Goal: Transaction & Acquisition: Purchase product/service

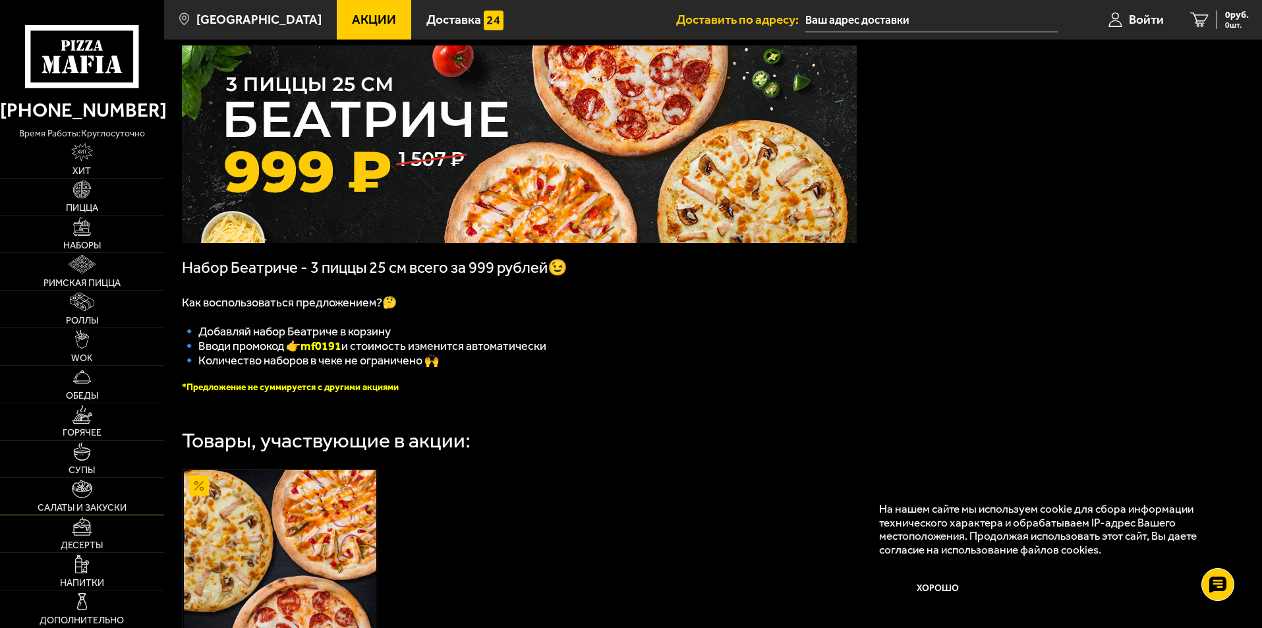
scroll to position [47, 0]
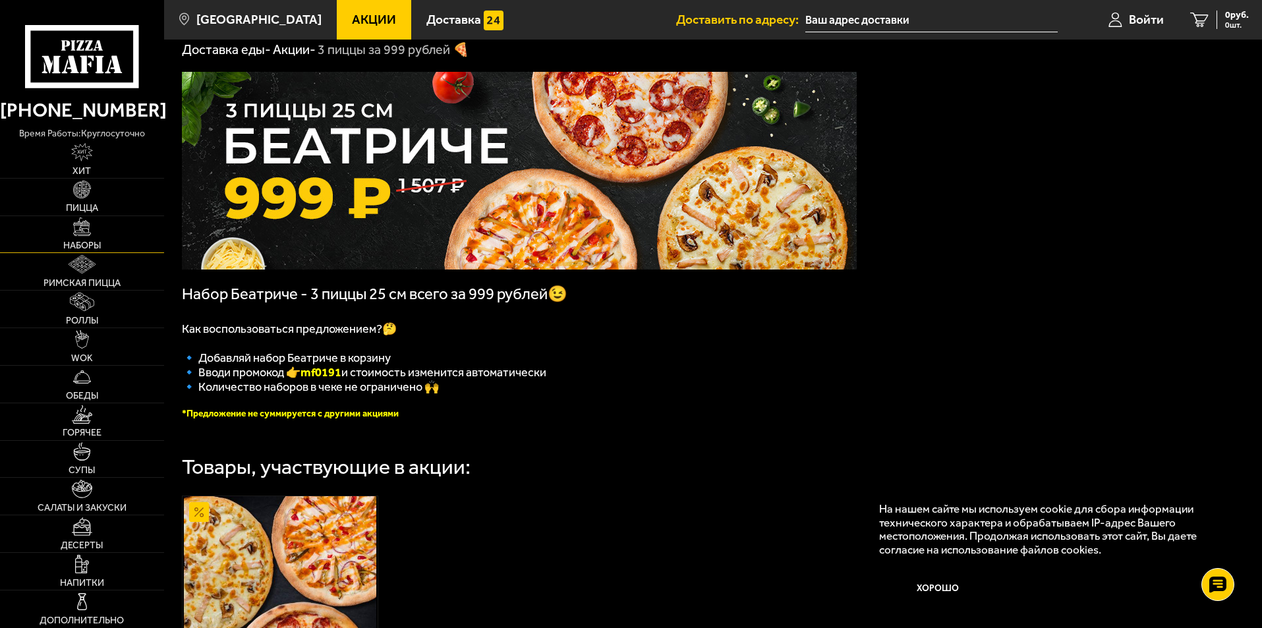
click at [84, 241] on span "Наборы" at bounding box center [82, 245] width 38 height 9
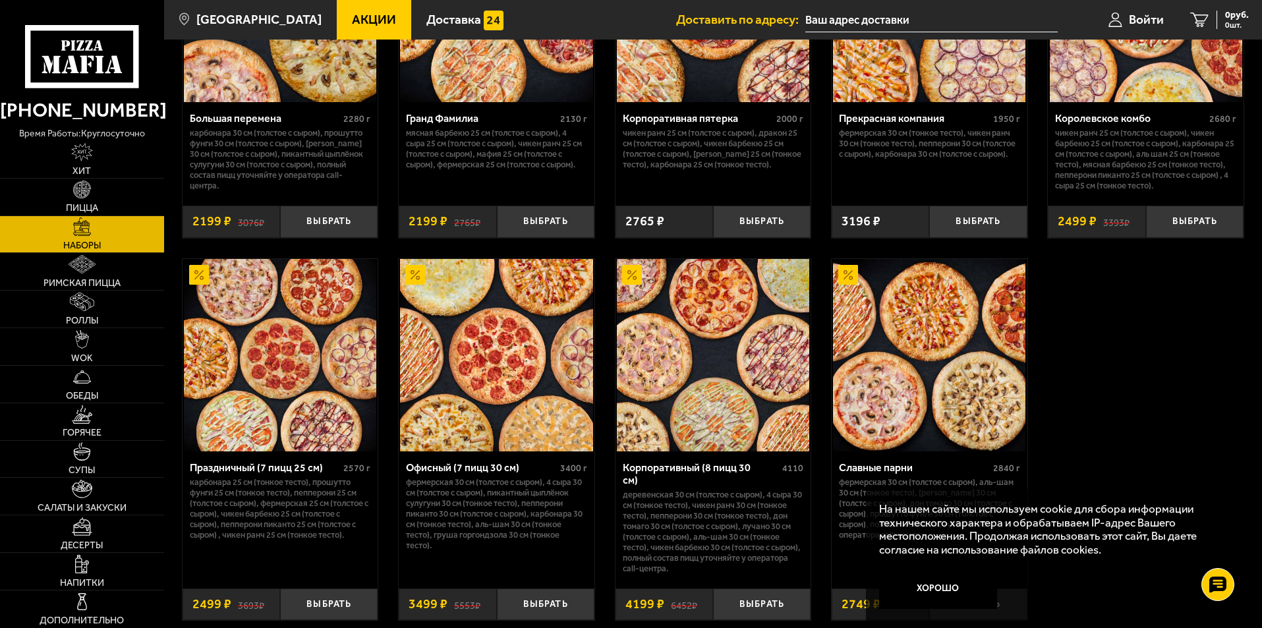
scroll to position [1911, 0]
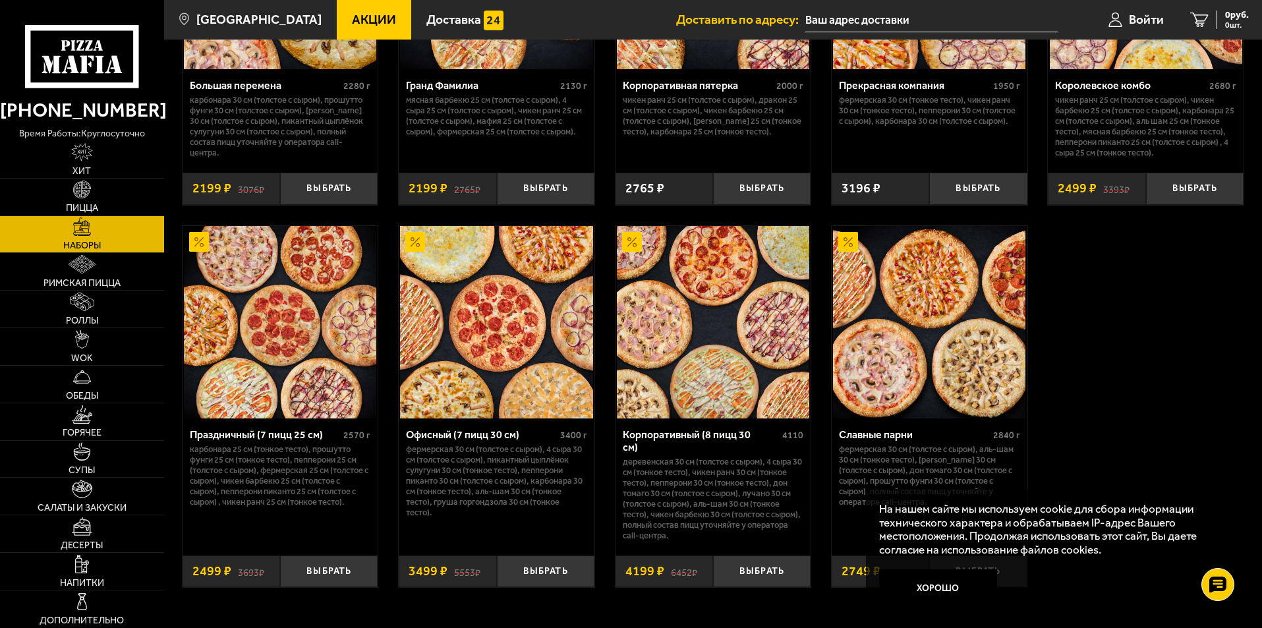
click at [345, 11] on link "Акции" at bounding box center [374, 20] width 74 height 40
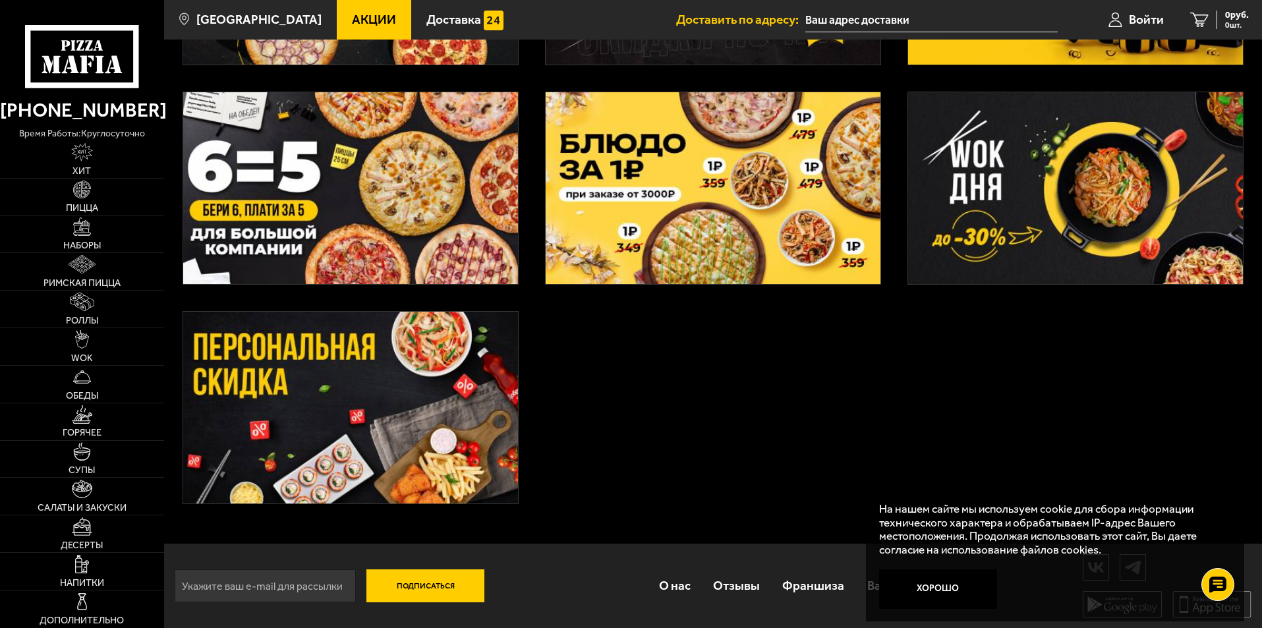
scroll to position [475, 0]
click at [381, 394] on img at bounding box center [350, 407] width 335 height 192
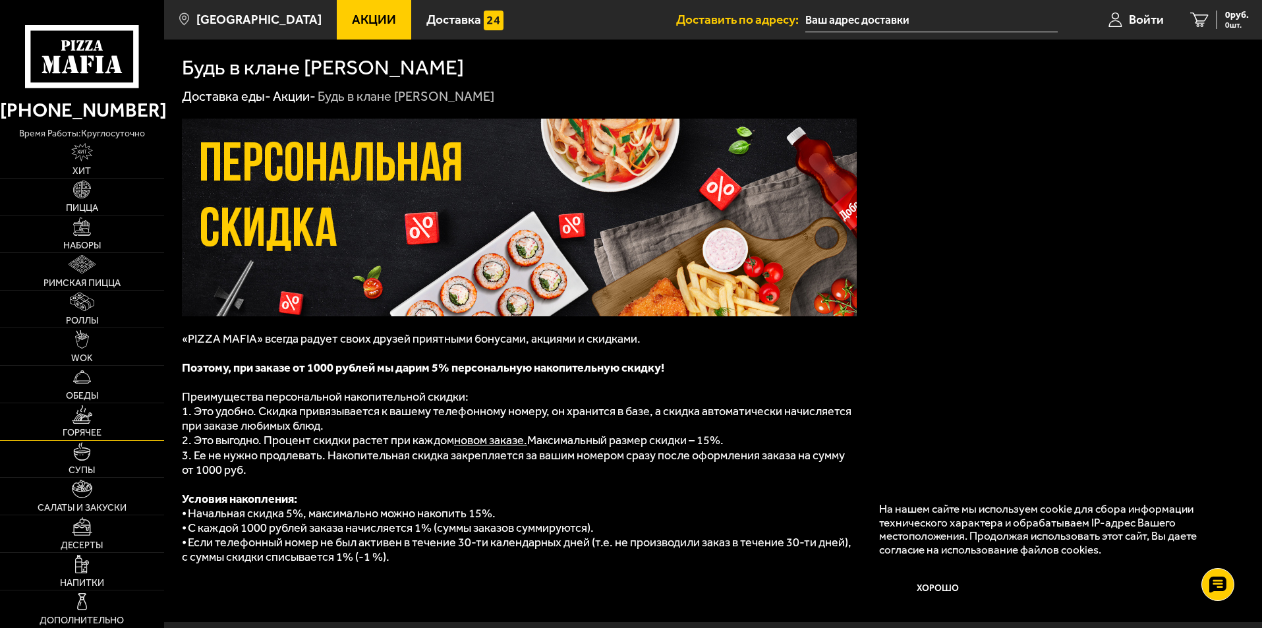
click at [86, 412] on img at bounding box center [82, 414] width 20 height 18
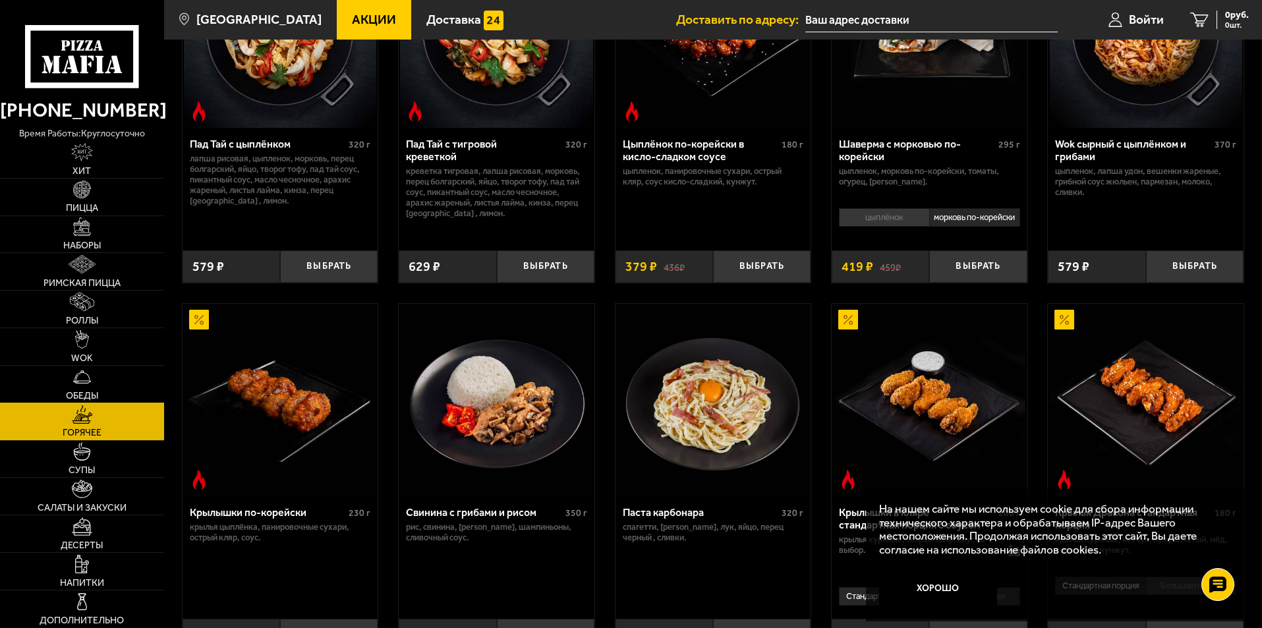
scroll to position [330, 0]
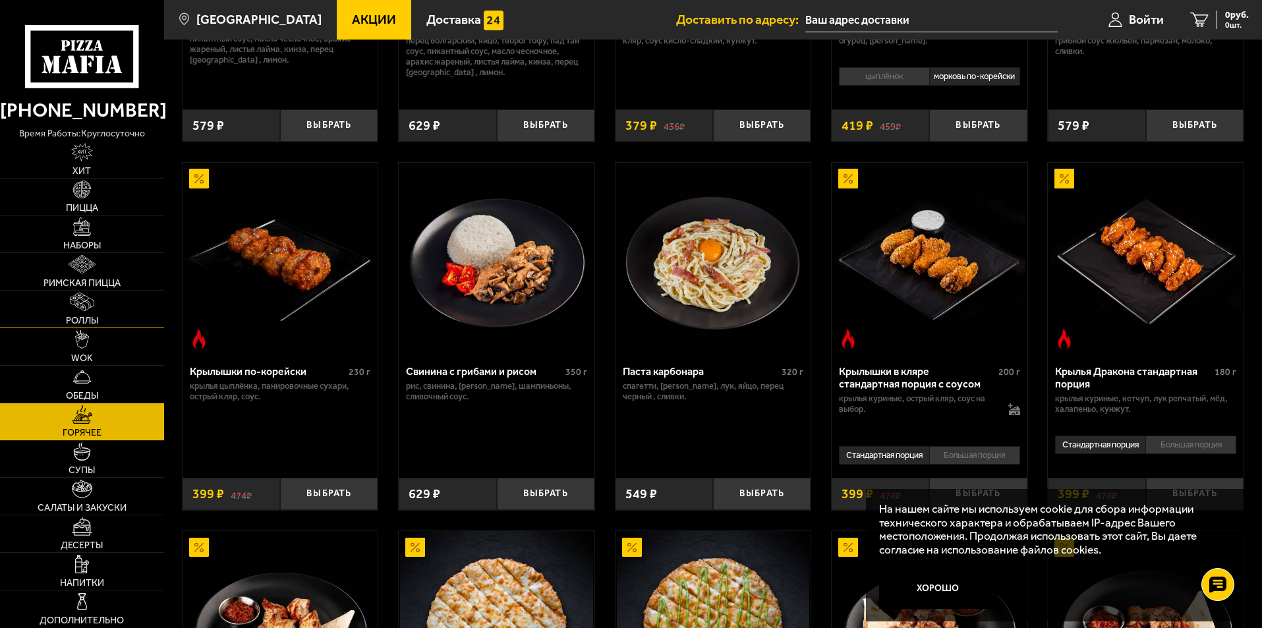
click at [81, 303] on img at bounding box center [82, 302] width 24 height 18
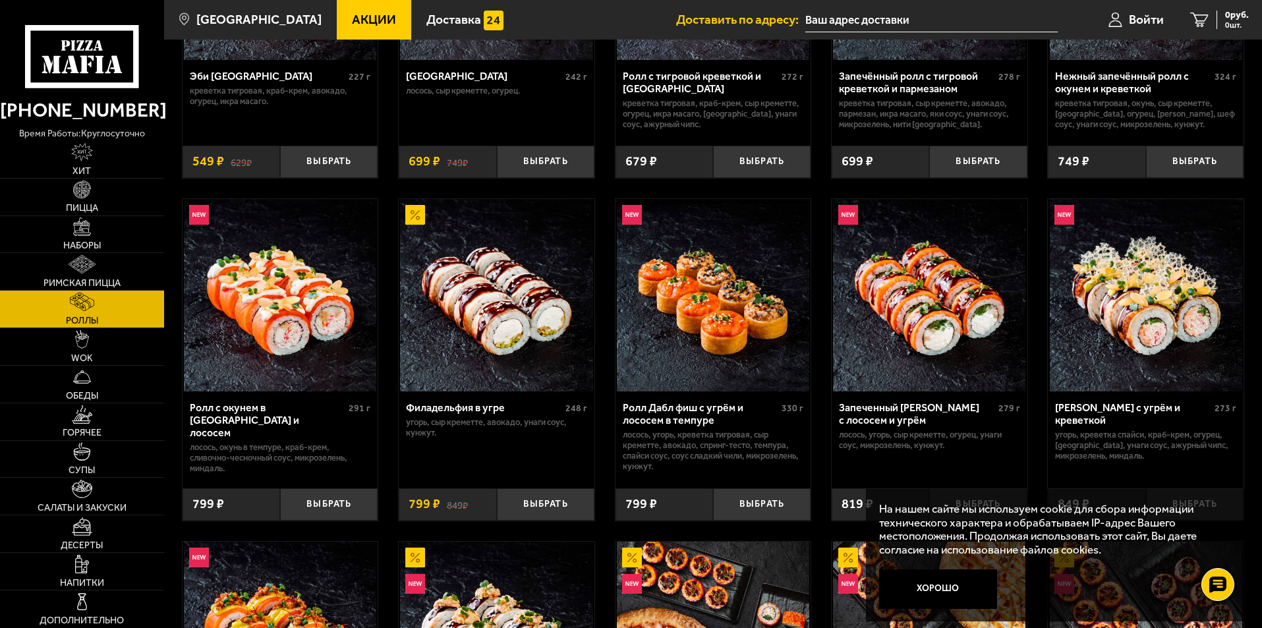
scroll to position [264, 0]
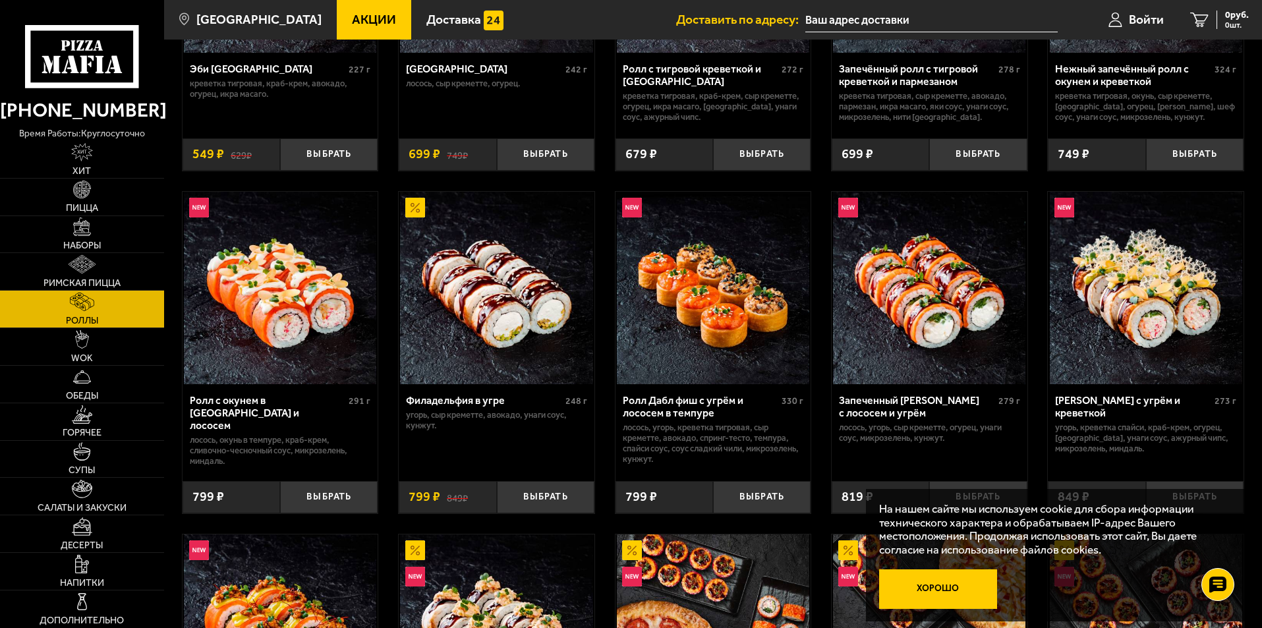
click at [975, 589] on button "Хорошо" at bounding box center [938, 589] width 119 height 40
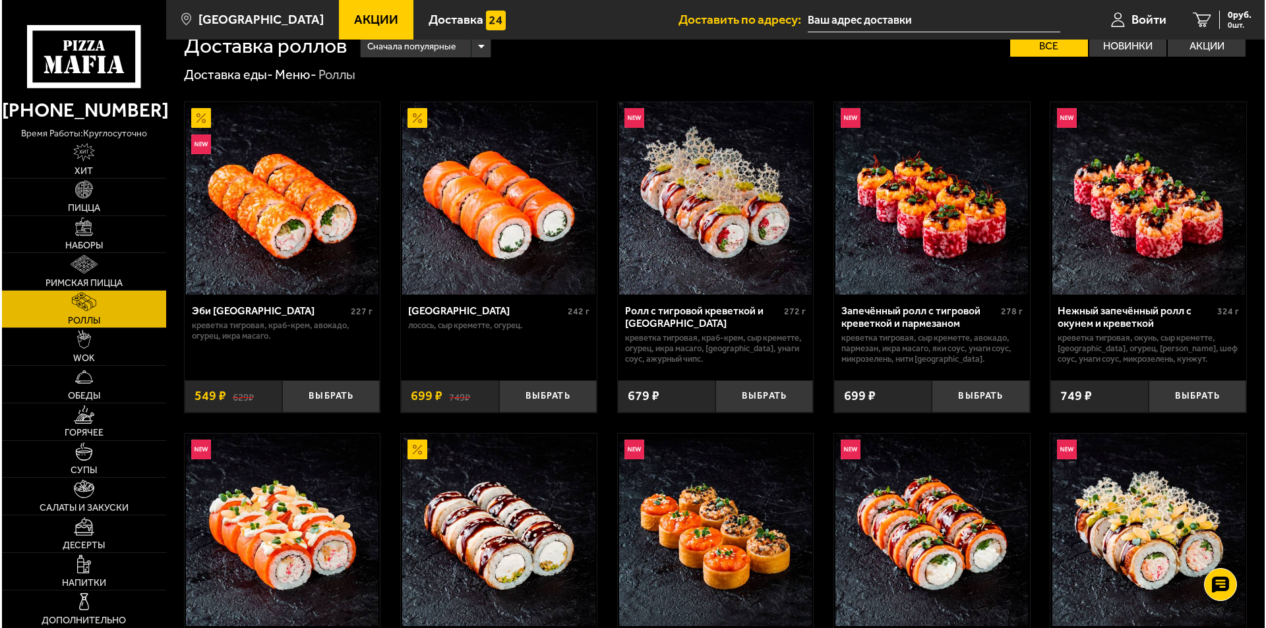
scroll to position [0, 0]
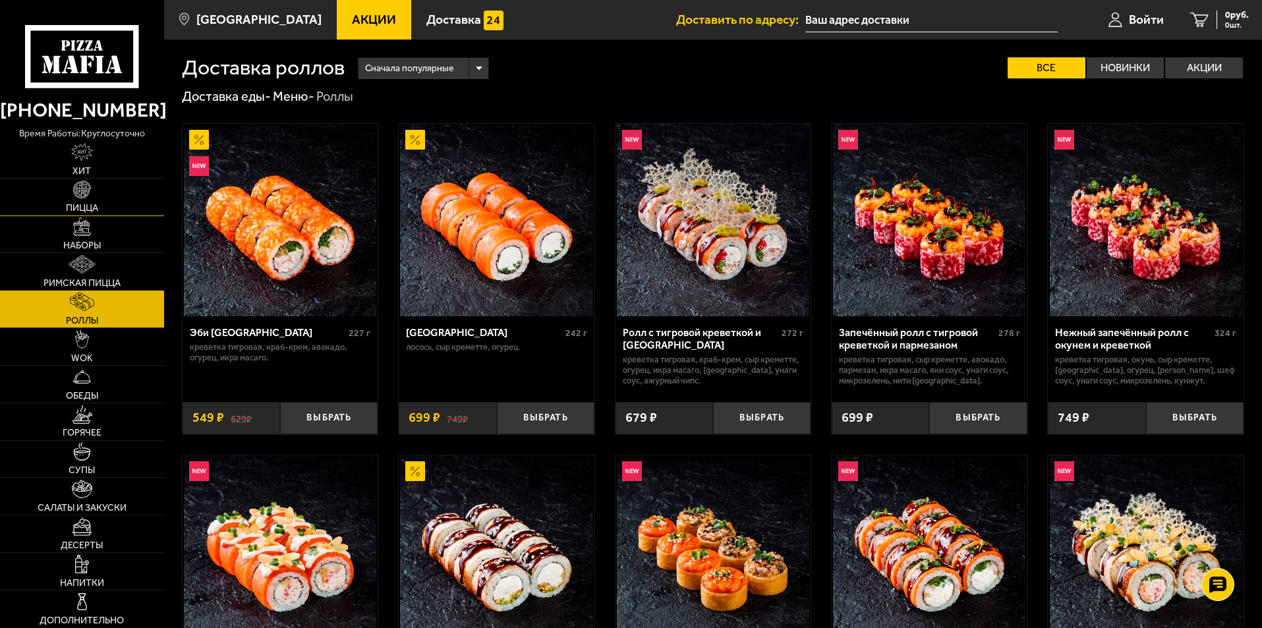
click at [86, 192] on img at bounding box center [82, 190] width 18 height 18
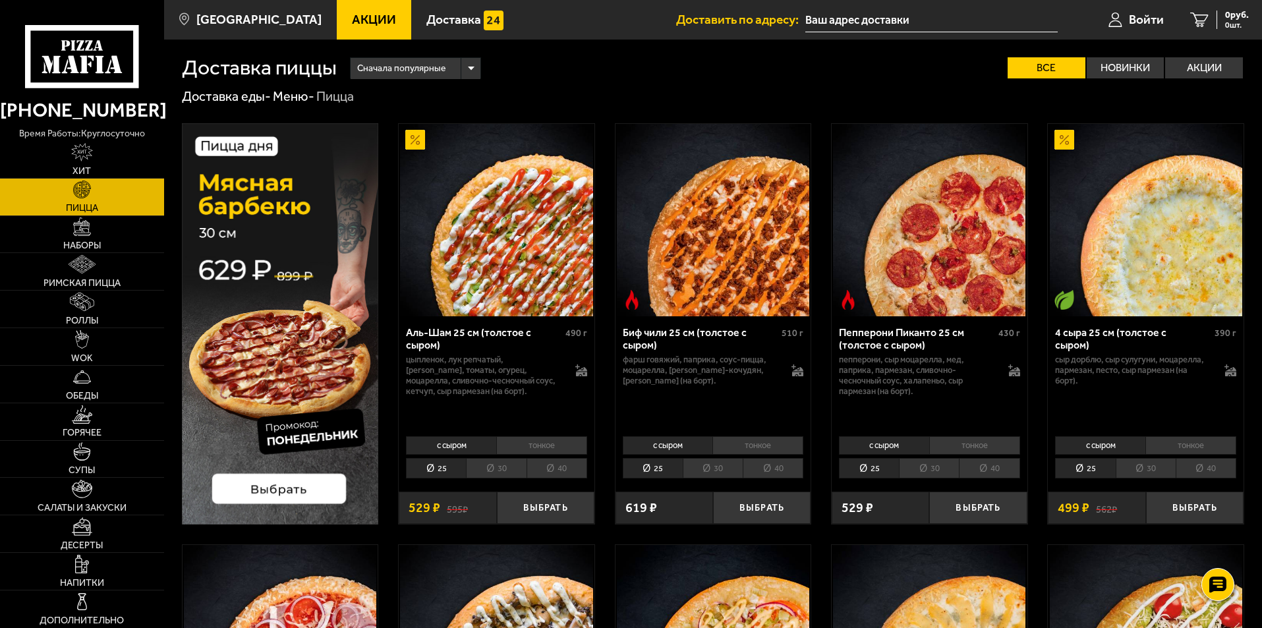
click at [931, 16] on input "text" at bounding box center [931, 20] width 252 height 24
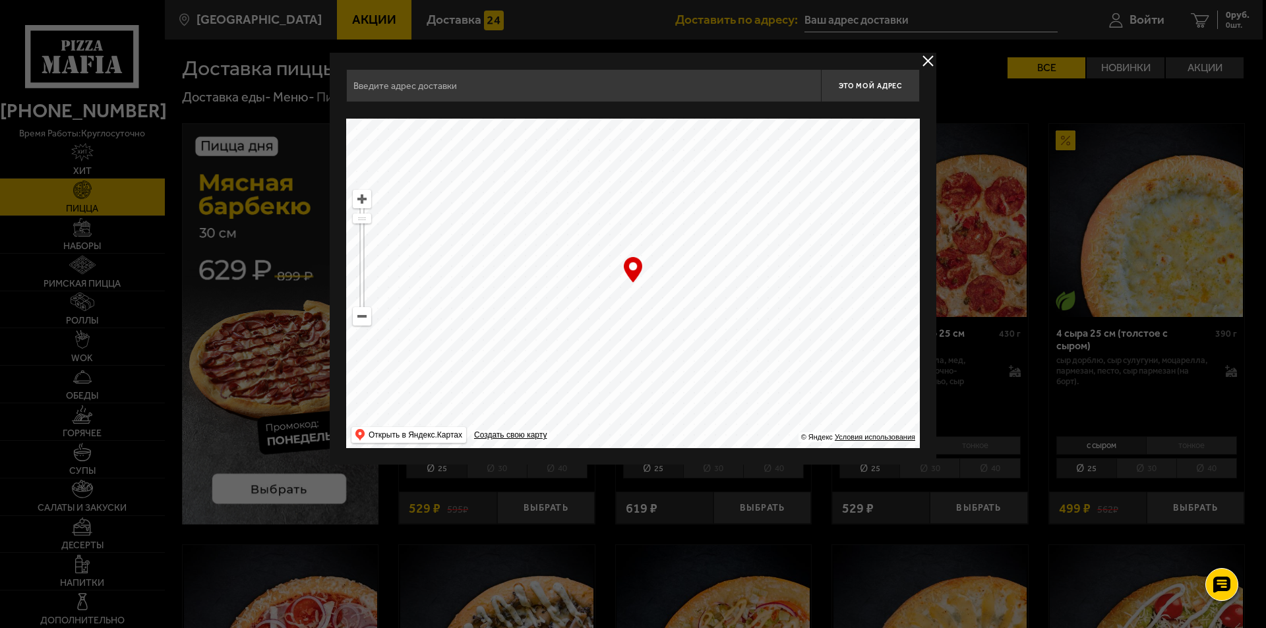
click at [691, 342] on ymaps at bounding box center [632, 284] width 573 height 330
drag, startPoint x: 685, startPoint y: 349, endPoint x: 729, endPoint y: 154, distance: 199.4
click at [727, 156] on ymaps at bounding box center [632, 284] width 573 height 330
click at [359, 315] on ymaps at bounding box center [361, 316] width 17 height 17
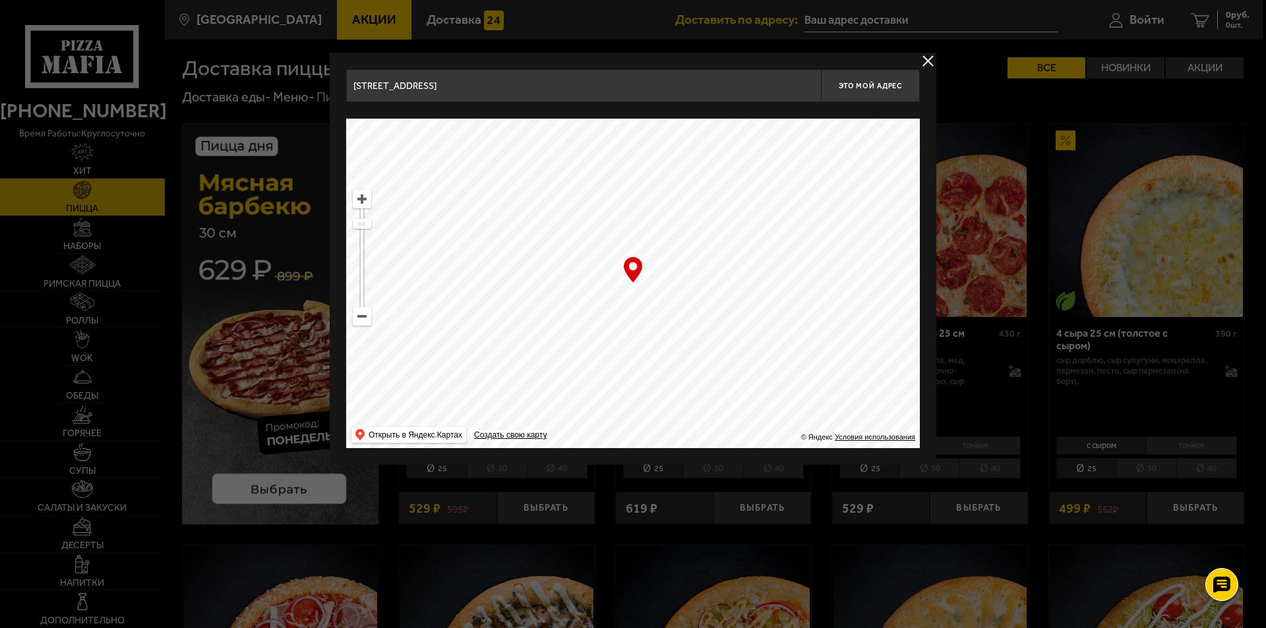
click at [359, 315] on ymaps at bounding box center [361, 316] width 17 height 17
click at [359, 314] on ymaps at bounding box center [361, 316] width 17 height 17
drag, startPoint x: 587, startPoint y: 353, endPoint x: 640, endPoint y: 202, distance: 159.9
click at [638, 206] on ymaps at bounding box center [632, 284] width 573 height 330
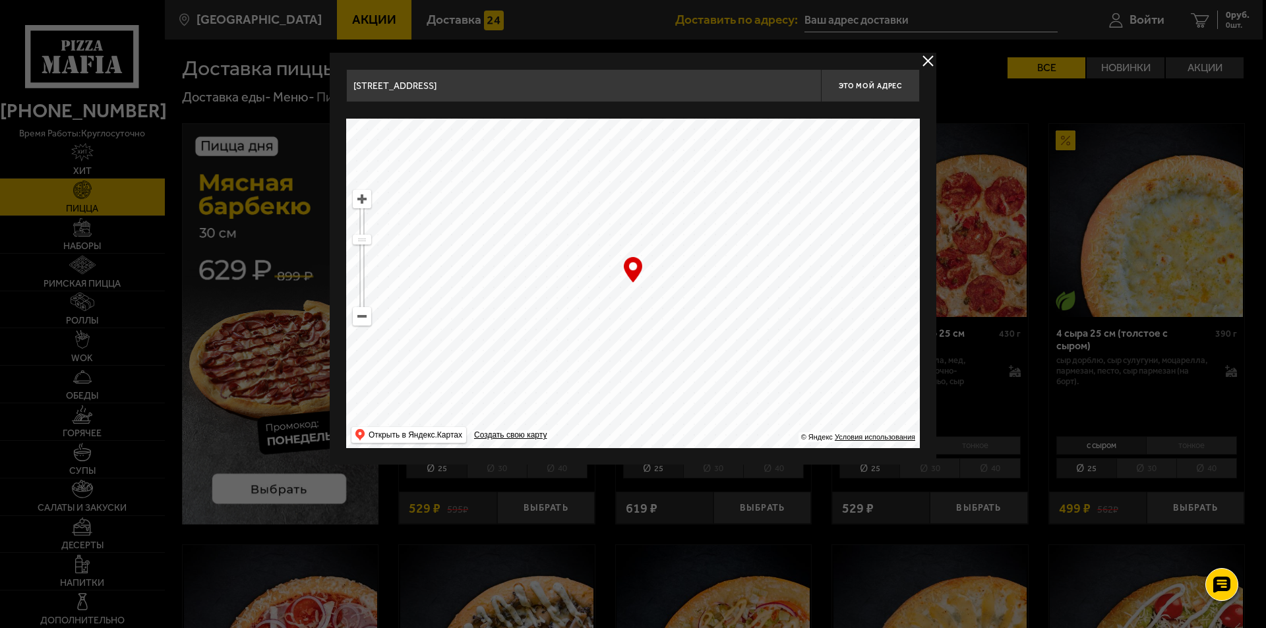
drag, startPoint x: 640, startPoint y: 299, endPoint x: 689, endPoint y: 198, distance: 112.6
click at [681, 201] on ymaps at bounding box center [632, 284] width 573 height 330
drag, startPoint x: 657, startPoint y: 313, endPoint x: 608, endPoint y: 269, distance: 65.8
click at [608, 269] on ymaps at bounding box center [632, 284] width 573 height 330
click at [361, 195] on ymaps at bounding box center [361, 198] width 17 height 17
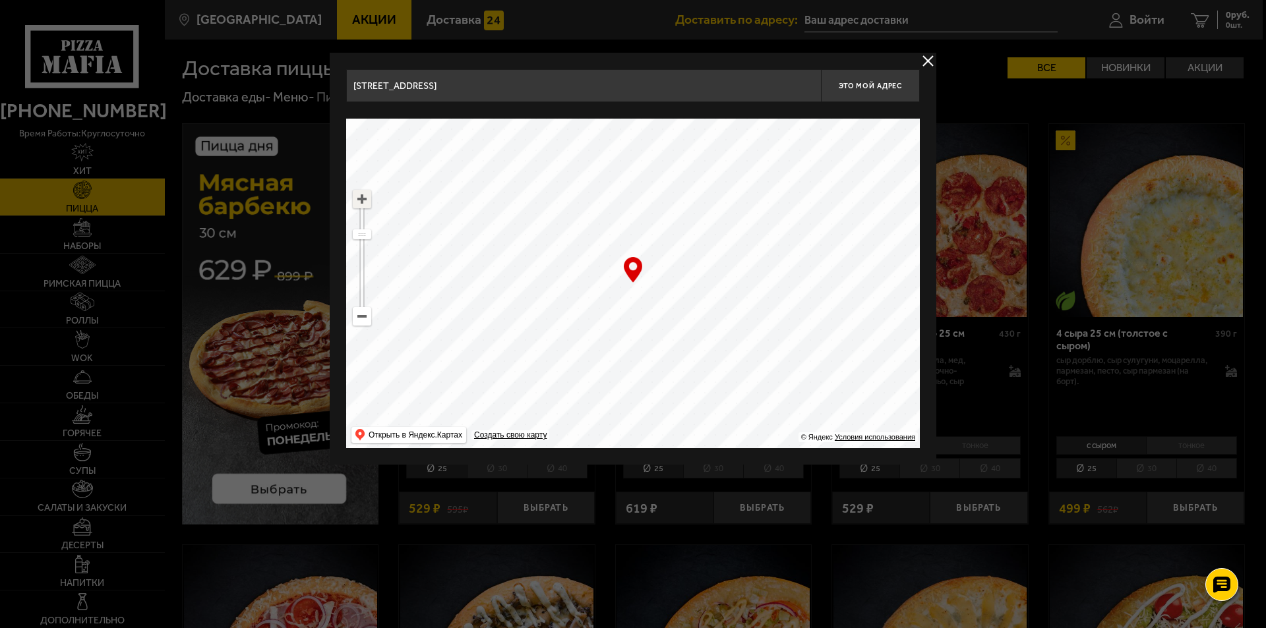
click at [361, 195] on ymaps at bounding box center [361, 198] width 17 height 17
drag, startPoint x: 493, startPoint y: 223, endPoint x: 606, endPoint y: 440, distance: 244.7
click at [606, 440] on ymaps at bounding box center [632, 284] width 573 height 330
drag, startPoint x: 583, startPoint y: 298, endPoint x: 551, endPoint y: 381, distance: 88.9
click at [551, 381] on ymaps at bounding box center [632, 284] width 573 height 330
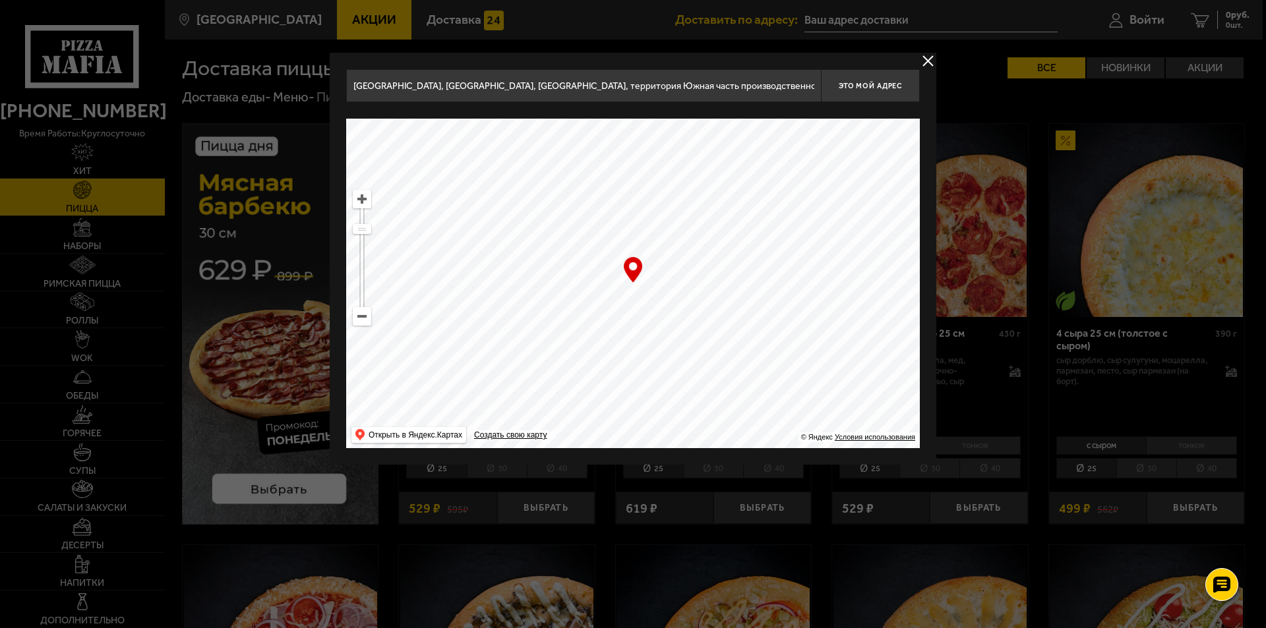
click at [363, 196] on ymaps at bounding box center [361, 198] width 17 height 17
drag, startPoint x: 593, startPoint y: 290, endPoint x: 591, endPoint y: 264, distance: 26.4
click at [591, 264] on ymaps at bounding box center [632, 284] width 573 height 330
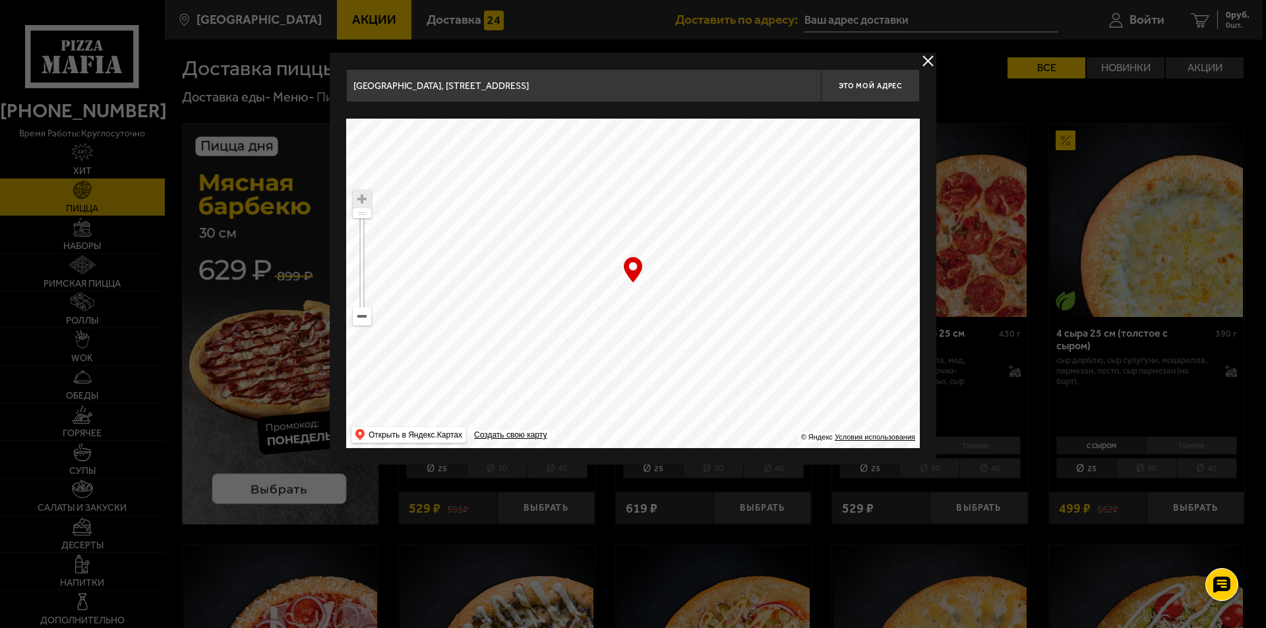
click at [746, 88] on input "[GEOGRAPHIC_DATA], [STREET_ADDRESS]" at bounding box center [583, 85] width 475 height 33
click at [892, 83] on span "Это мой адрес" at bounding box center [869, 86] width 63 height 9
drag, startPoint x: 698, startPoint y: 276, endPoint x: 700, endPoint y: 283, distance: 7.5
click at [700, 283] on ymaps at bounding box center [632, 284] width 573 height 330
drag, startPoint x: 700, startPoint y: 283, endPoint x: 788, endPoint y: 394, distance: 142.2
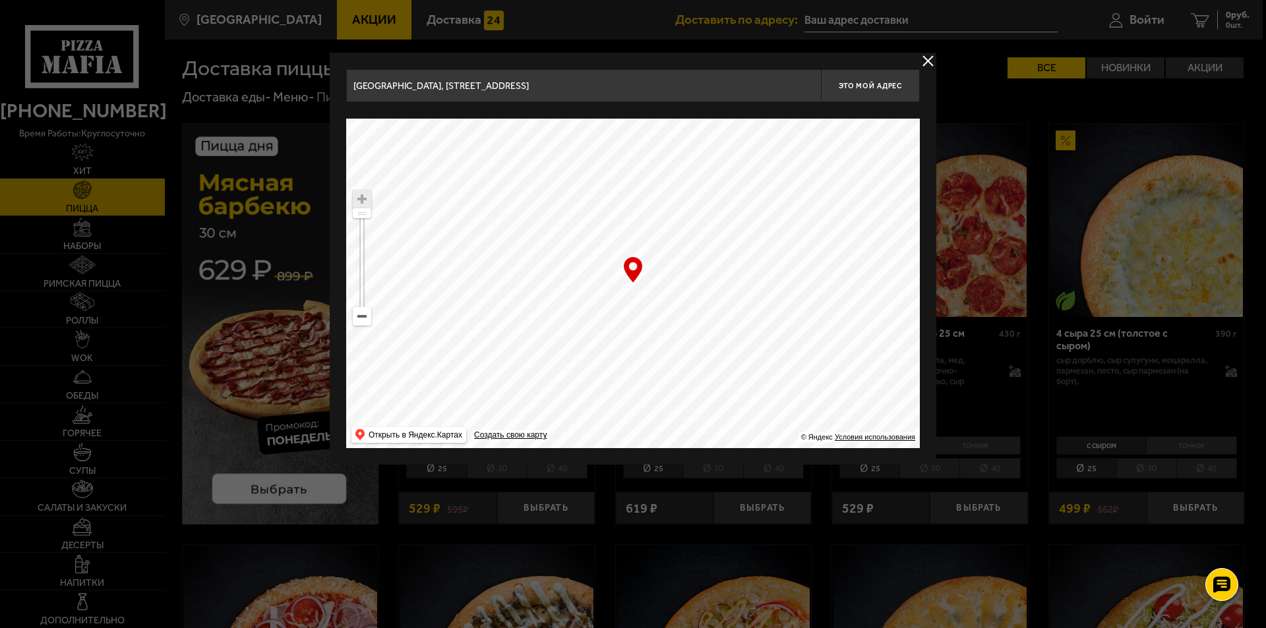
click at [788, 394] on ymaps at bounding box center [632, 284] width 573 height 330
type input "[STREET_ADDRESS]"
click at [892, 87] on span "Это мой адрес" at bounding box center [869, 86] width 63 height 9
type input "[STREET_ADDRESS]"
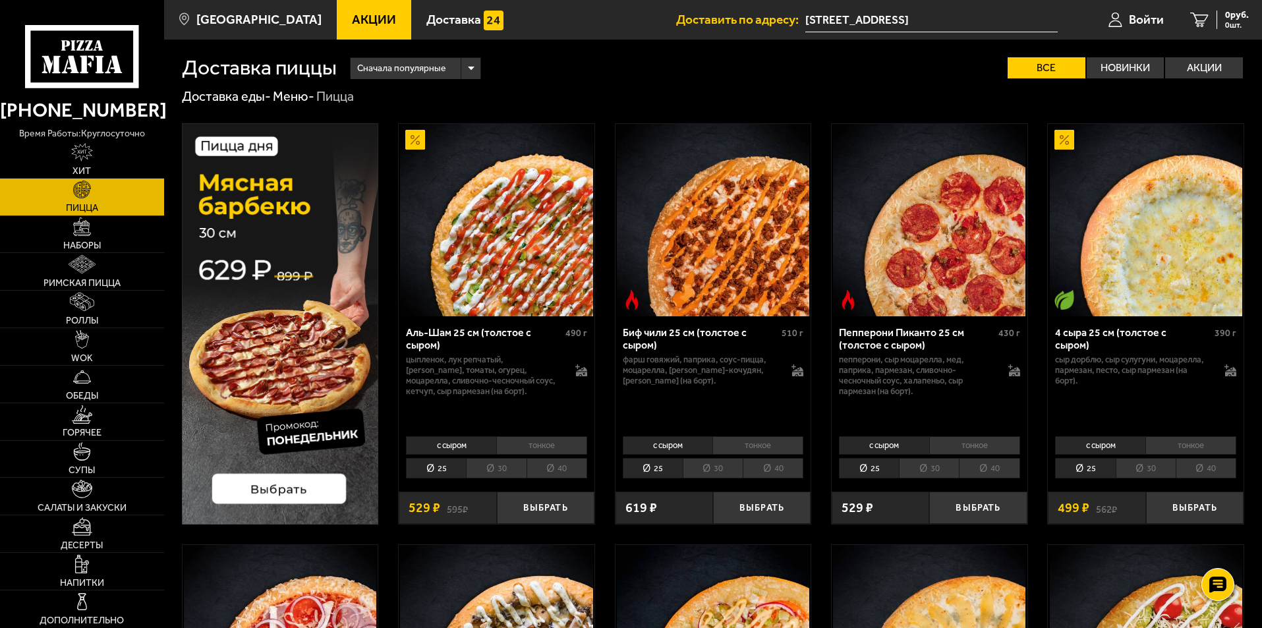
click at [1006, 24] on input "[STREET_ADDRESS]" at bounding box center [931, 20] width 252 height 24
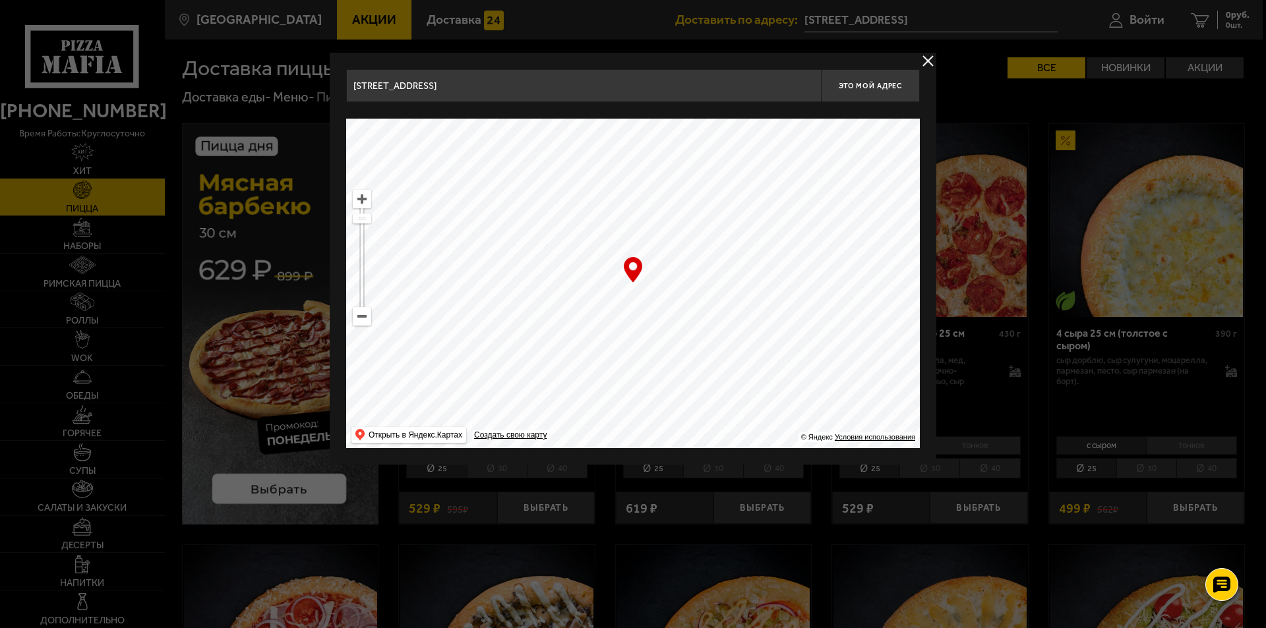
drag, startPoint x: 726, startPoint y: 341, endPoint x: 682, endPoint y: 266, distance: 86.8
click at [682, 266] on ymaps at bounding box center [632, 284] width 573 height 330
click at [855, 82] on span "Это мой адрес" at bounding box center [869, 86] width 63 height 9
drag, startPoint x: 692, startPoint y: 277, endPoint x: 720, endPoint y: 279, distance: 28.4
click at [720, 279] on ymaps at bounding box center [632, 284] width 573 height 330
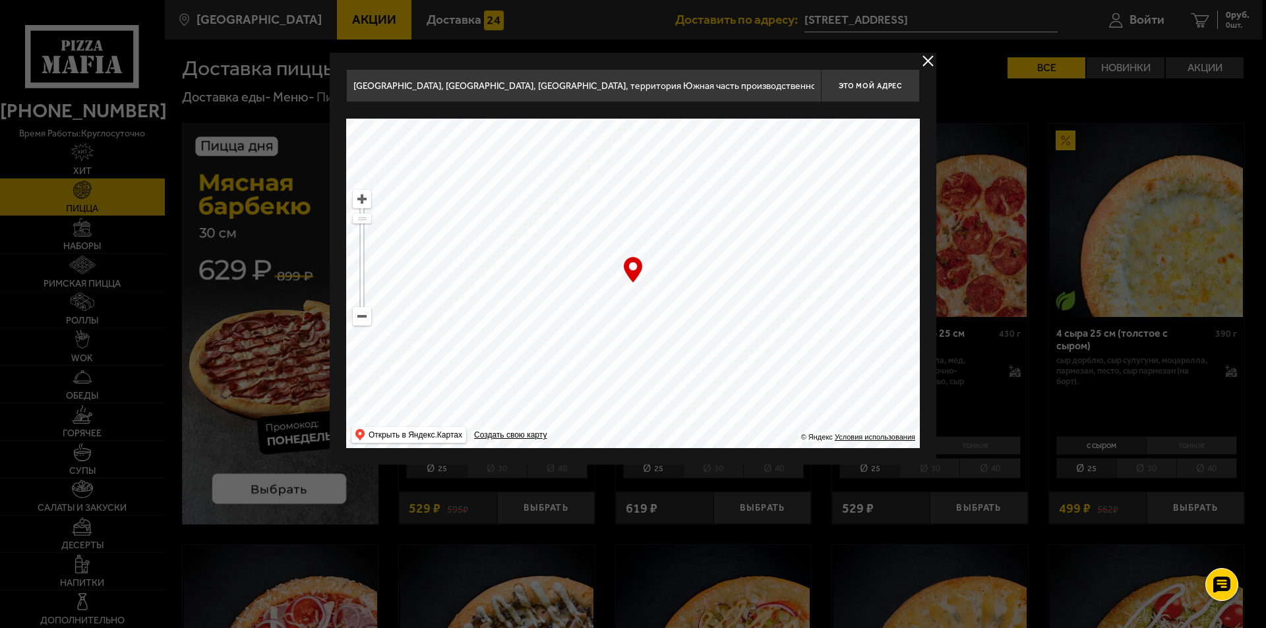
type input "[STREET_ADDRESS]"
drag, startPoint x: 725, startPoint y: 255, endPoint x: 726, endPoint y: 292, distance: 36.9
click at [726, 292] on ymaps at bounding box center [632, 284] width 573 height 330
click at [794, 94] on input "[STREET_ADDRESS]" at bounding box center [583, 85] width 475 height 33
click at [868, 90] on button "Это мой адрес" at bounding box center [870, 85] width 99 height 33
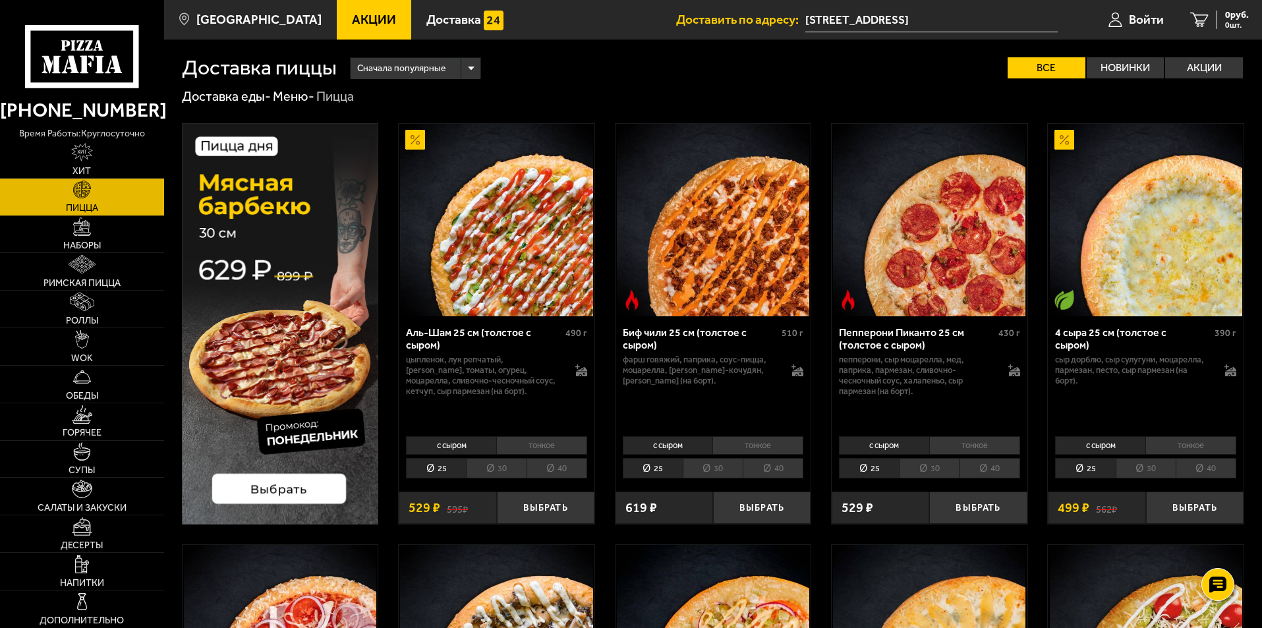
click at [706, 465] on li "30" at bounding box center [713, 468] width 60 height 20
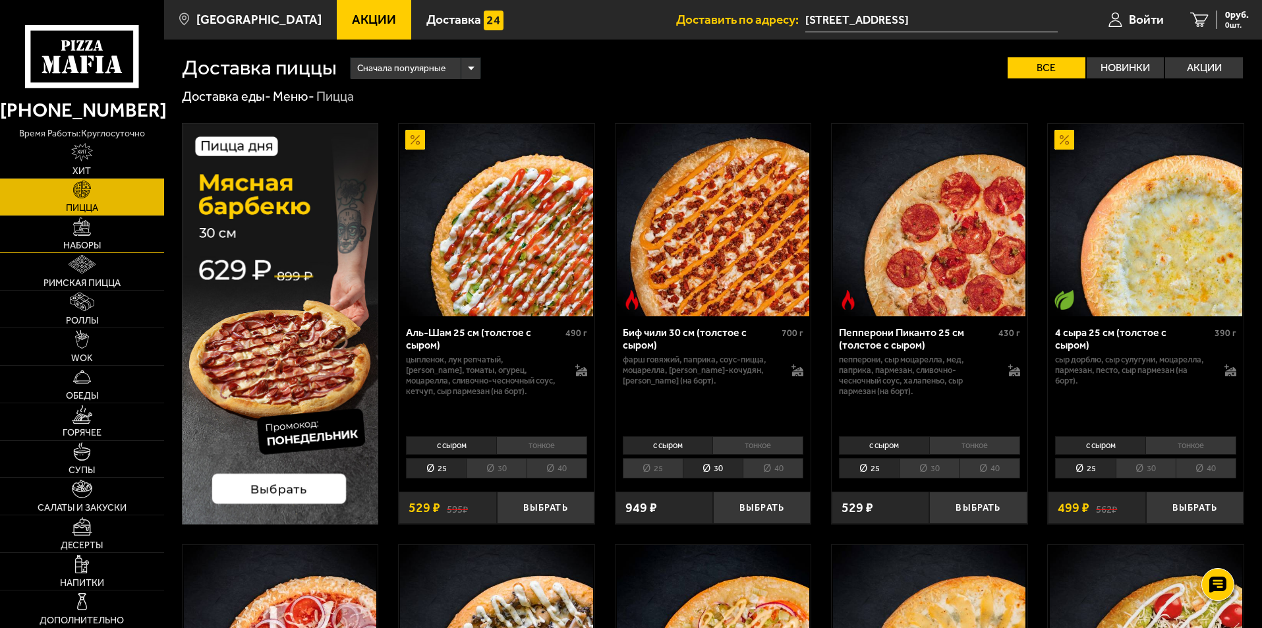
click at [99, 236] on link "Наборы" at bounding box center [82, 234] width 164 height 37
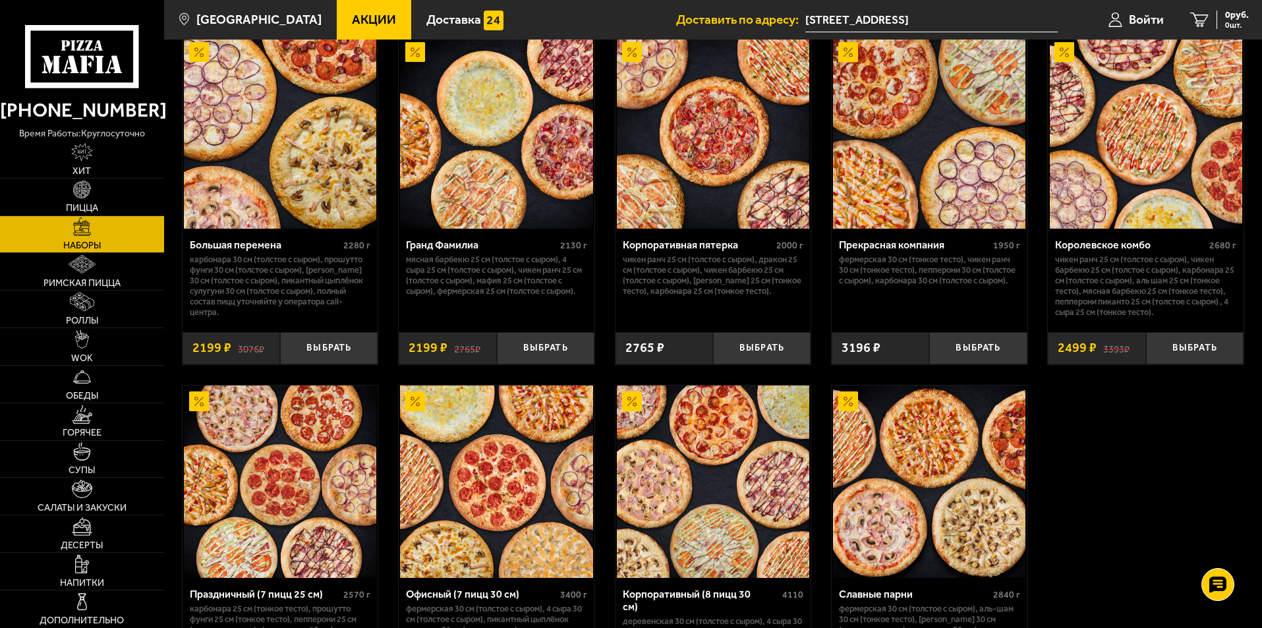
scroll to position [1911, 0]
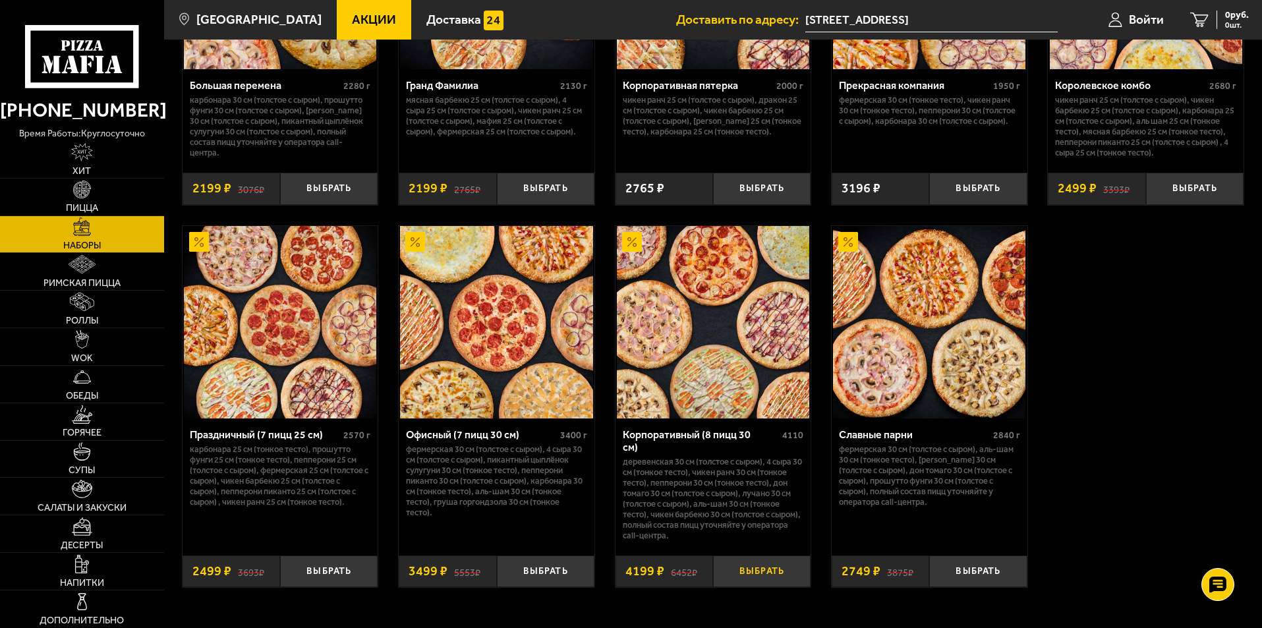
click at [767, 560] on button "Выбрать" at bounding box center [762, 572] width 98 height 32
click at [82, 312] on link "Роллы" at bounding box center [82, 309] width 164 height 37
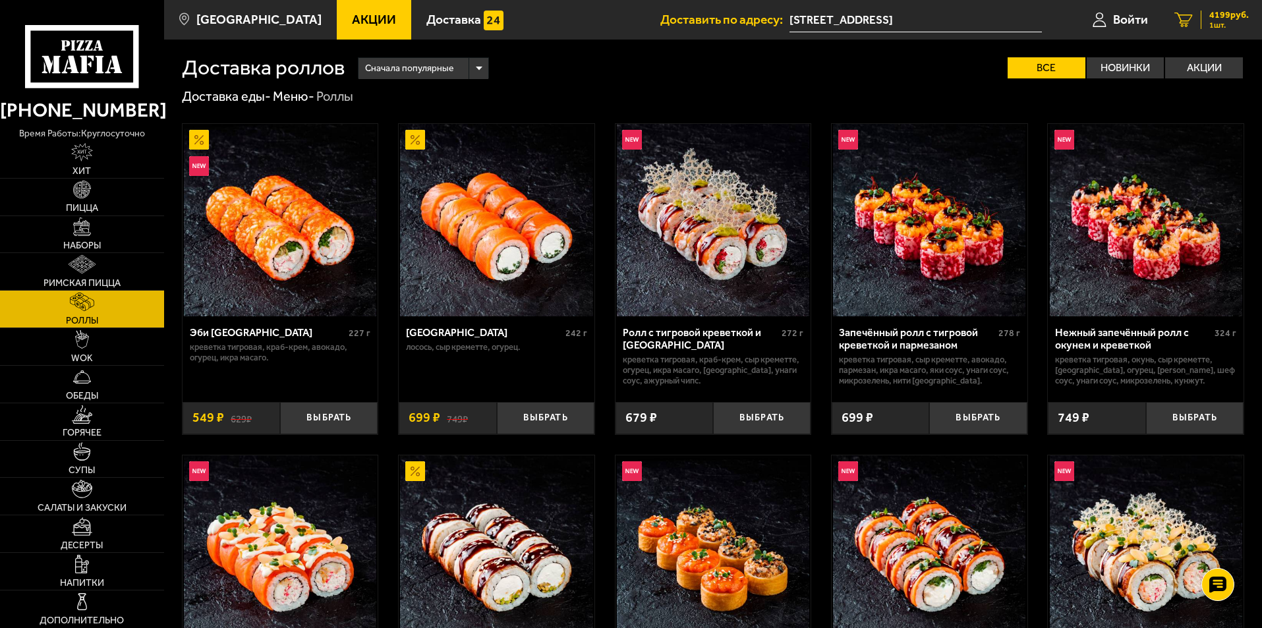
click at [1223, 17] on span "4199 руб." at bounding box center [1229, 15] width 40 height 9
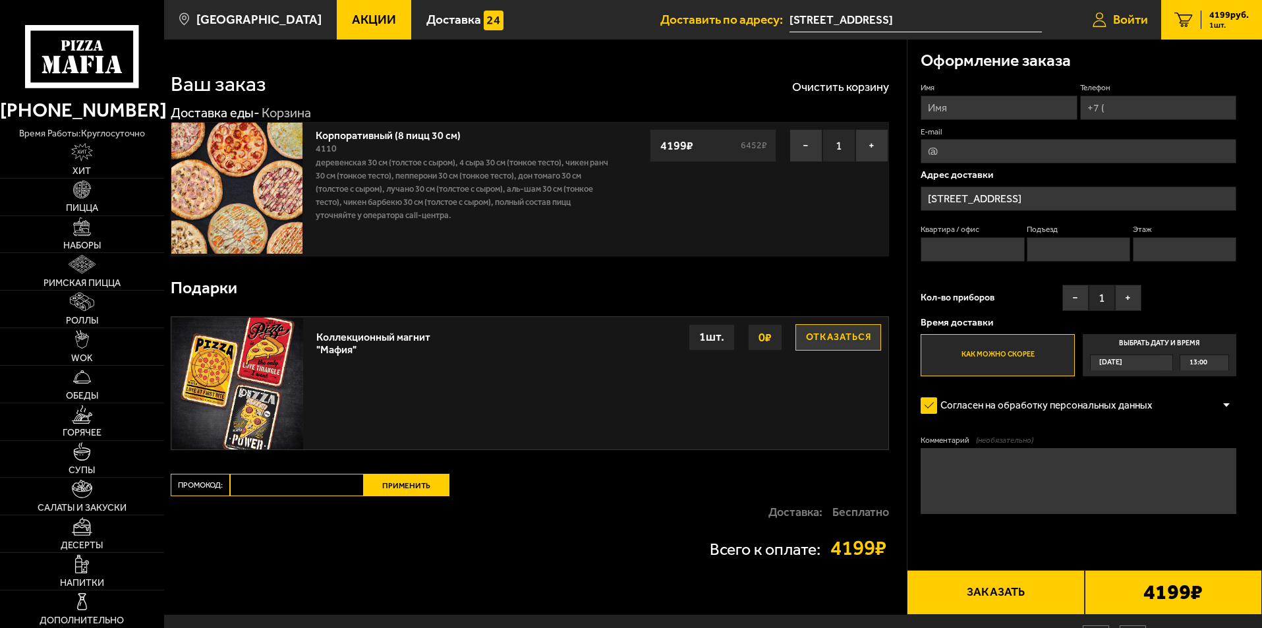
click at [1124, 21] on span "Войти" at bounding box center [1130, 19] width 35 height 13
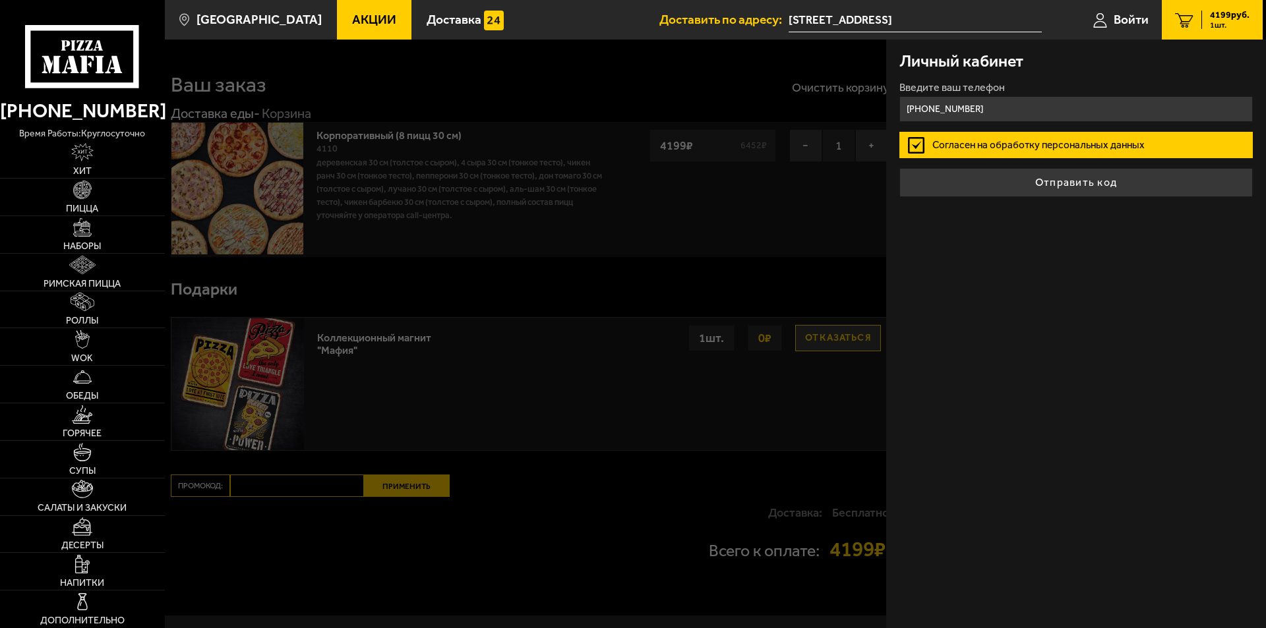
type input "[PHONE_NUMBER]"
click at [921, 142] on label "Согласен на обработку персональных данных" at bounding box center [1075, 145] width 353 height 26
click at [0, 0] on input "Согласен на обработку персональных данных" at bounding box center [0, 0] width 0 height 0
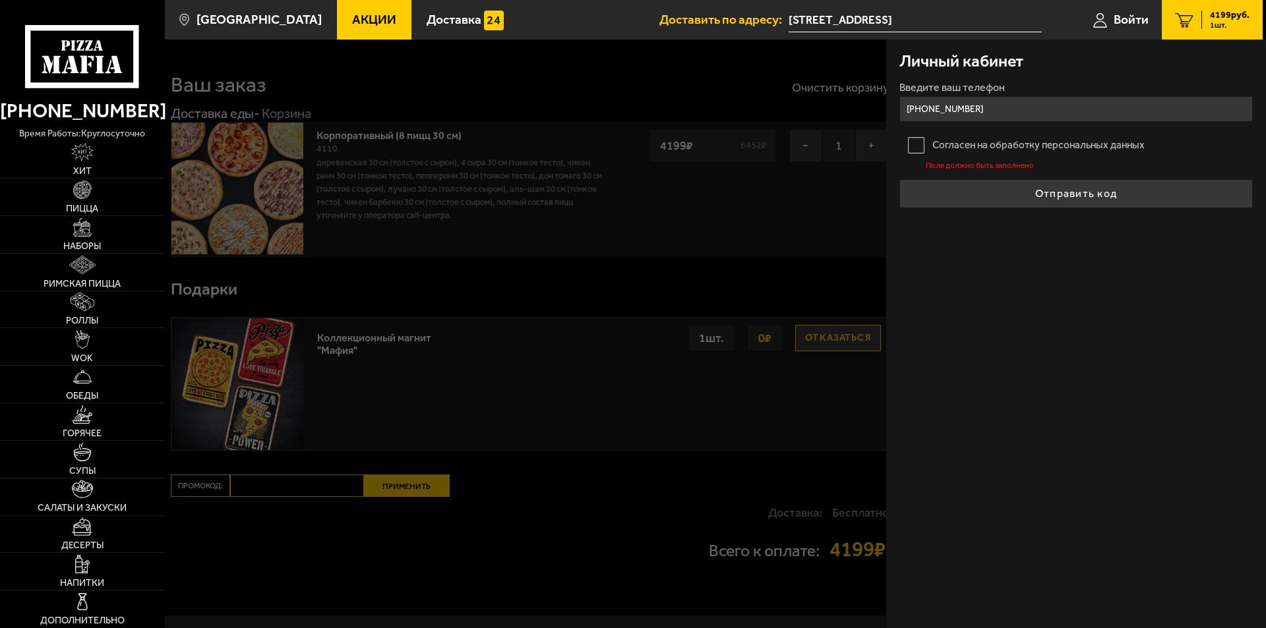
click at [916, 143] on label "Согласен на обработку персональных данных" at bounding box center [1075, 145] width 353 height 26
click at [0, 0] on input "Согласен на обработку персональных данных" at bounding box center [0, 0] width 0 height 0
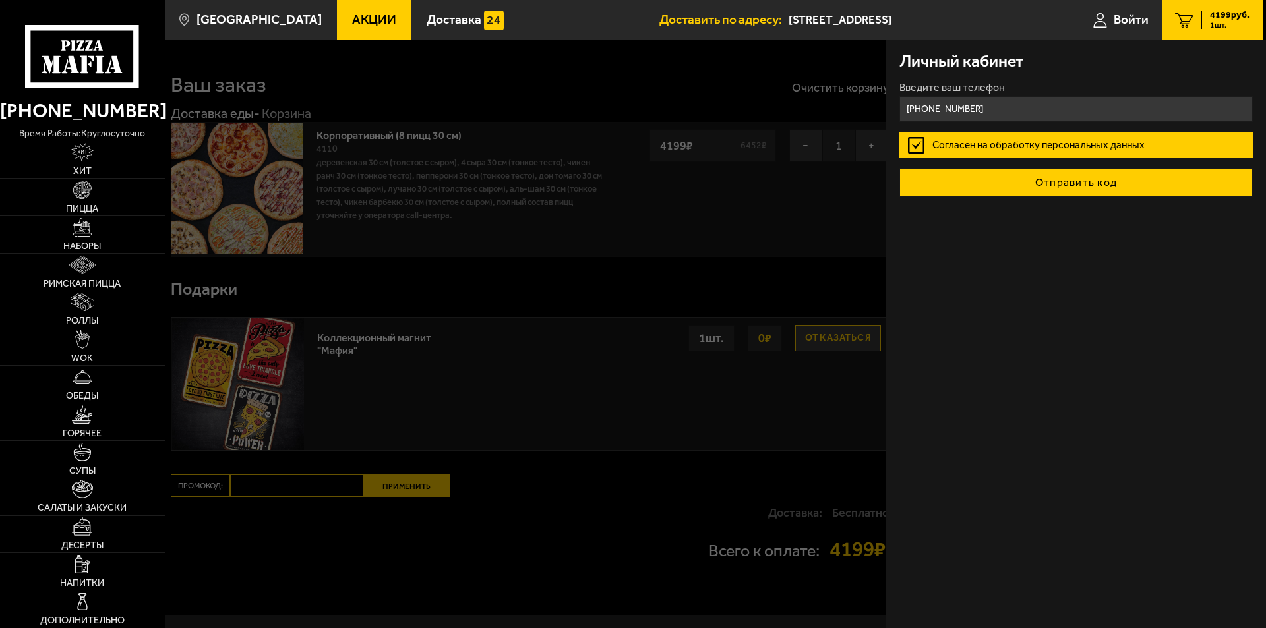
click at [1032, 190] on button "Отправить код" at bounding box center [1075, 182] width 353 height 29
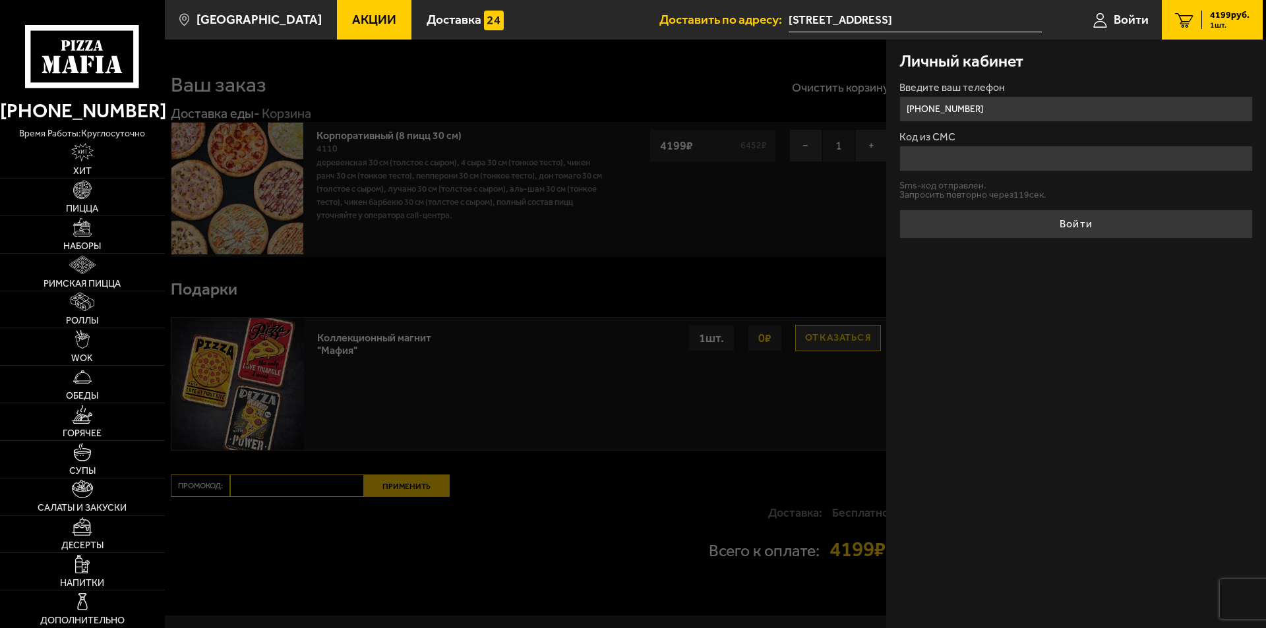
click at [979, 157] on input "Код из СМС" at bounding box center [1075, 159] width 353 height 26
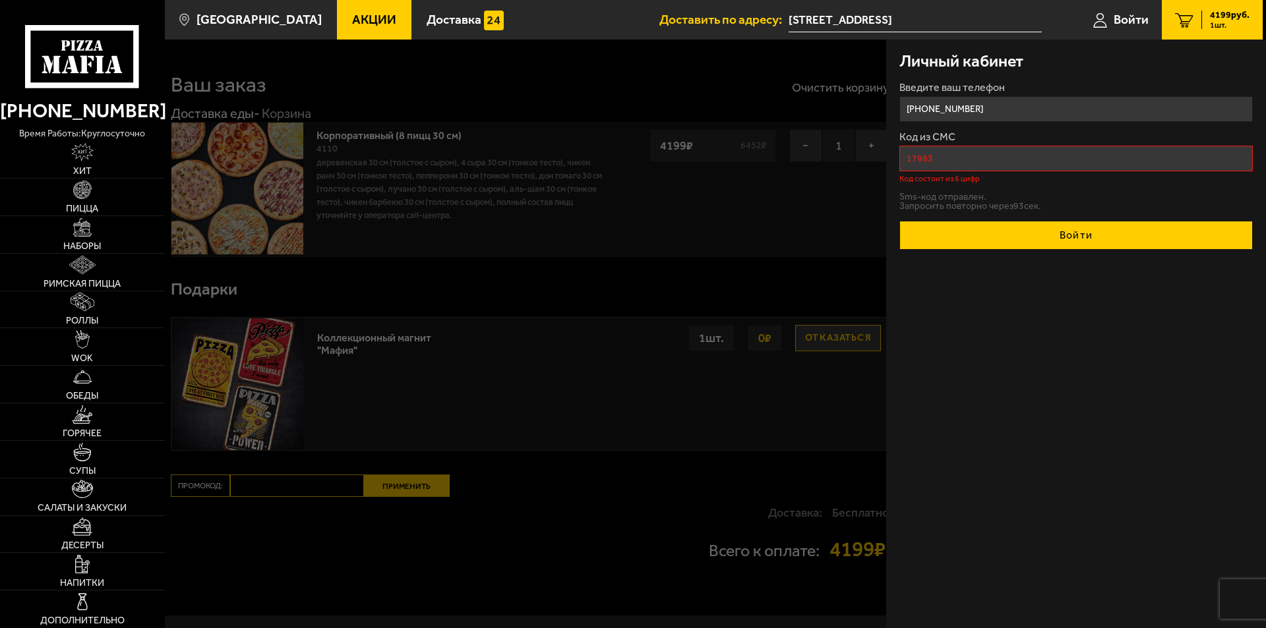
click at [1031, 230] on button "Войти" at bounding box center [1075, 235] width 353 height 29
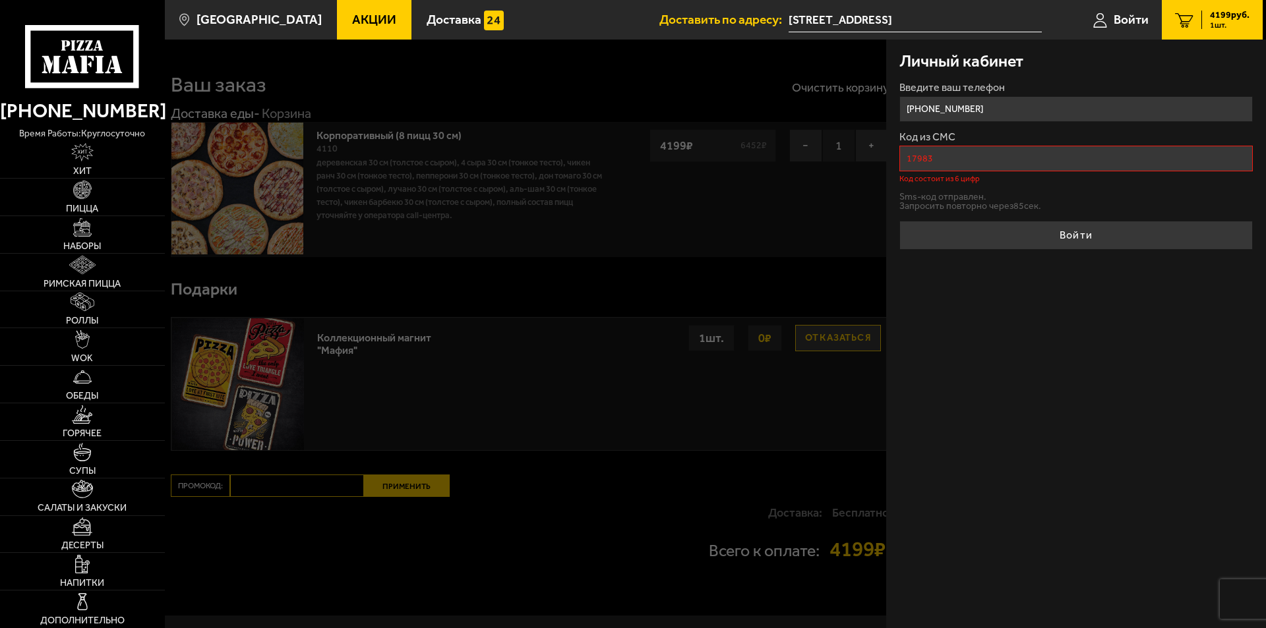
click at [927, 162] on input "17983" at bounding box center [1075, 159] width 353 height 26
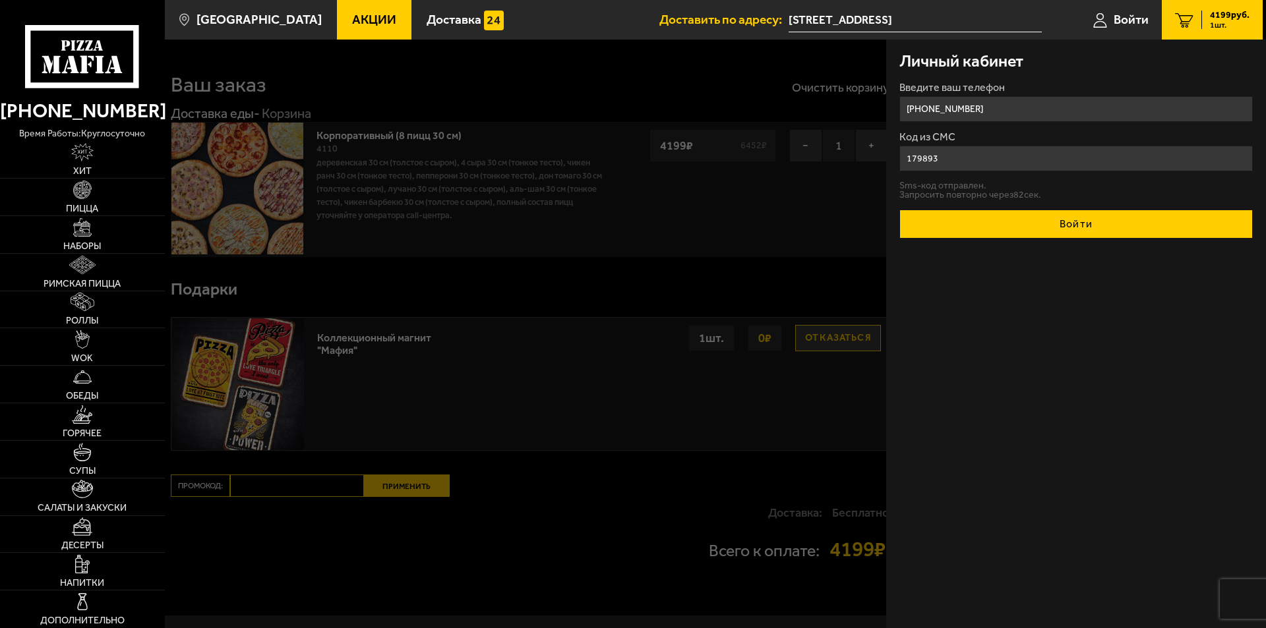
type input "179893"
click at [1024, 218] on button "Войти" at bounding box center [1075, 224] width 353 height 29
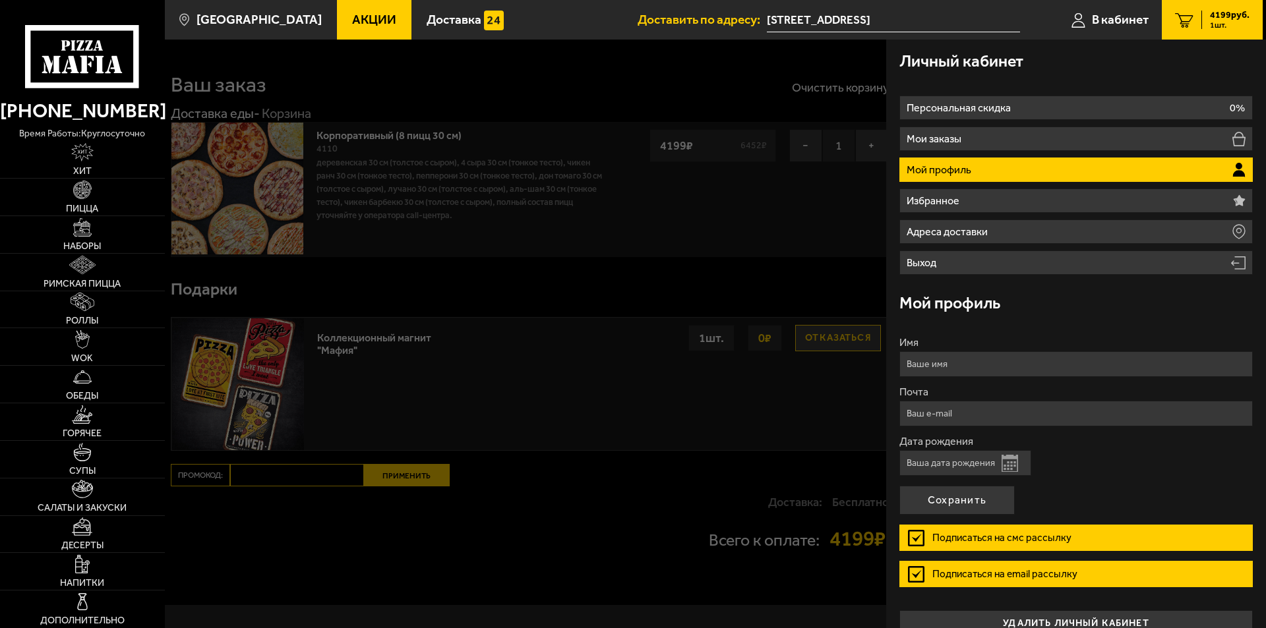
type input "[PHONE_NUMBER]"
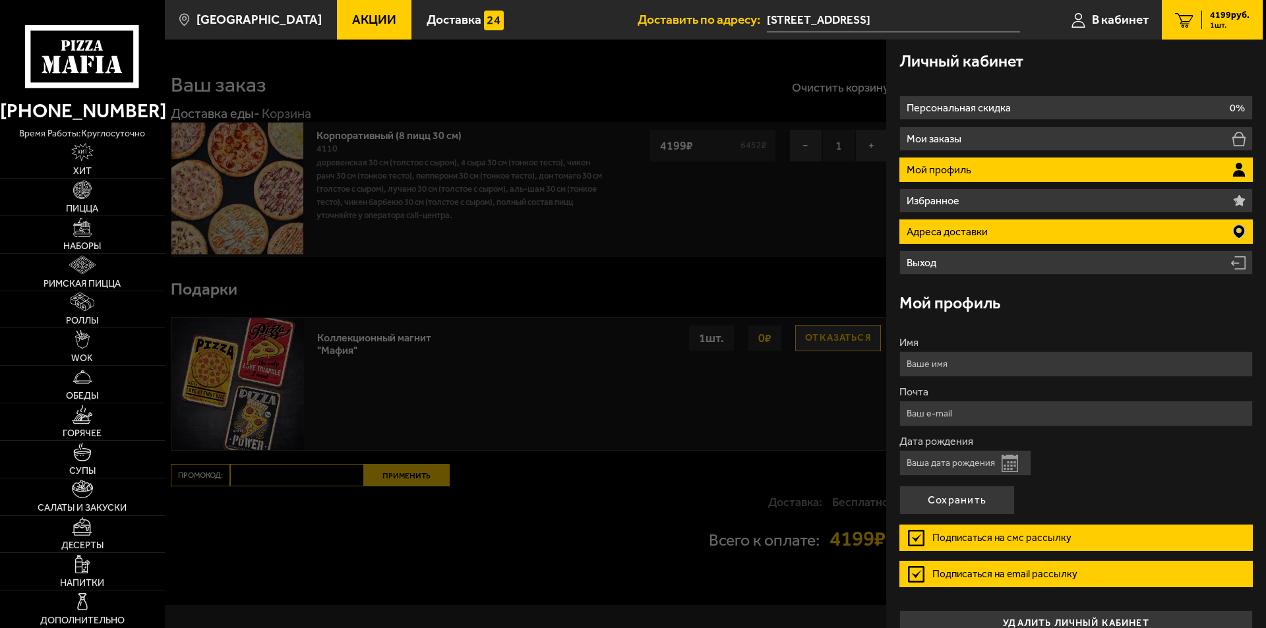
click at [1088, 233] on li "Адреса доставки" at bounding box center [1075, 231] width 353 height 24
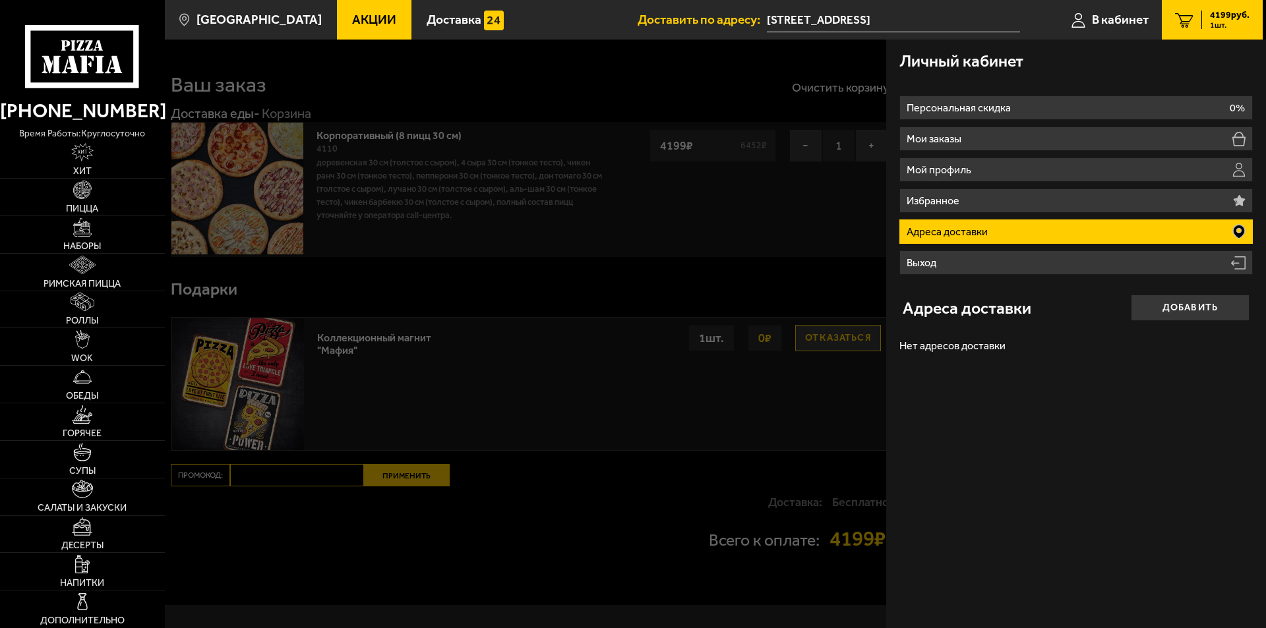
click at [1088, 233] on li "Адреса доставки" at bounding box center [1075, 231] width 353 height 24
click at [1179, 303] on button "Добавить" at bounding box center [1189, 308] width 119 height 26
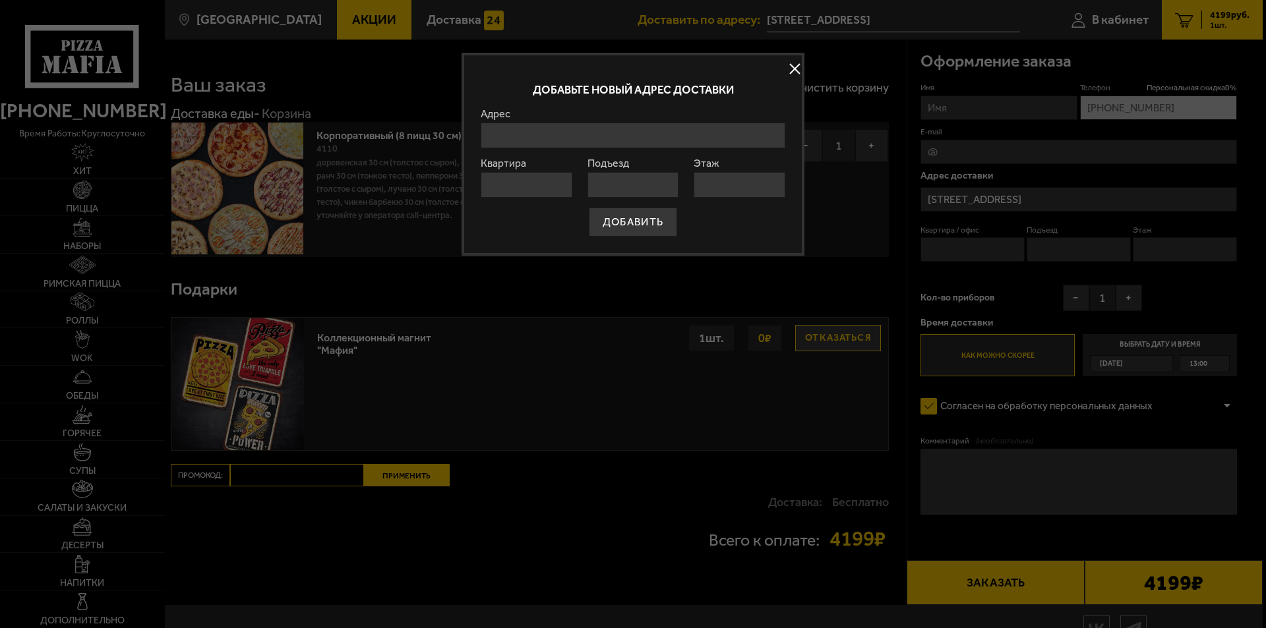
click at [629, 142] on input "Адрес" at bounding box center [633, 136] width 305 height 26
click at [647, 146] on input "Адрес" at bounding box center [633, 136] width 305 height 26
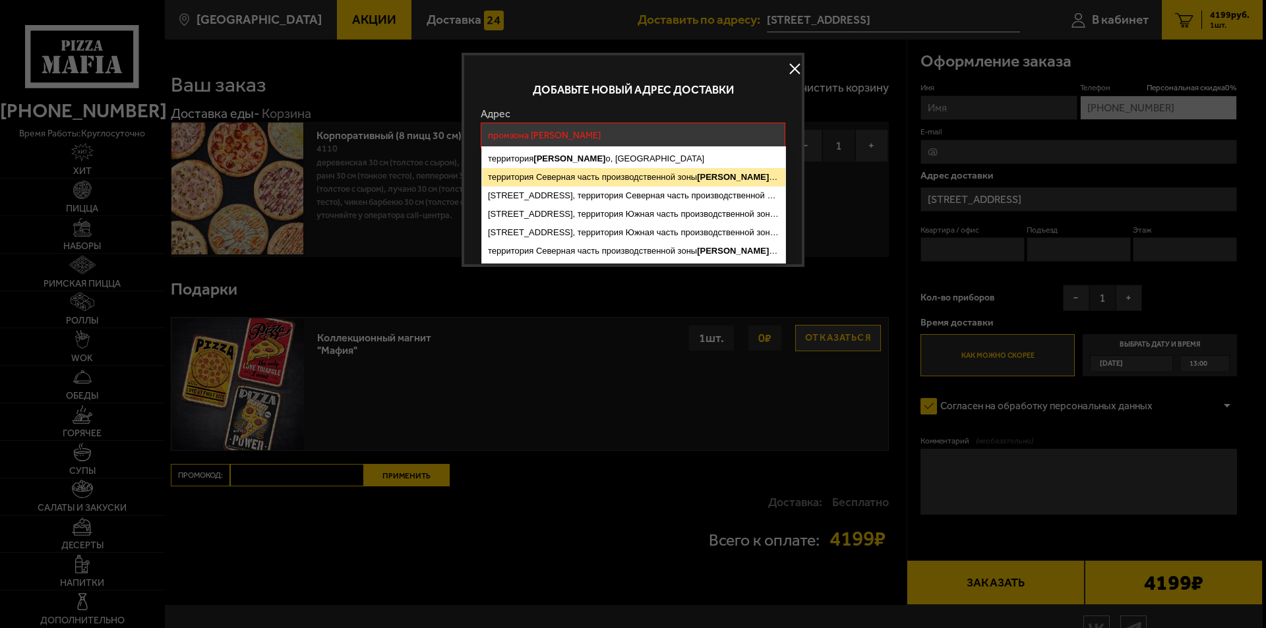
click at [642, 178] on ymaps "территория Северная часть производственной зоны [PERSON_NAME][GEOGRAPHIC_DATA],…" at bounding box center [633, 177] width 303 height 18
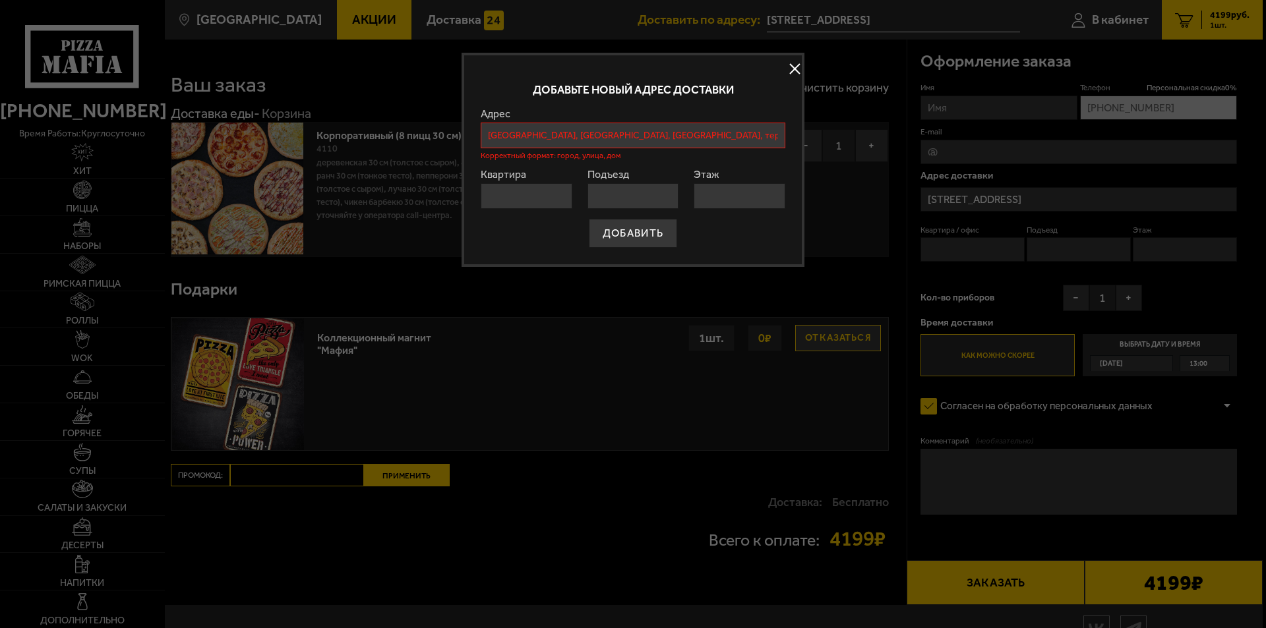
click at [560, 200] on input "Квартира" at bounding box center [527, 196] width 92 height 26
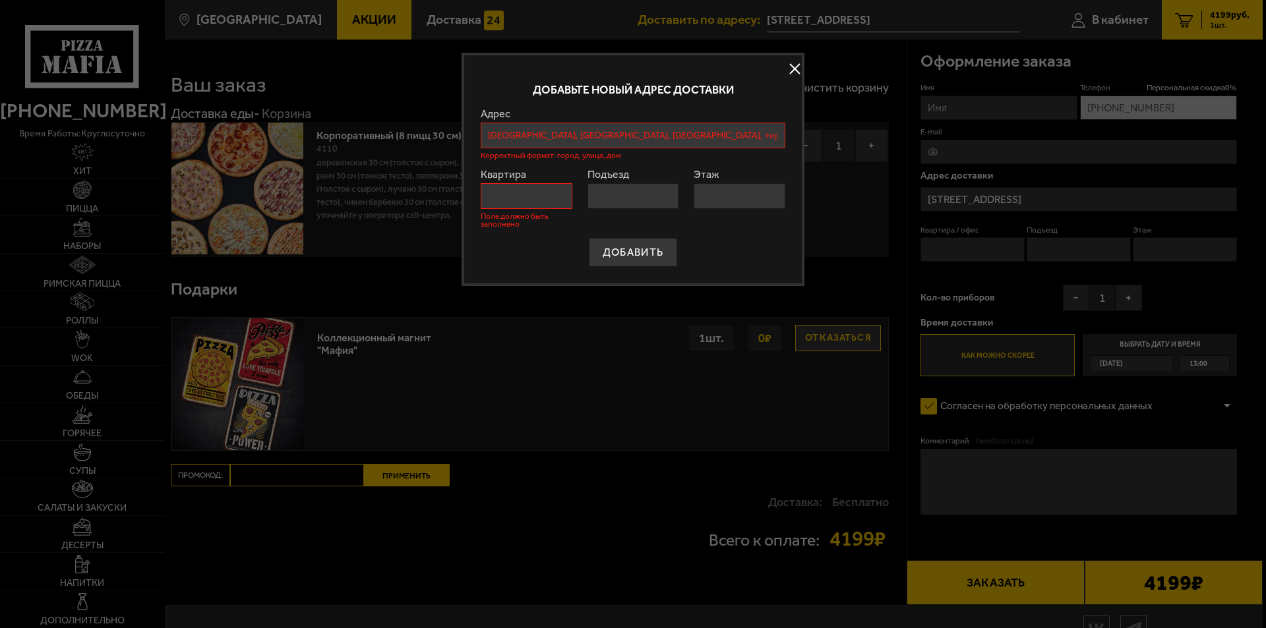
click at [724, 136] on input "[GEOGRAPHIC_DATA], [GEOGRAPHIC_DATA], [GEOGRAPHIC_DATA], территория Северная ча…" at bounding box center [633, 136] width 305 height 26
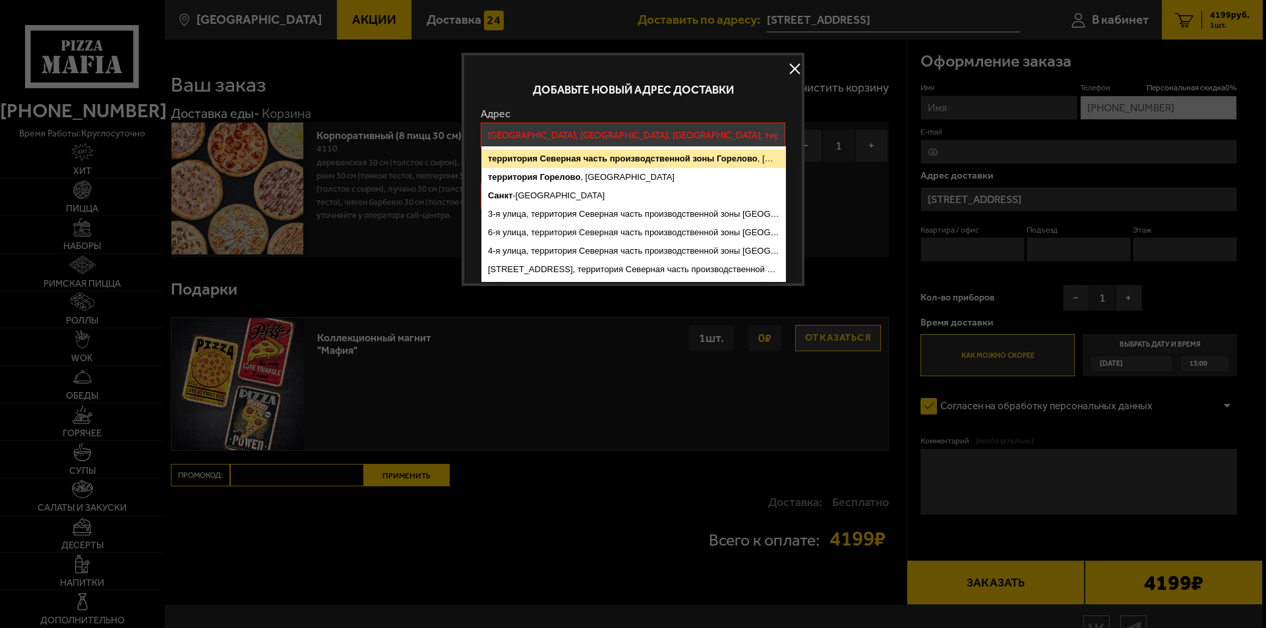
click at [713, 159] on ymaps "зоны" at bounding box center [703, 159] width 22 height 10
click at [738, 133] on input "[GEOGRAPHIC_DATA], [GEOGRAPHIC_DATA], [GEOGRAPHIC_DATA], территория Северная ча…" at bounding box center [633, 136] width 305 height 26
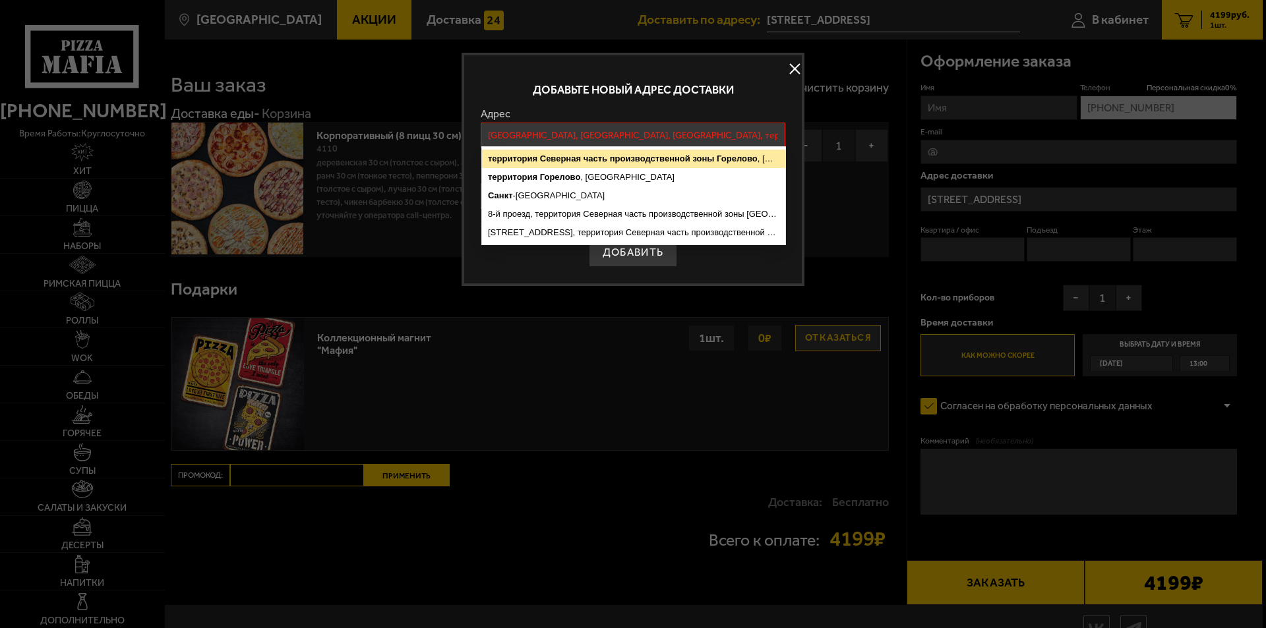
click at [760, 155] on ymaps "территория Северная часть производственной зоны [GEOGRAPHIC_DATA] , [GEOGRAPHIC…" at bounding box center [633, 159] width 303 height 18
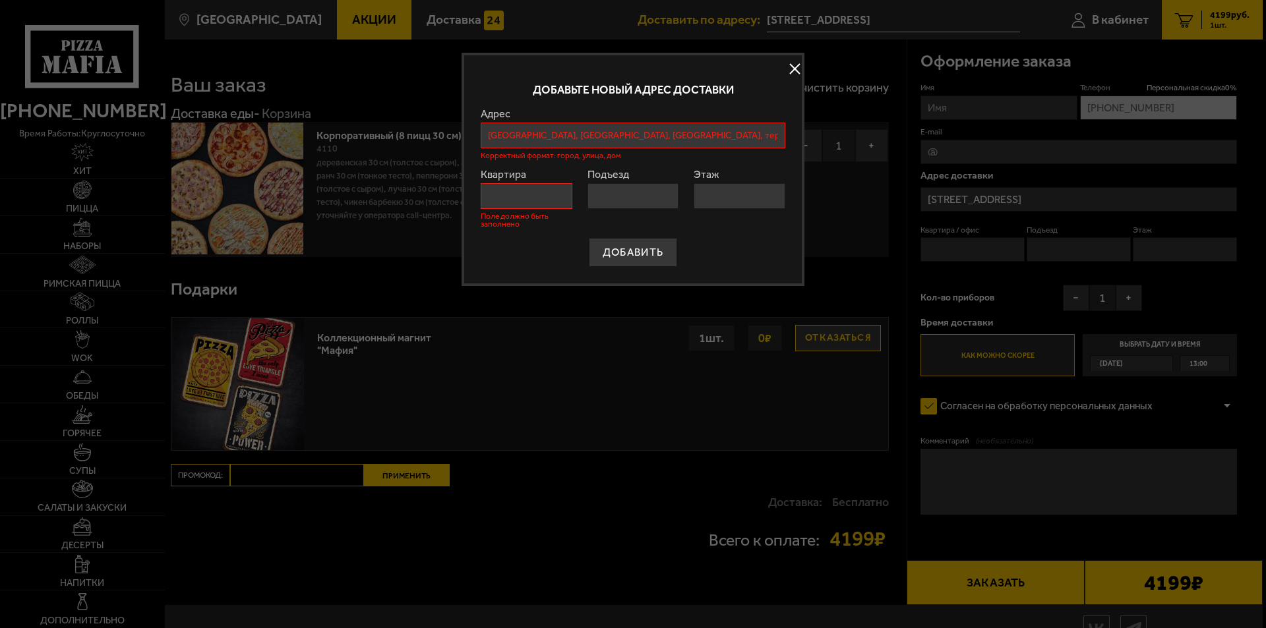
click at [765, 138] on input "[GEOGRAPHIC_DATA], [GEOGRAPHIC_DATA], [GEOGRAPHIC_DATA], территория Северная ча…" at bounding box center [633, 136] width 305 height 26
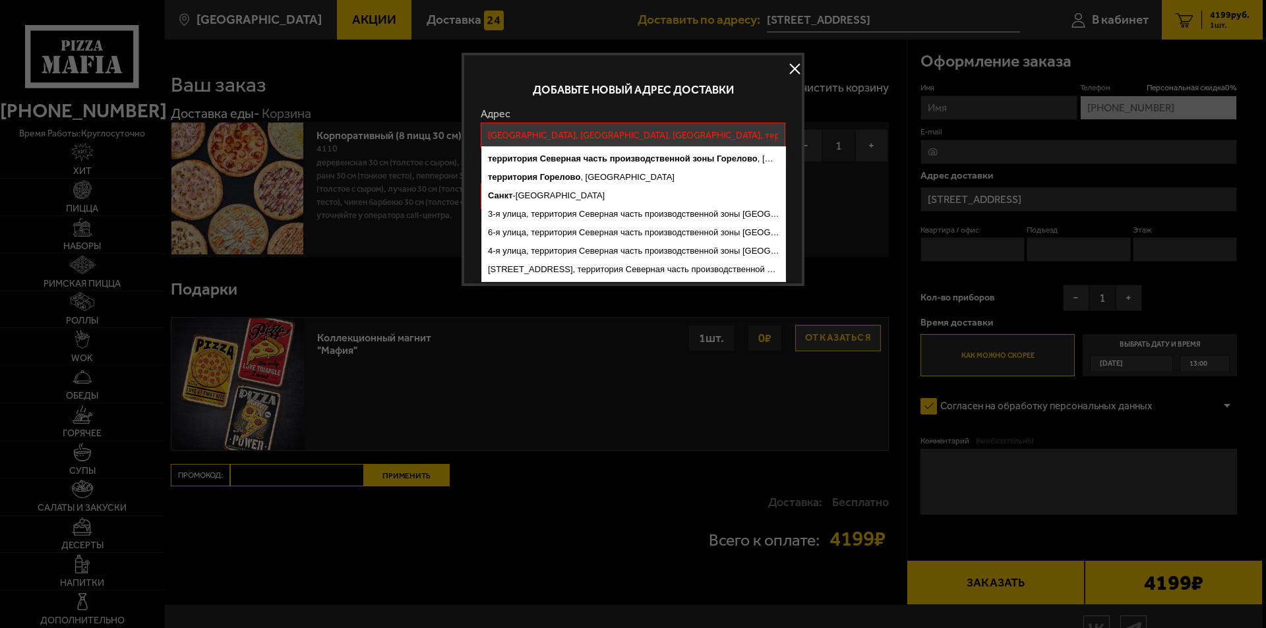
drag, startPoint x: 780, startPoint y: 136, endPoint x: 386, endPoint y: 148, distance: 393.7
click at [386, 148] on main "[GEOGRAPHIC_DATA] Все Акции Доставка Личный кабинет Акции Доставка Доставить по…" at bounding box center [713, 344] width 1098 height 689
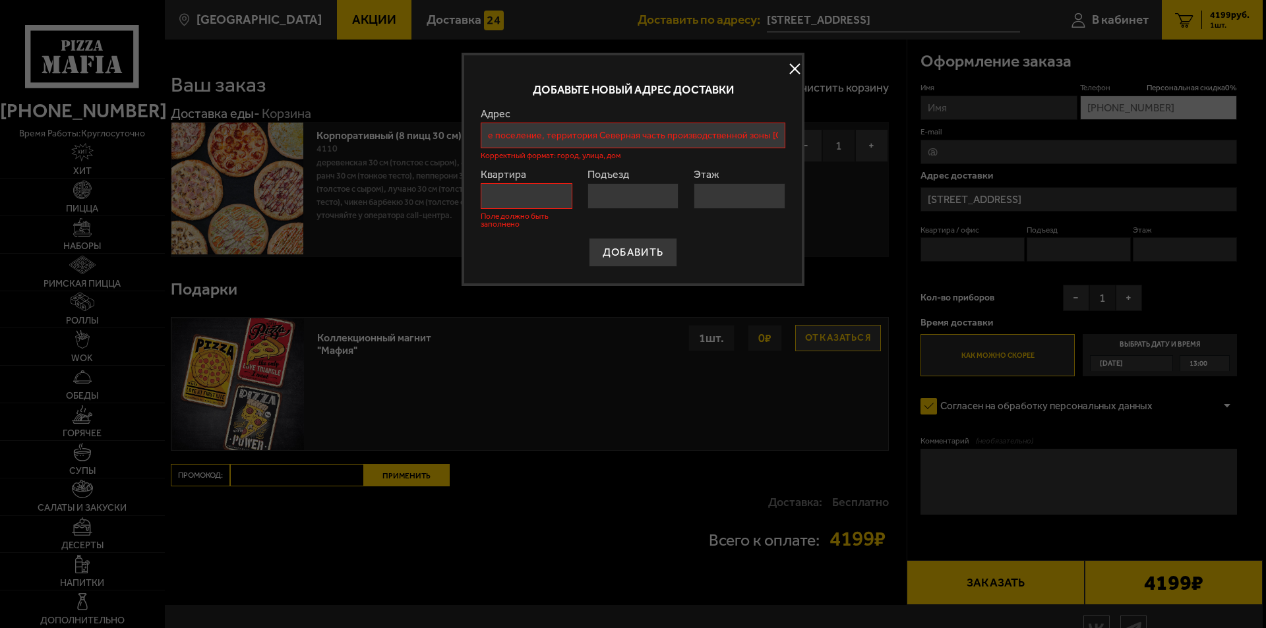
click at [533, 143] on input "е поселение, территория Северная часть производственной зоны [GEOGRAPHIC_DATA]" at bounding box center [633, 136] width 305 height 26
click at [484, 135] on input "е поселение, территория Северная часть производственной зоны [GEOGRAPHIC_DATA]" at bounding box center [633, 136] width 305 height 26
type input "е поселение, территория Северная часть производственной зоны [GEOGRAPHIC_DATA]"
click at [799, 71] on button at bounding box center [794, 69] width 20 height 20
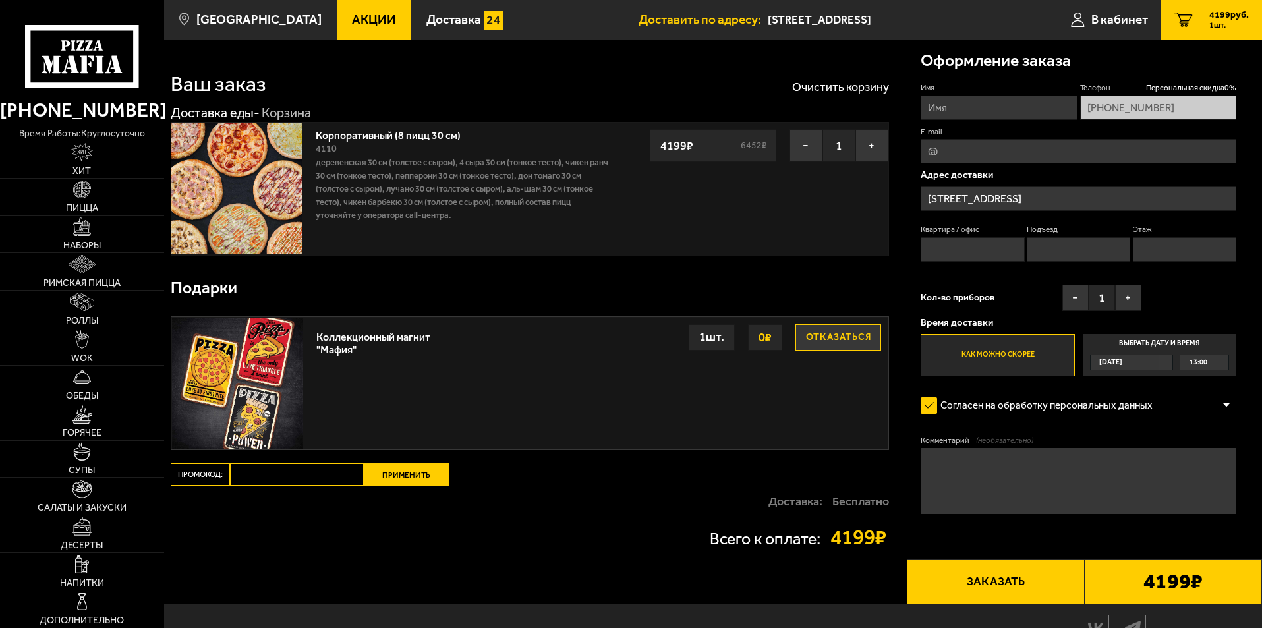
click at [1201, 198] on input "[STREET_ADDRESS]" at bounding box center [1079, 199] width 316 height 24
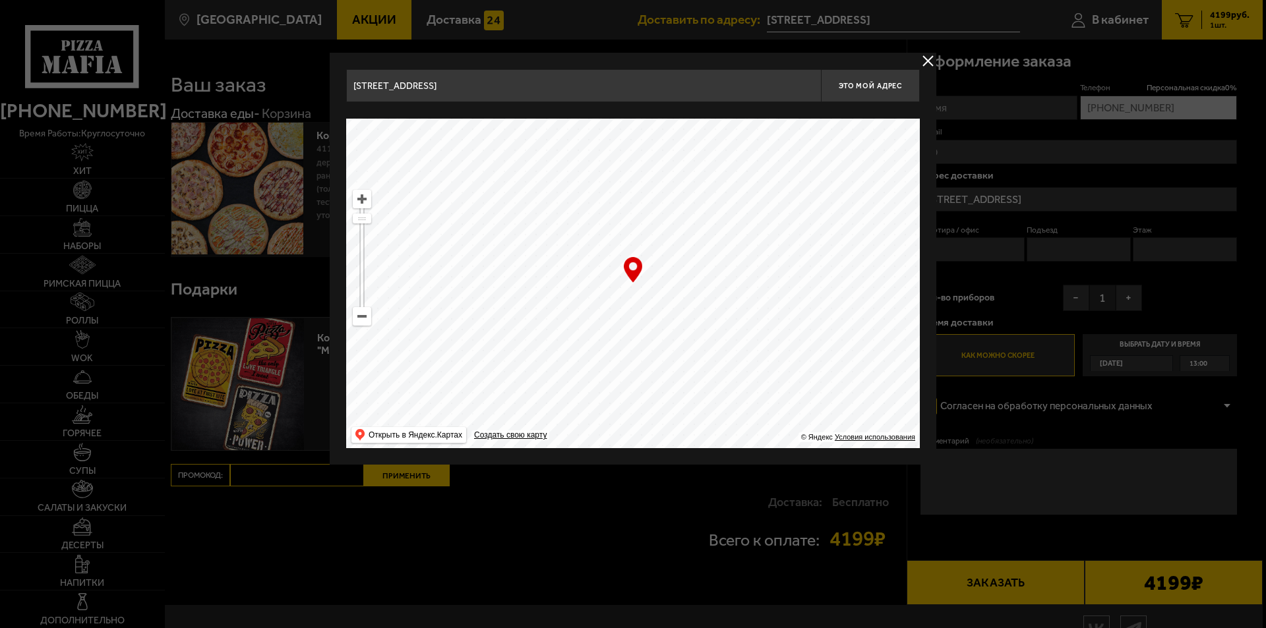
drag, startPoint x: 738, startPoint y: 289, endPoint x: 698, endPoint y: 253, distance: 53.6
click at [698, 253] on ymaps at bounding box center [632, 284] width 573 height 330
type input "[GEOGRAPHIC_DATA], [STREET_ADDRESS]"
click at [699, 270] on ymaps at bounding box center [632, 284] width 573 height 330
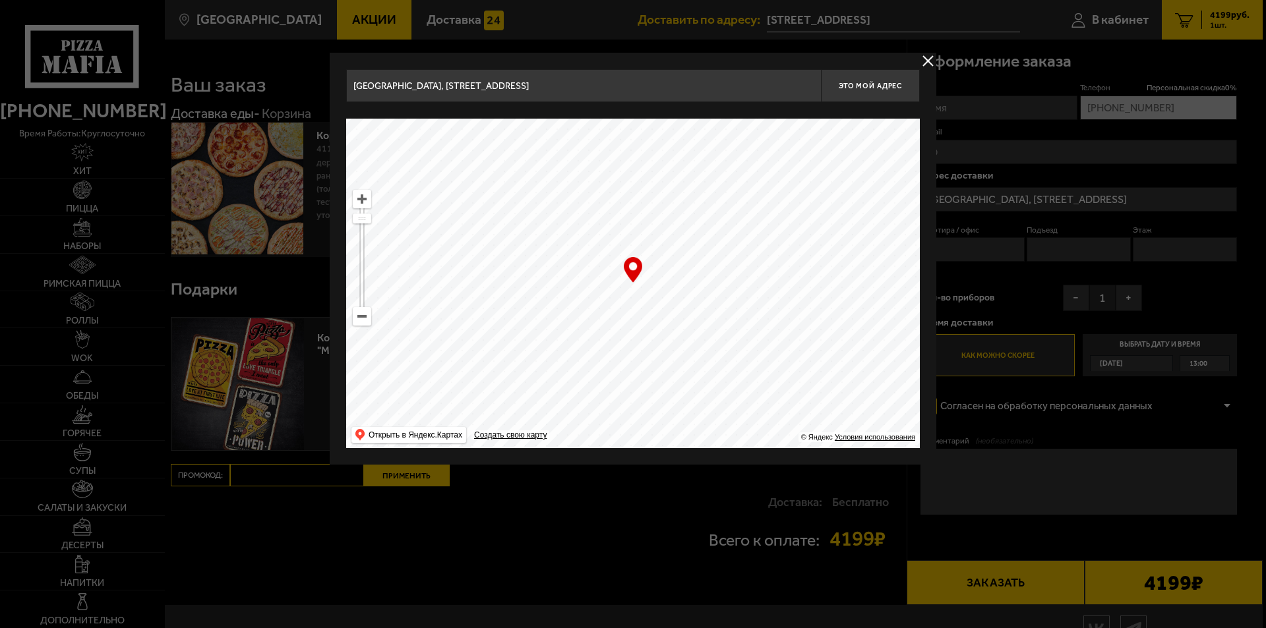
click at [1058, 198] on div at bounding box center [633, 314] width 1266 height 628
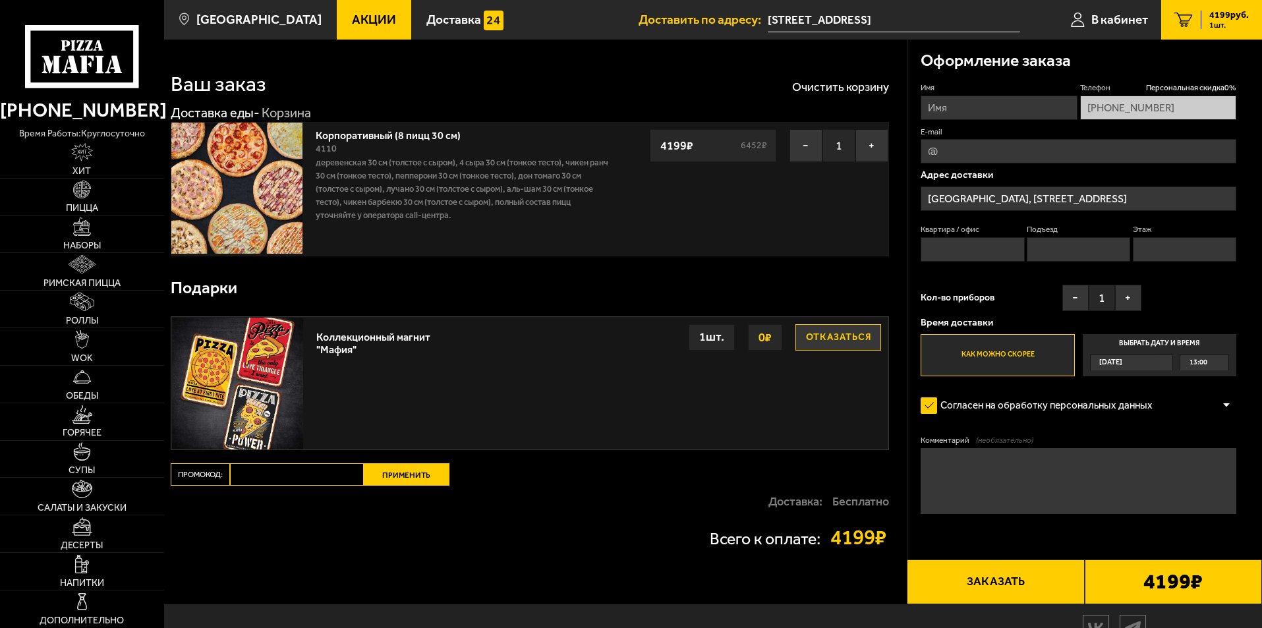
click at [1058, 198] on input "[GEOGRAPHIC_DATA], [STREET_ADDRESS]" at bounding box center [1079, 199] width 316 height 24
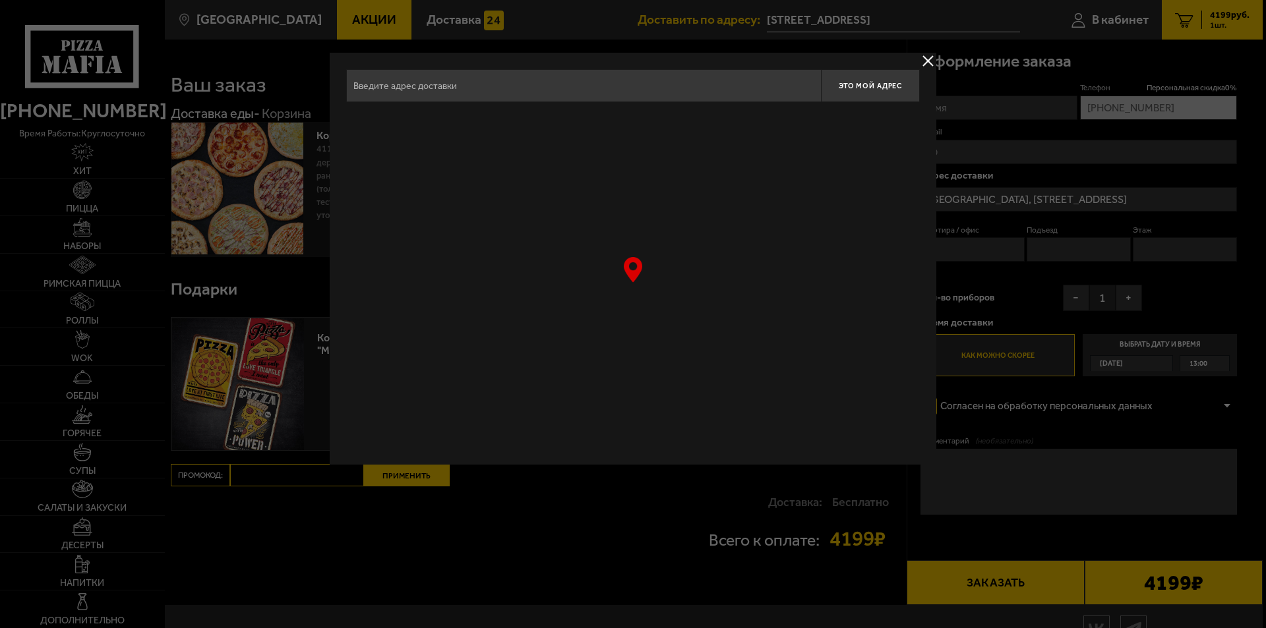
type input "[GEOGRAPHIC_DATA], [STREET_ADDRESS]"
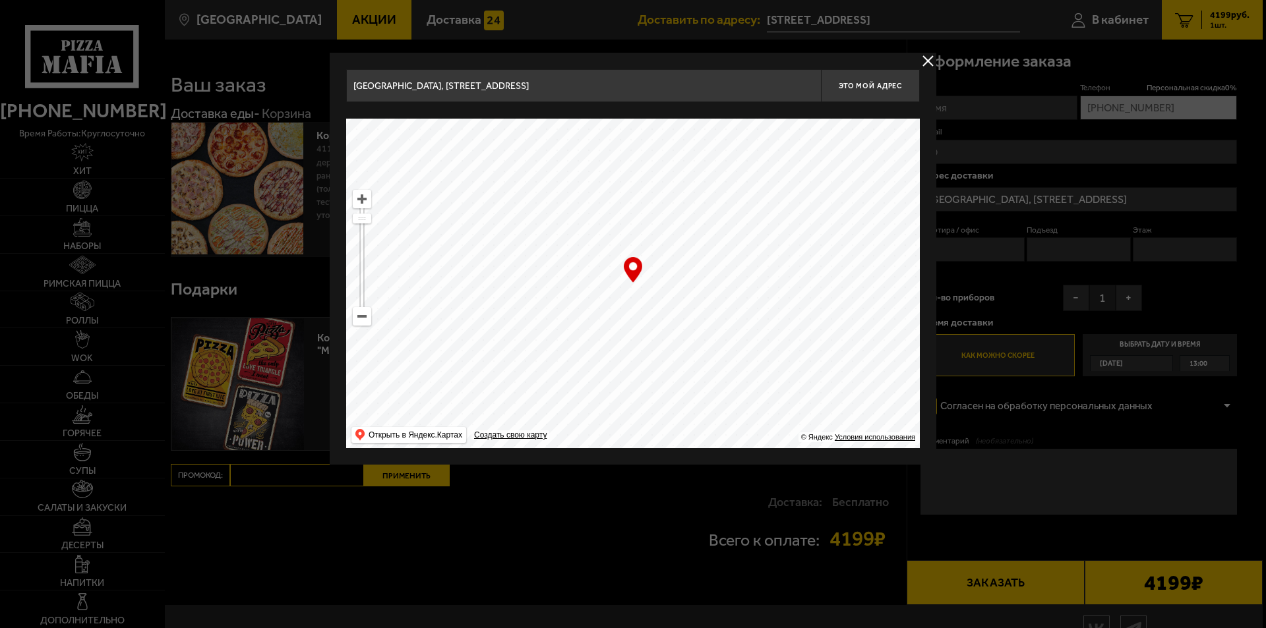
click at [1058, 198] on div at bounding box center [633, 314] width 1266 height 628
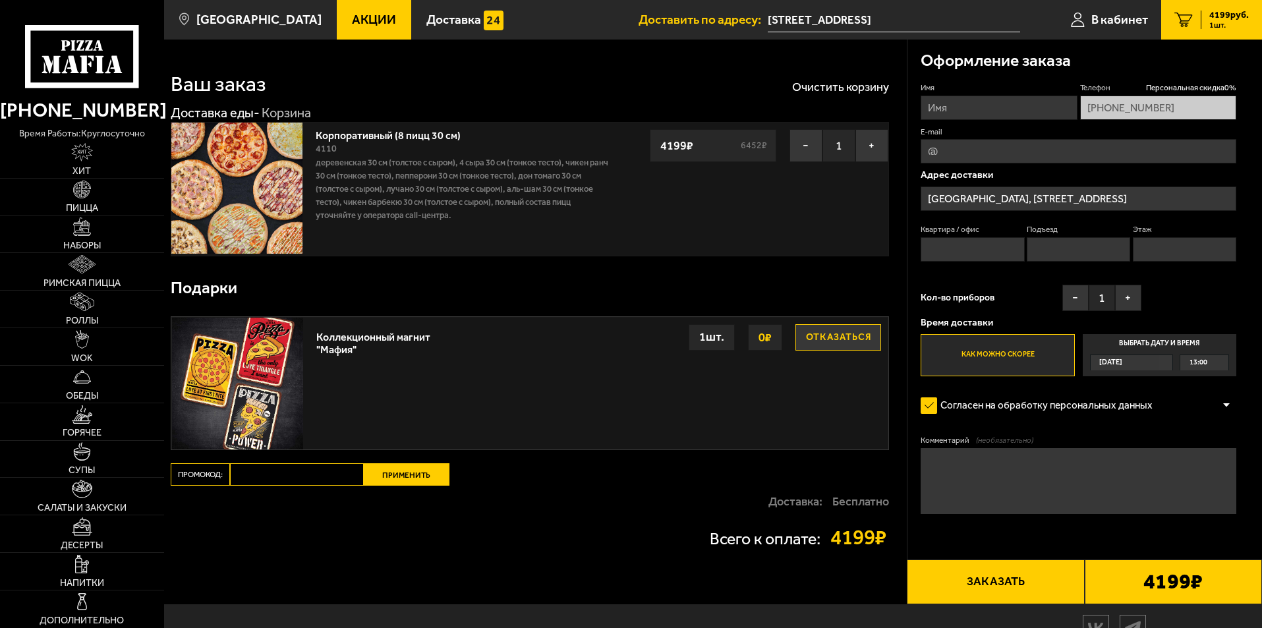
click at [1058, 198] on input "[GEOGRAPHIC_DATA], [STREET_ADDRESS]" at bounding box center [1079, 199] width 316 height 24
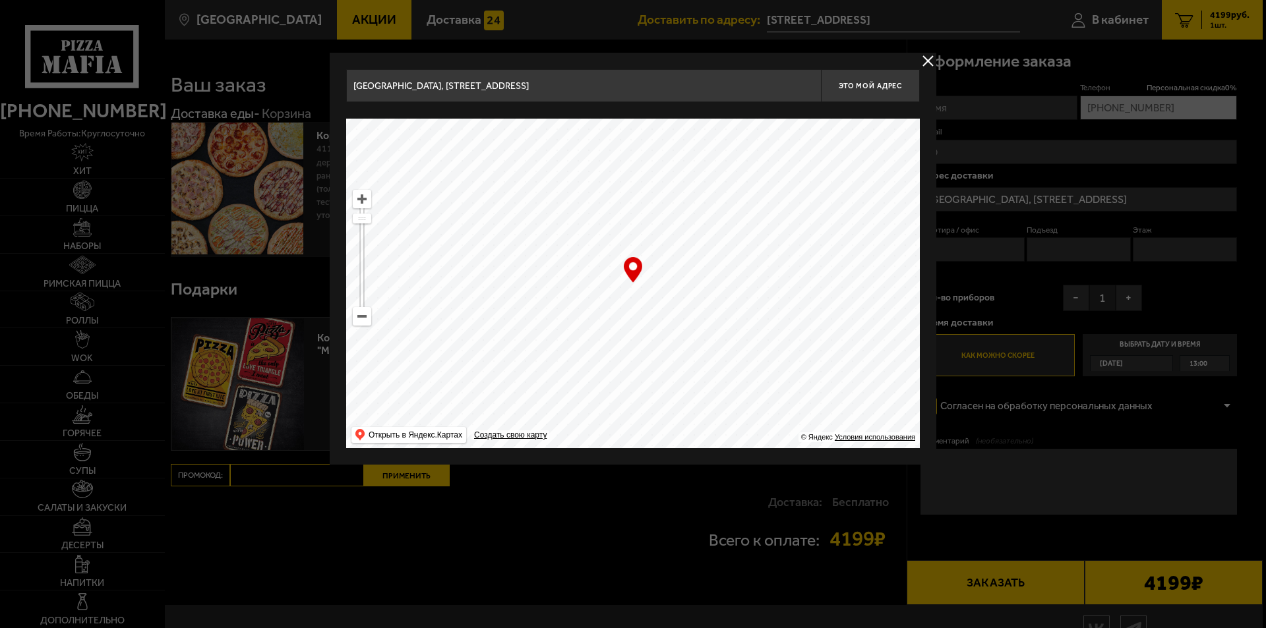
click at [755, 92] on input "[GEOGRAPHIC_DATA], [STREET_ADDRESS]" at bounding box center [583, 85] width 475 height 33
click at [1094, 59] on div at bounding box center [633, 314] width 1266 height 628
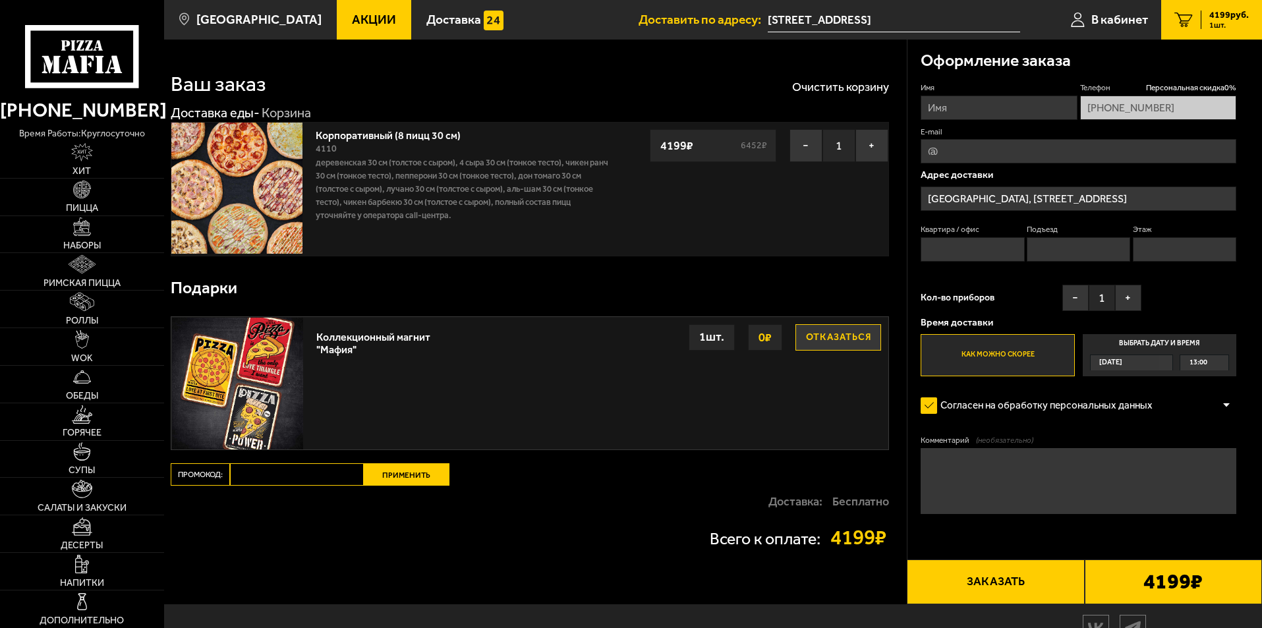
click at [995, 249] on input "Квартира / офис" at bounding box center [972, 249] width 103 height 24
type input "1"
click at [1047, 249] on input "Подъезд" at bounding box center [1078, 249] width 103 height 24
type input "1"
click at [1135, 251] on input "Этаж" at bounding box center [1184, 249] width 103 height 24
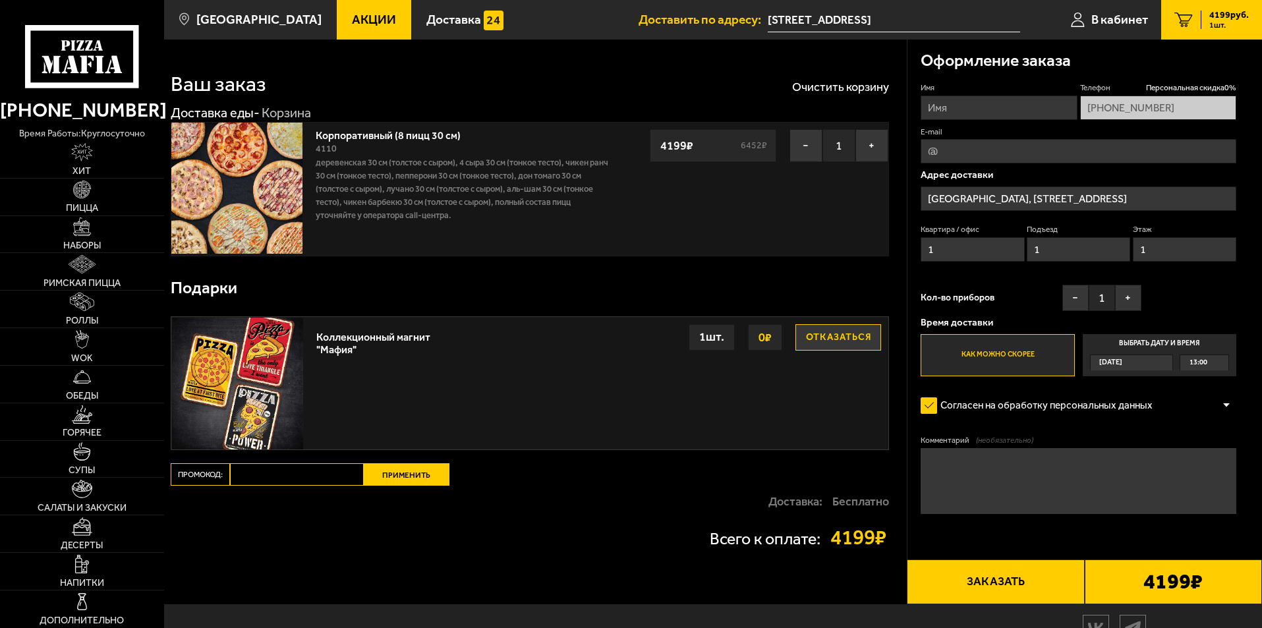
type input "1"
click at [952, 112] on input "Имя" at bounding box center [999, 108] width 156 height 24
type input "[PERSON_NAME]"
click at [1188, 202] on input "[GEOGRAPHIC_DATA], [STREET_ADDRESS]" at bounding box center [1079, 199] width 316 height 24
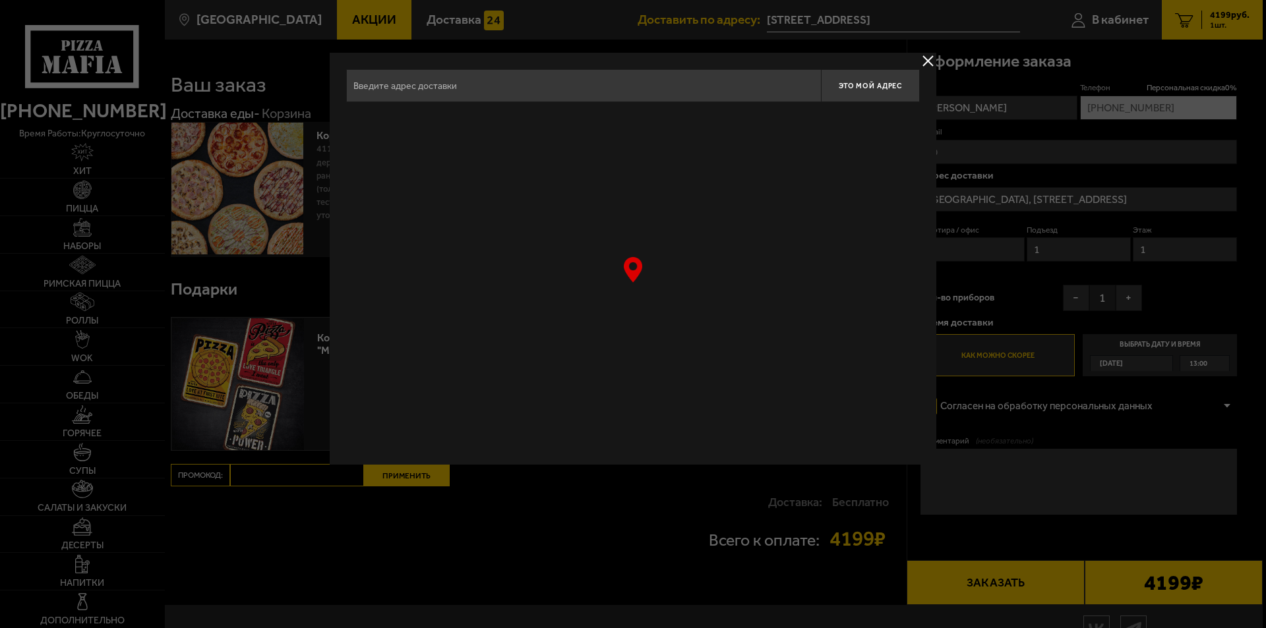
type input "[GEOGRAPHIC_DATA], [STREET_ADDRESS]"
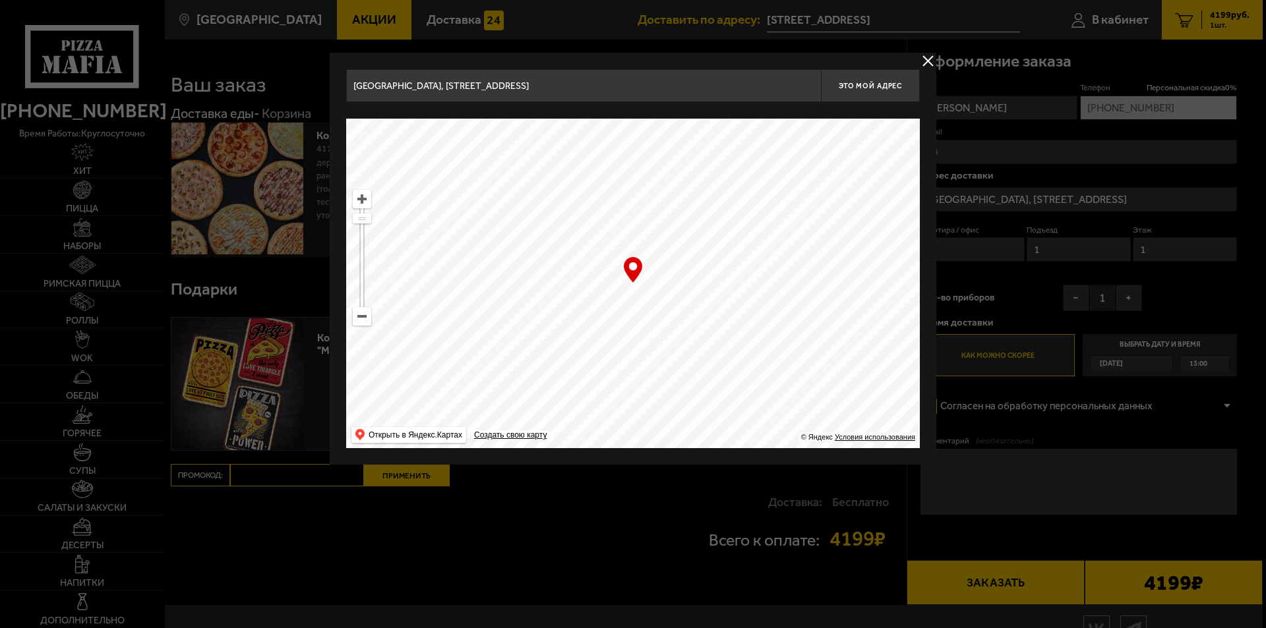
click at [930, 57] on button "delivery type" at bounding box center [927, 61] width 16 height 16
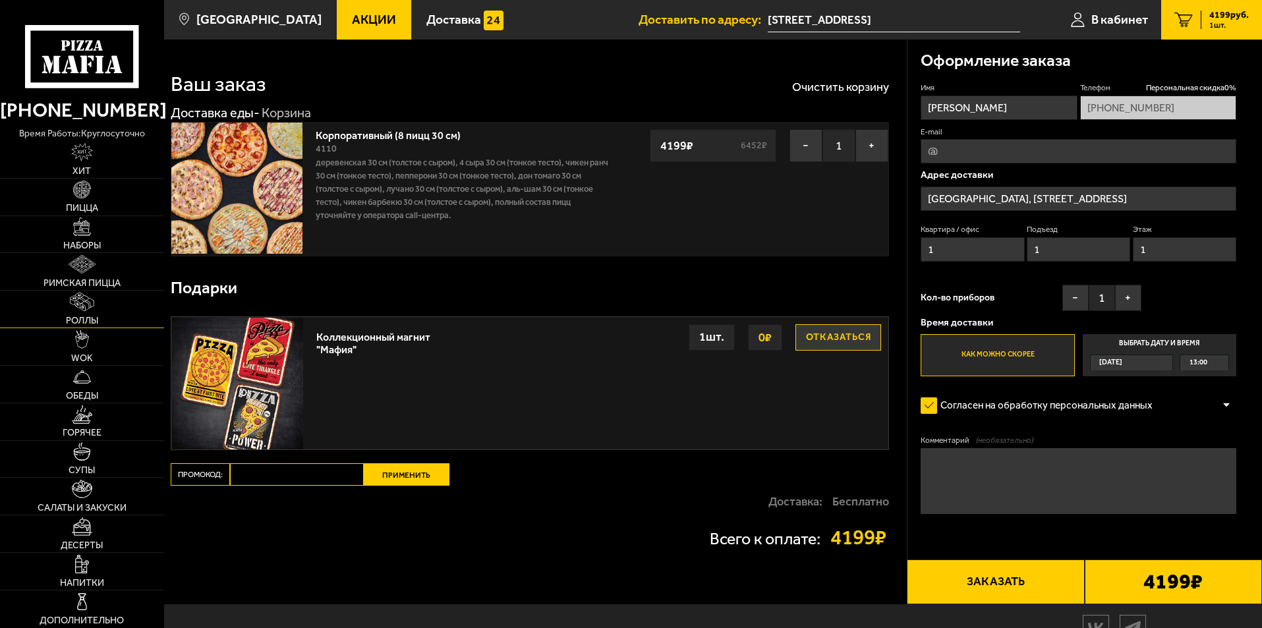
click at [83, 306] on img at bounding box center [82, 302] width 24 height 18
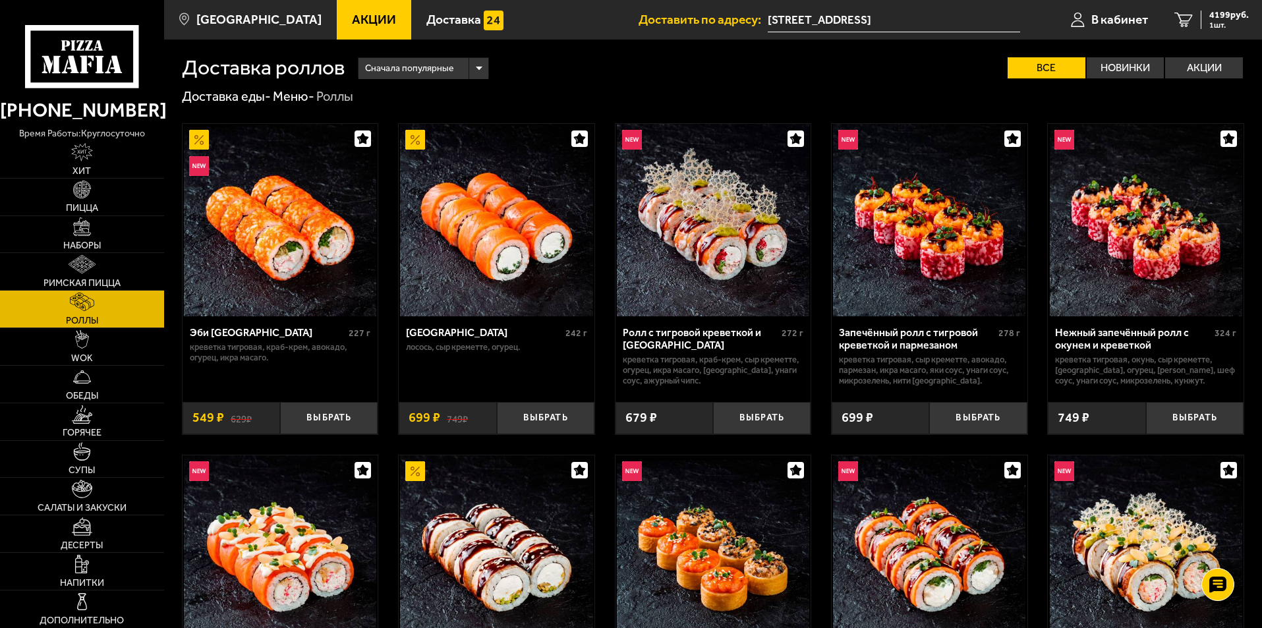
click at [479, 64] on div "Сначала популярные" at bounding box center [424, 68] width 130 height 21
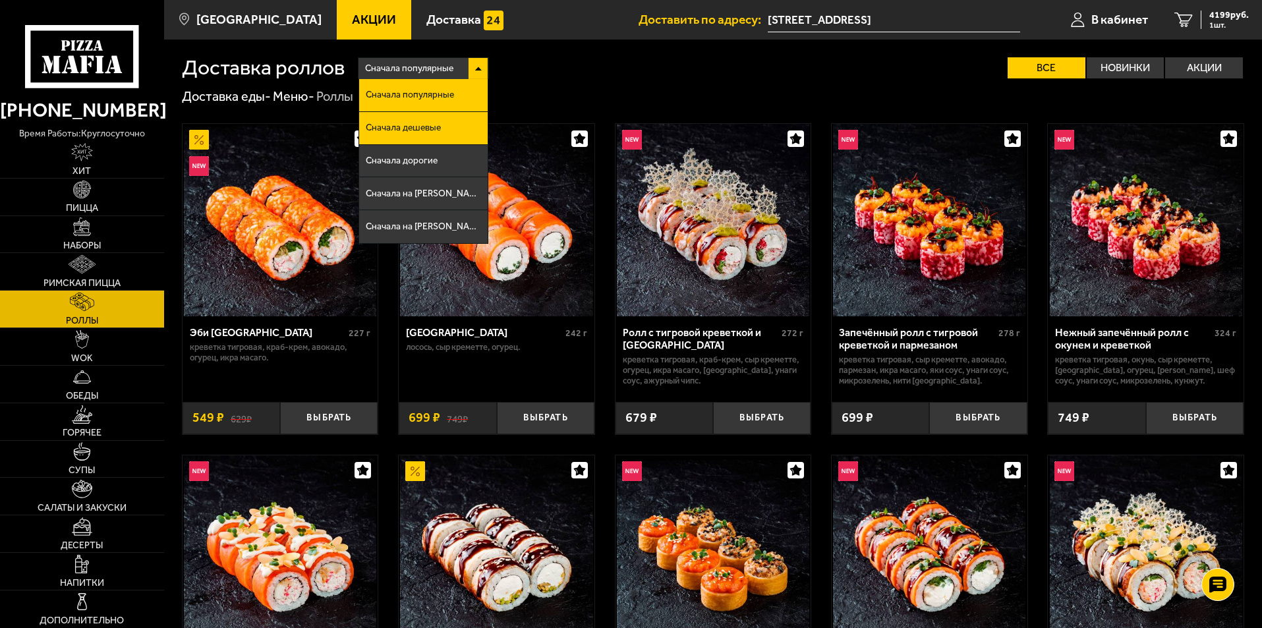
click at [425, 124] on span "Сначала дешевые" at bounding box center [403, 127] width 75 height 9
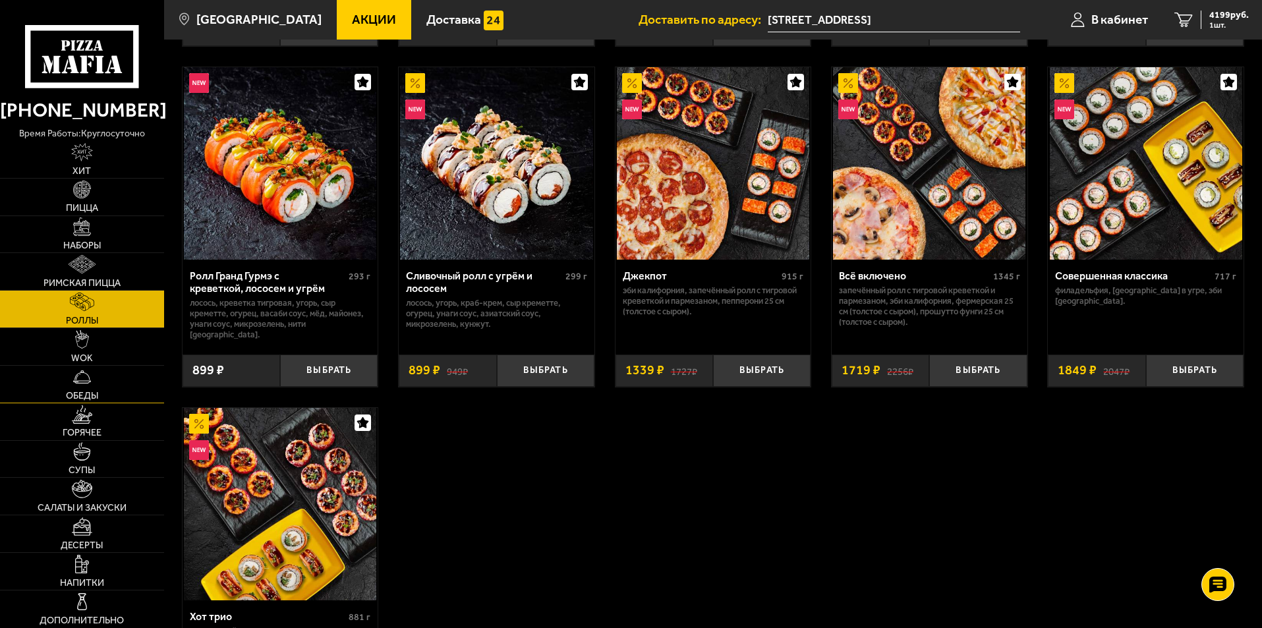
scroll to position [725, 0]
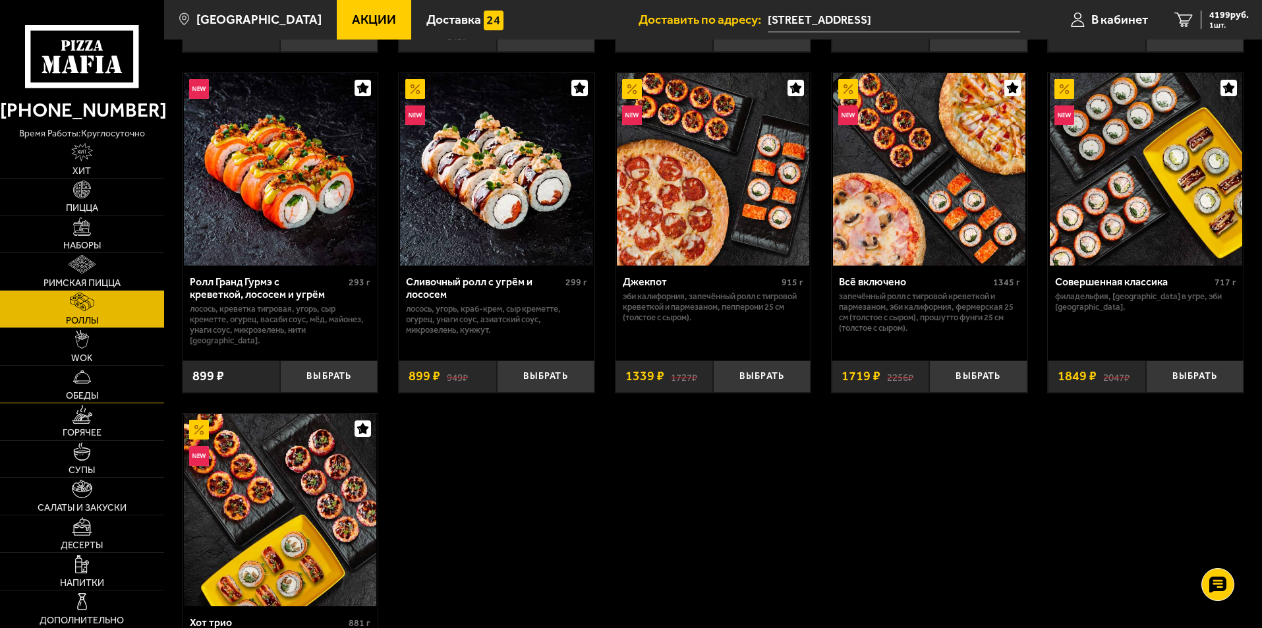
click at [85, 386] on link "Обеды" at bounding box center [82, 384] width 164 height 37
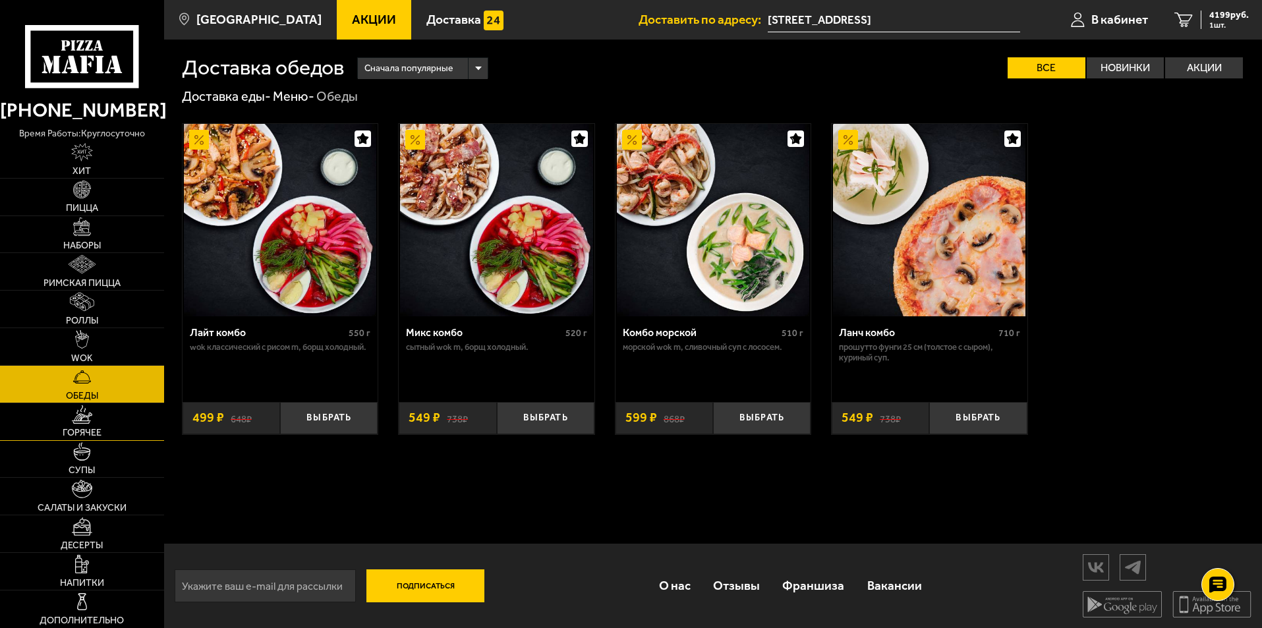
click at [79, 414] on img at bounding box center [82, 414] width 20 height 18
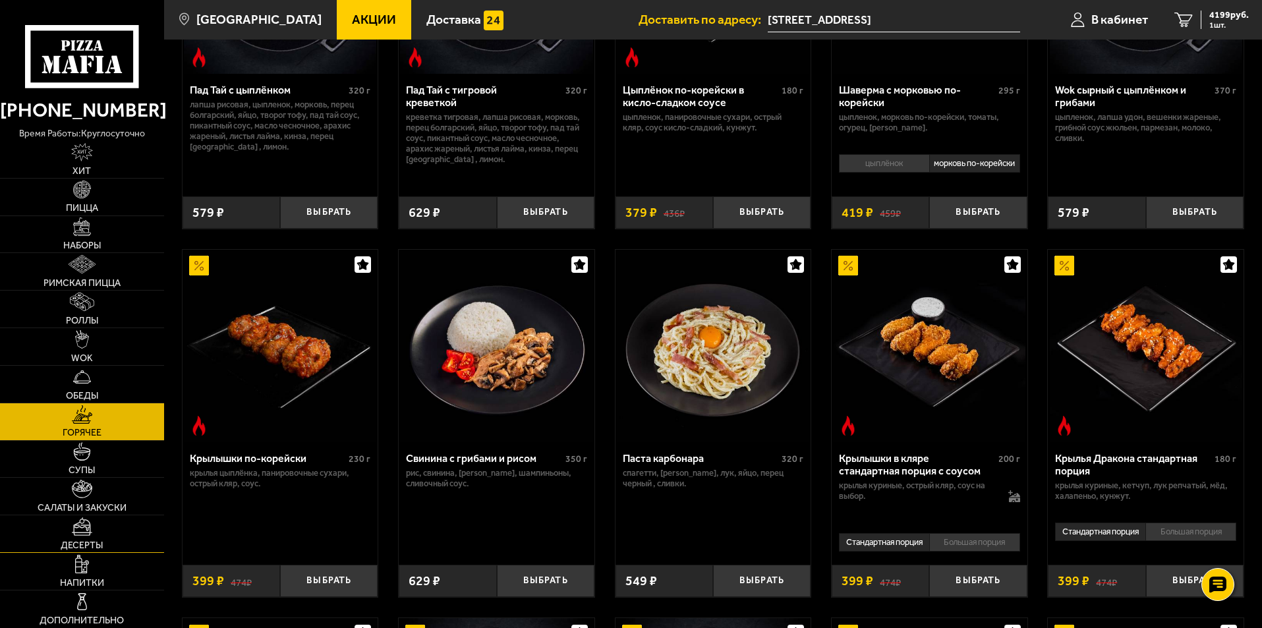
scroll to position [264, 0]
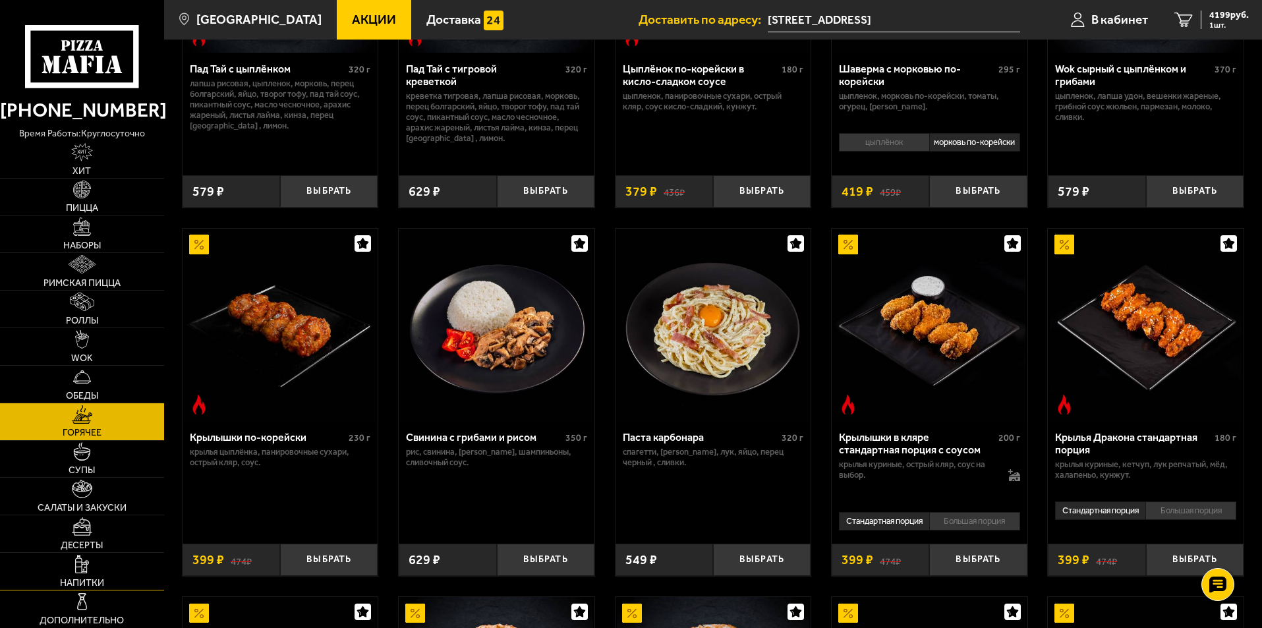
click at [86, 564] on img at bounding box center [82, 564] width 15 height 18
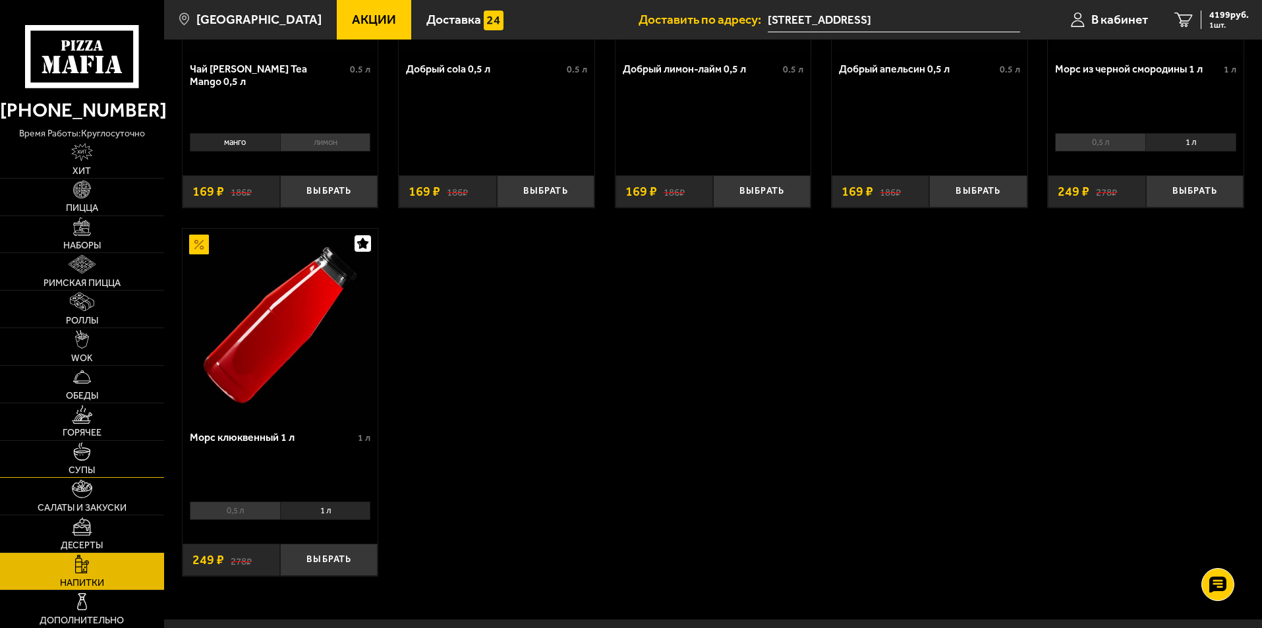
scroll to position [343, 0]
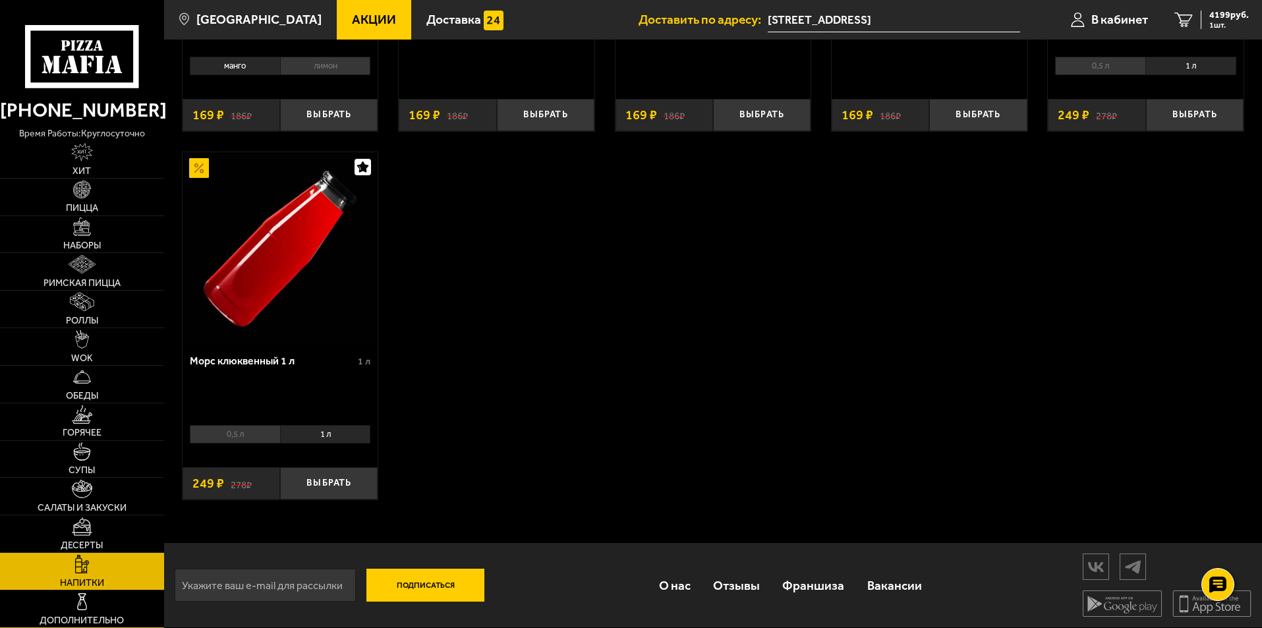
click at [78, 601] on img at bounding box center [82, 602] width 18 height 18
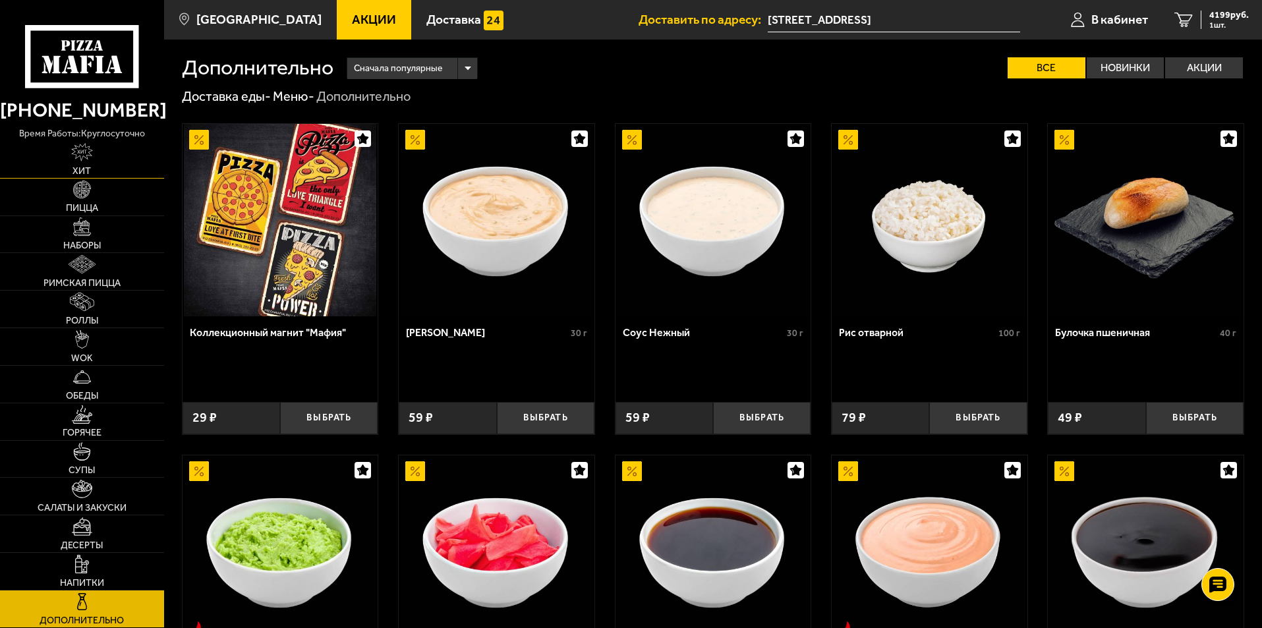
click at [89, 157] on img at bounding box center [82, 152] width 22 height 18
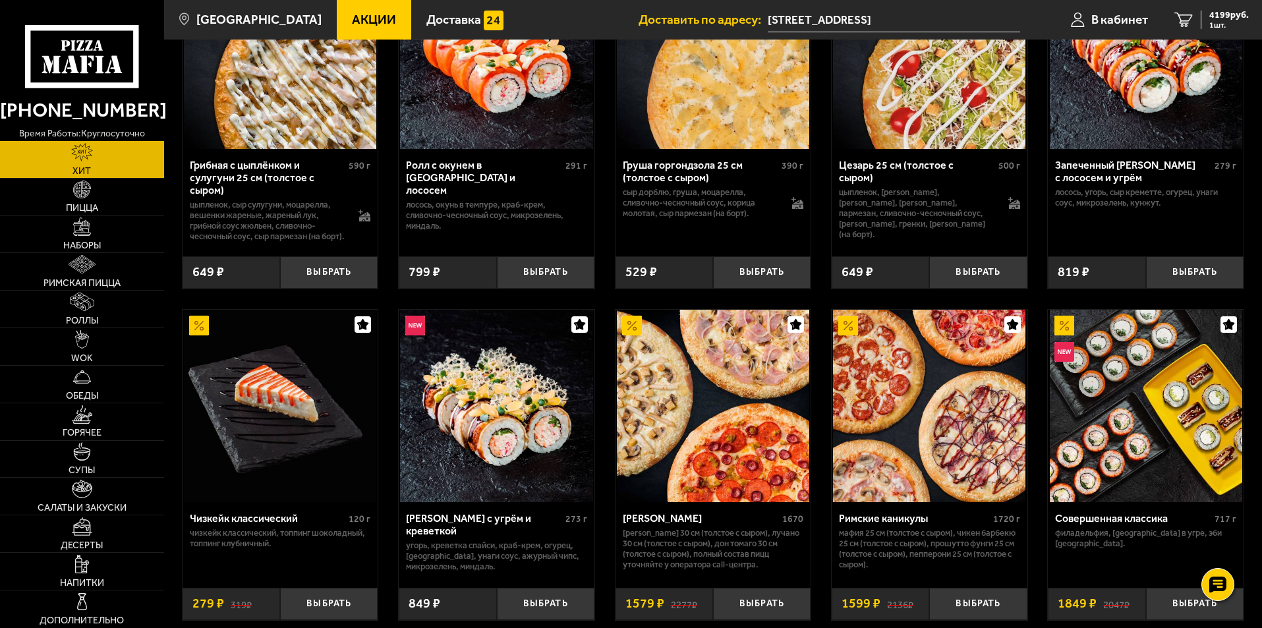
scroll to position [461, 0]
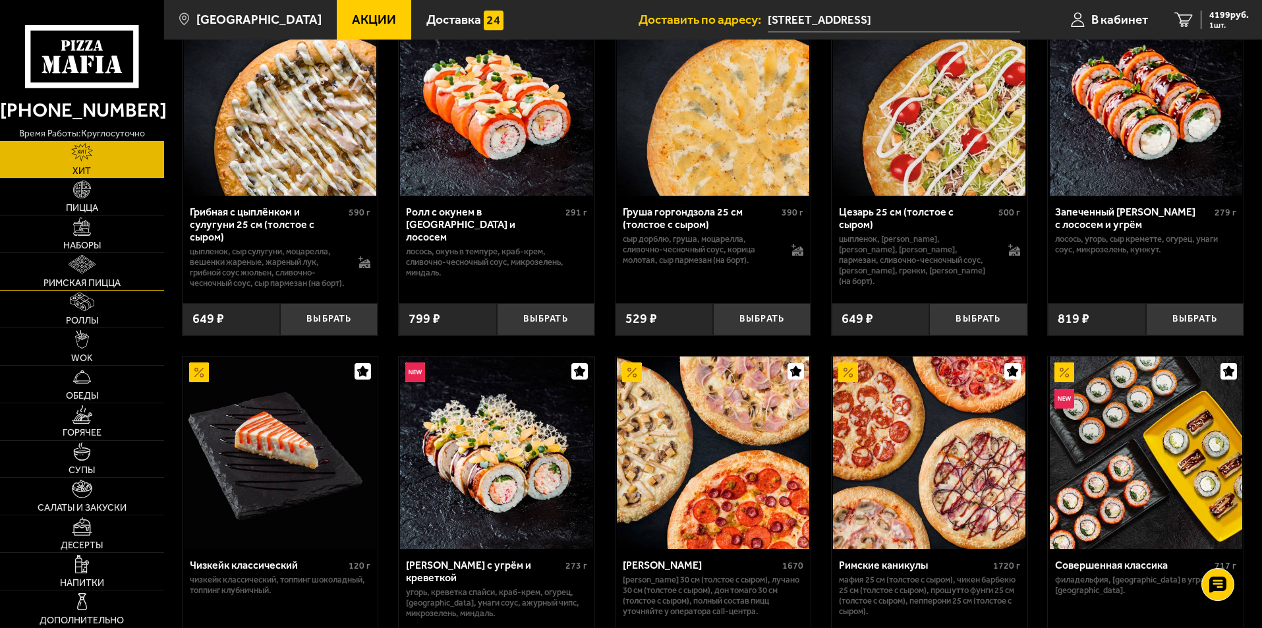
click at [85, 268] on img at bounding box center [82, 264] width 26 height 18
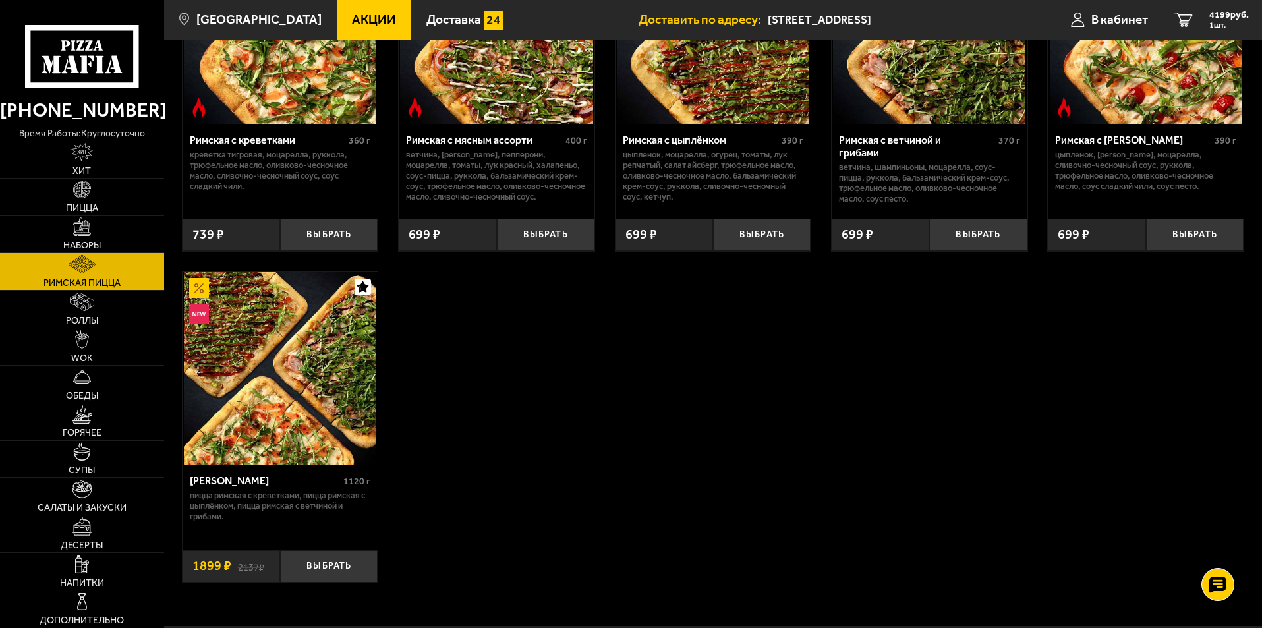
scroll to position [198, 0]
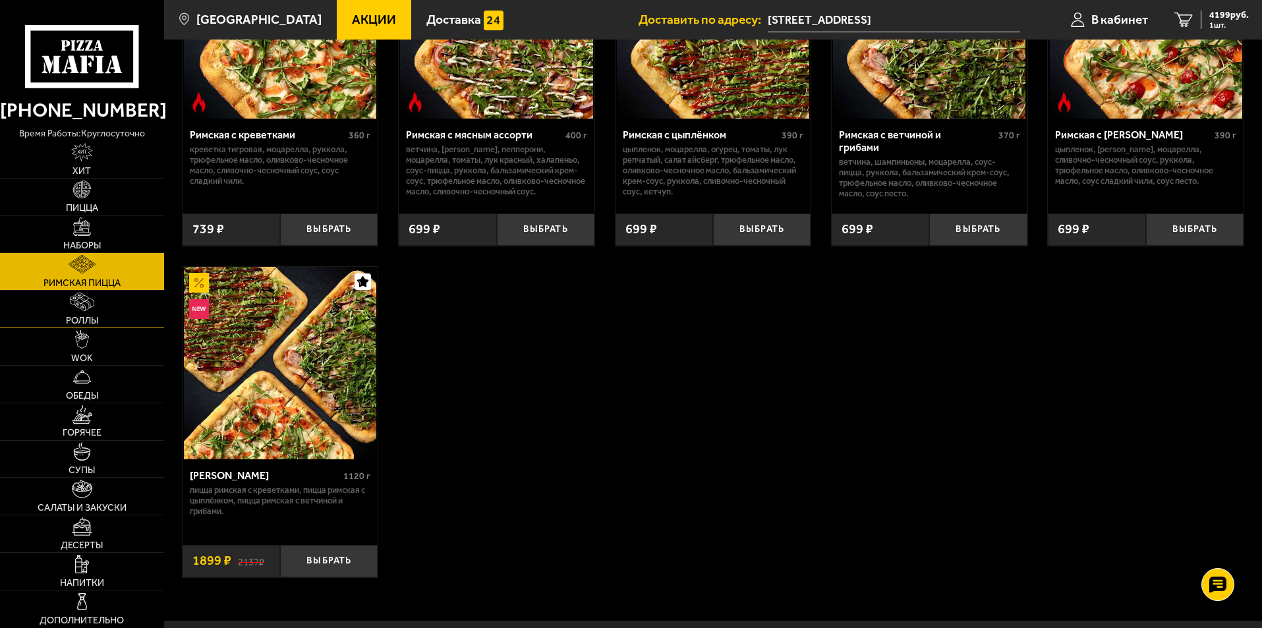
click at [87, 303] on img at bounding box center [82, 302] width 24 height 18
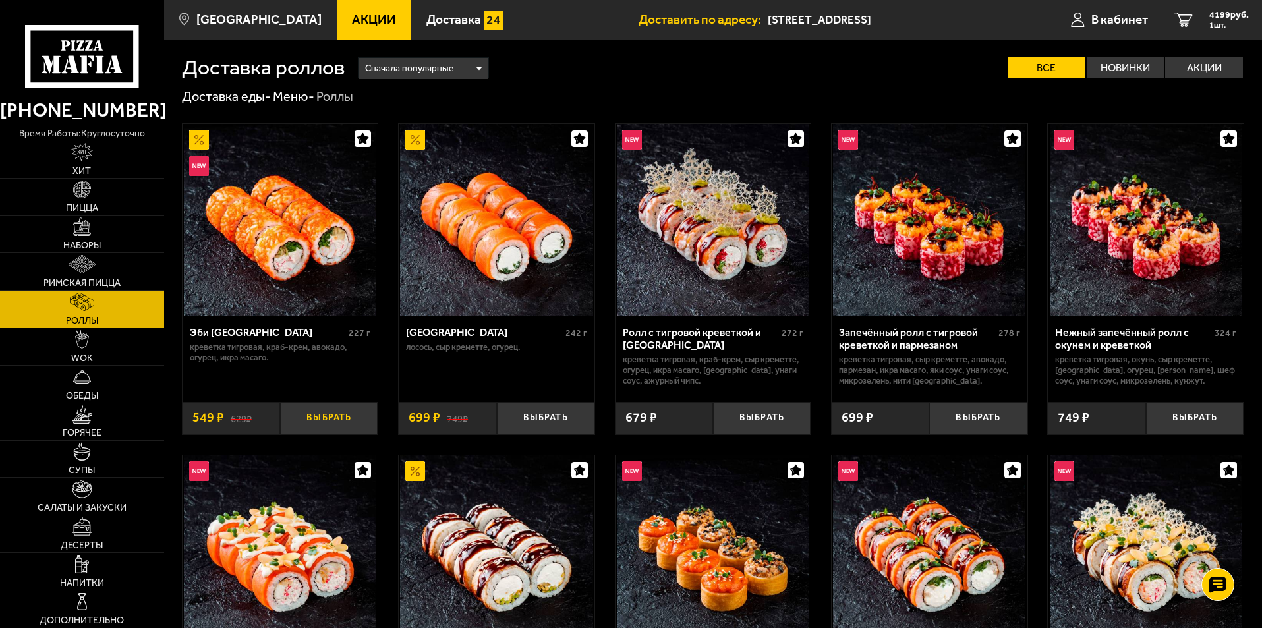
click at [334, 424] on button "Выбрать" at bounding box center [329, 418] width 98 height 32
click at [553, 417] on button "Выбрать" at bounding box center [546, 418] width 98 height 32
click at [765, 415] on button "Выбрать" at bounding box center [762, 418] width 98 height 32
click at [352, 22] on span "Акции" at bounding box center [374, 19] width 44 height 13
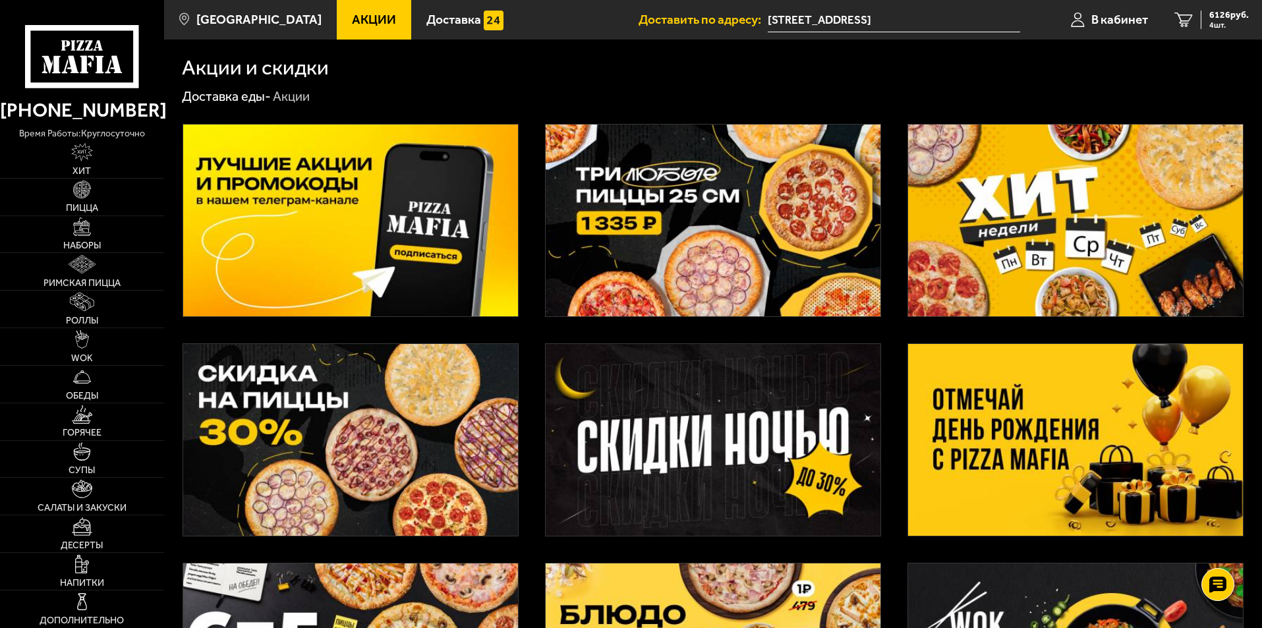
click at [1123, 445] on img at bounding box center [1075, 440] width 335 height 192
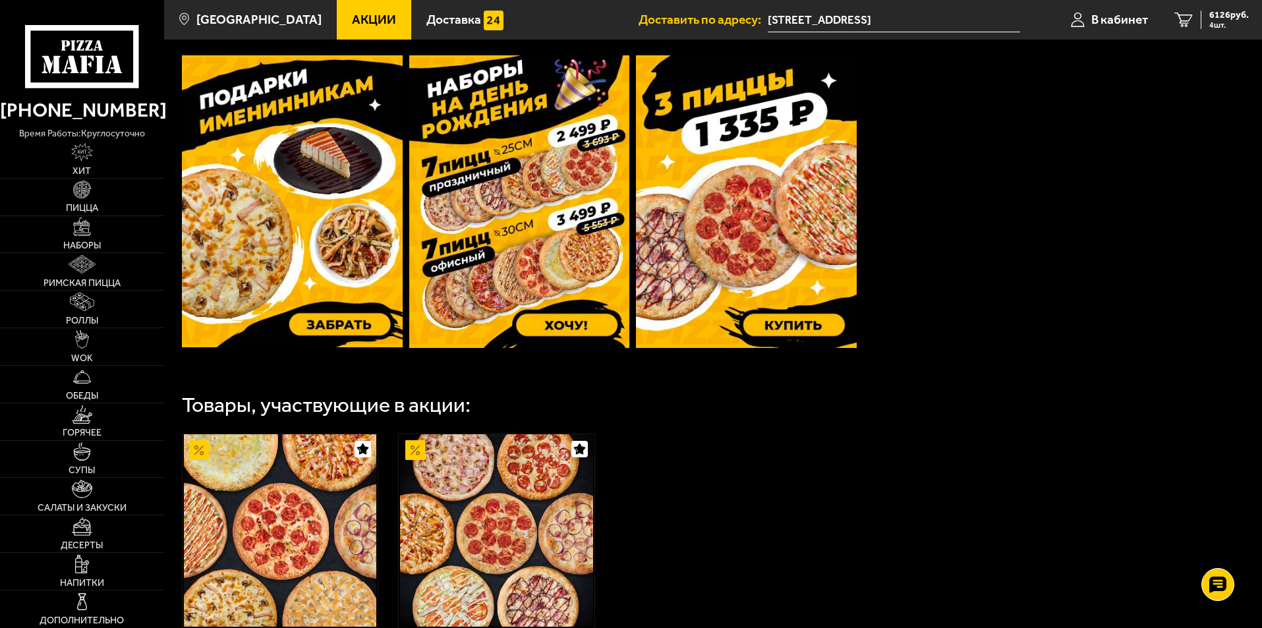
scroll to position [395, 0]
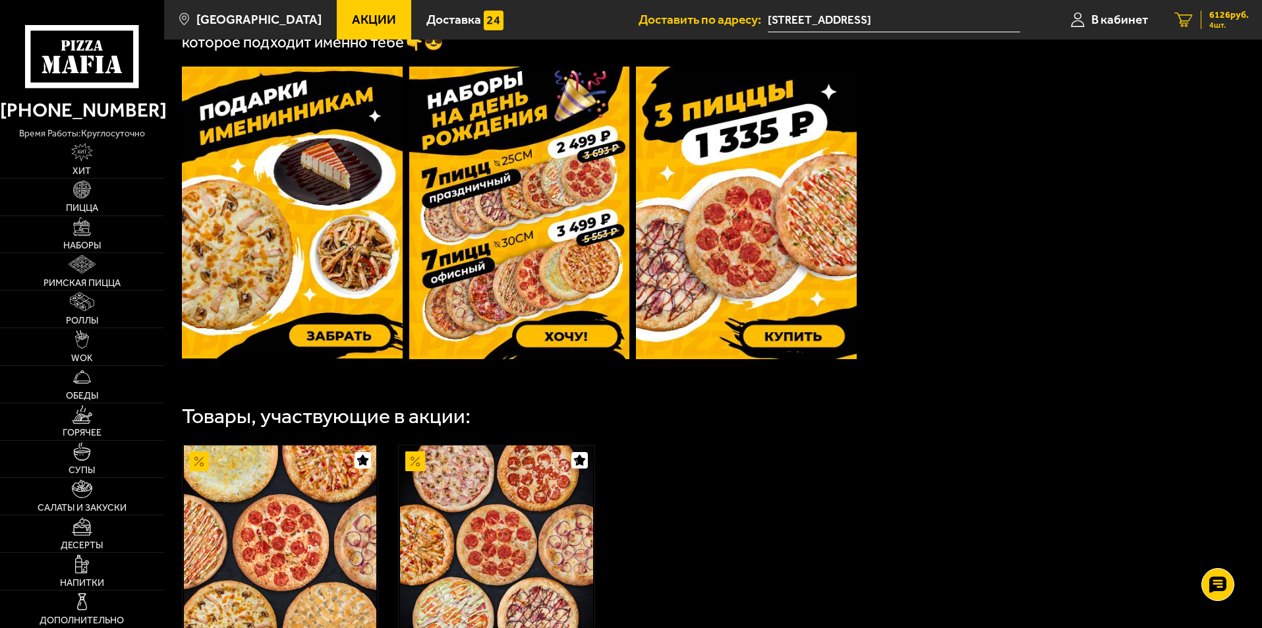
click at [1217, 11] on span "6126 руб." at bounding box center [1229, 15] width 40 height 9
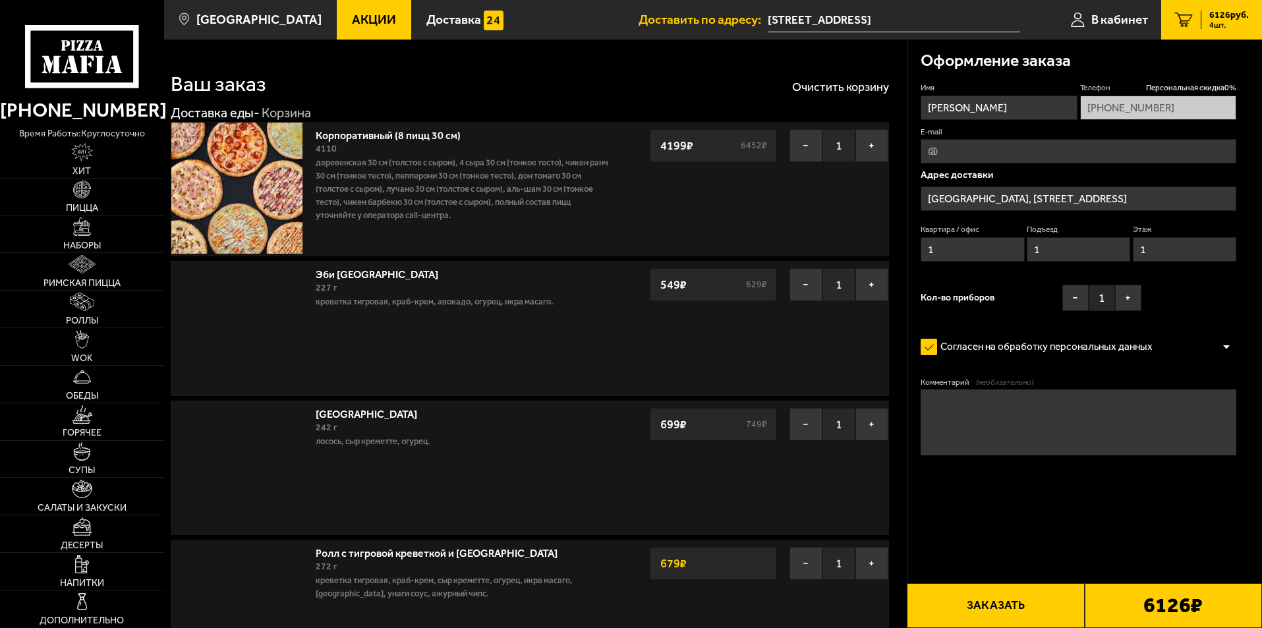
type input "[STREET_ADDRESS]"
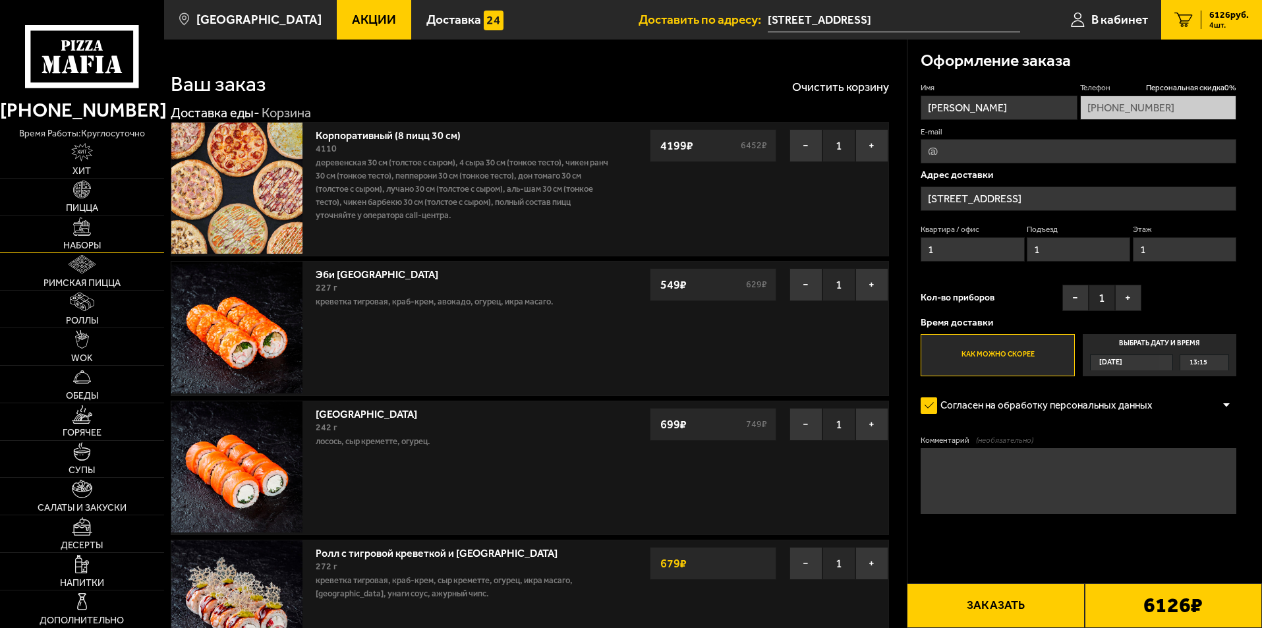
click at [86, 232] on img at bounding box center [82, 227] width 18 height 18
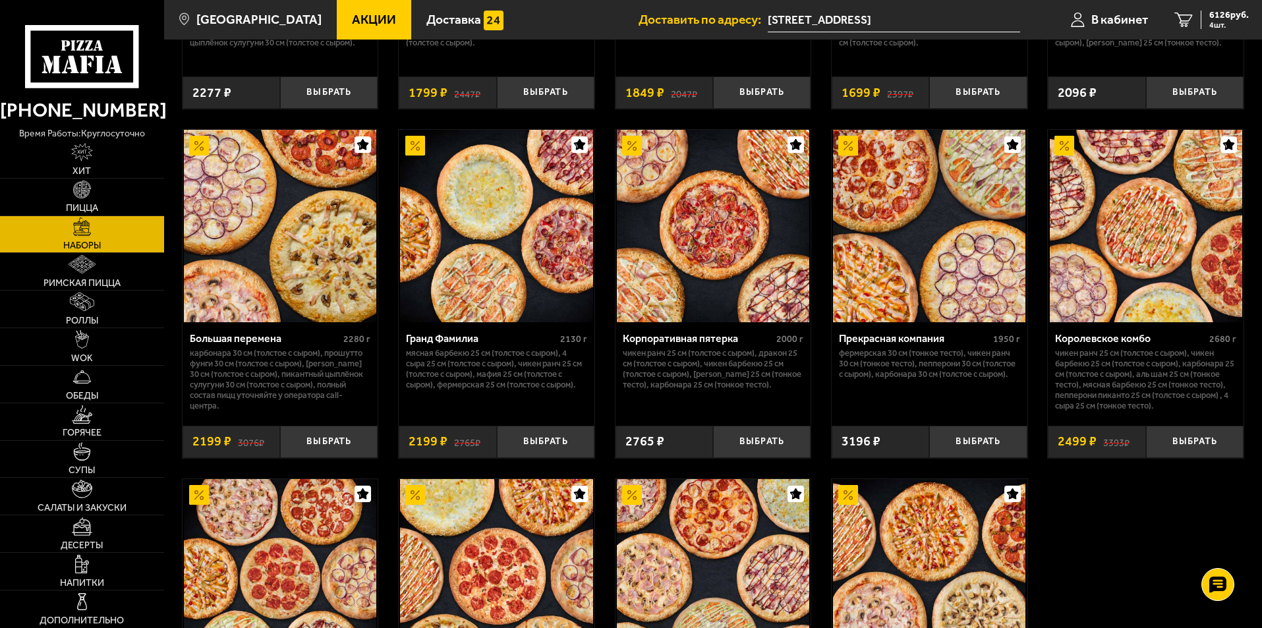
scroll to position [1911, 0]
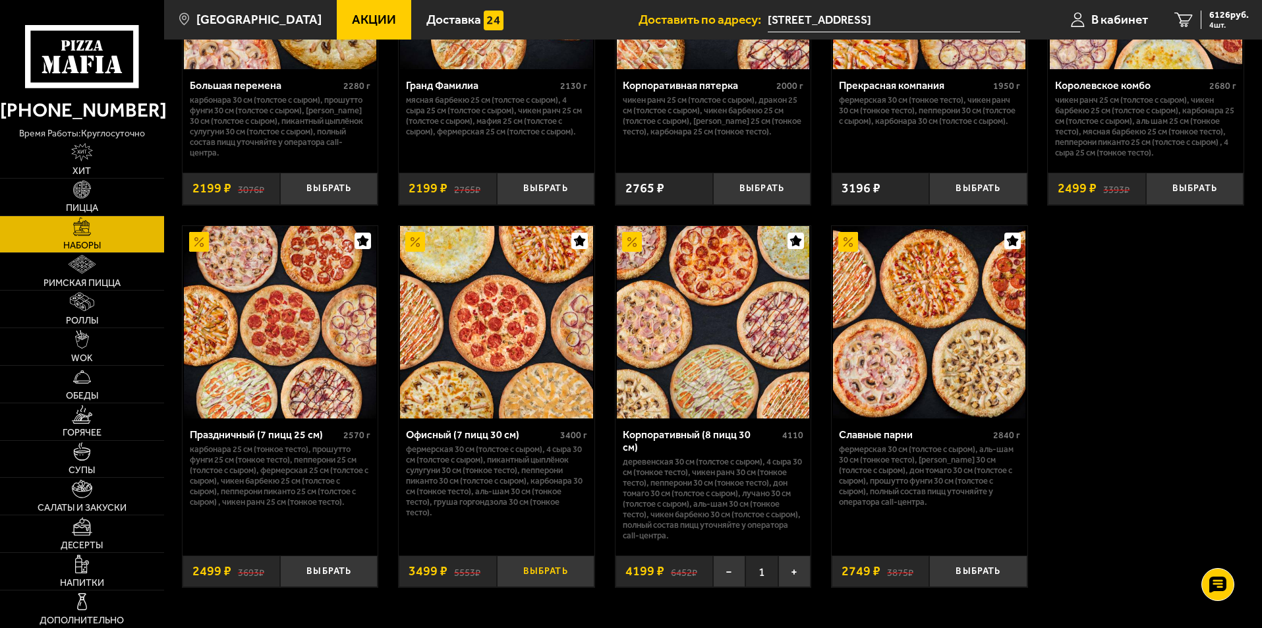
click at [544, 568] on button "Выбрать" at bounding box center [546, 572] width 98 height 32
click at [368, 14] on span "Акции" at bounding box center [374, 19] width 44 height 13
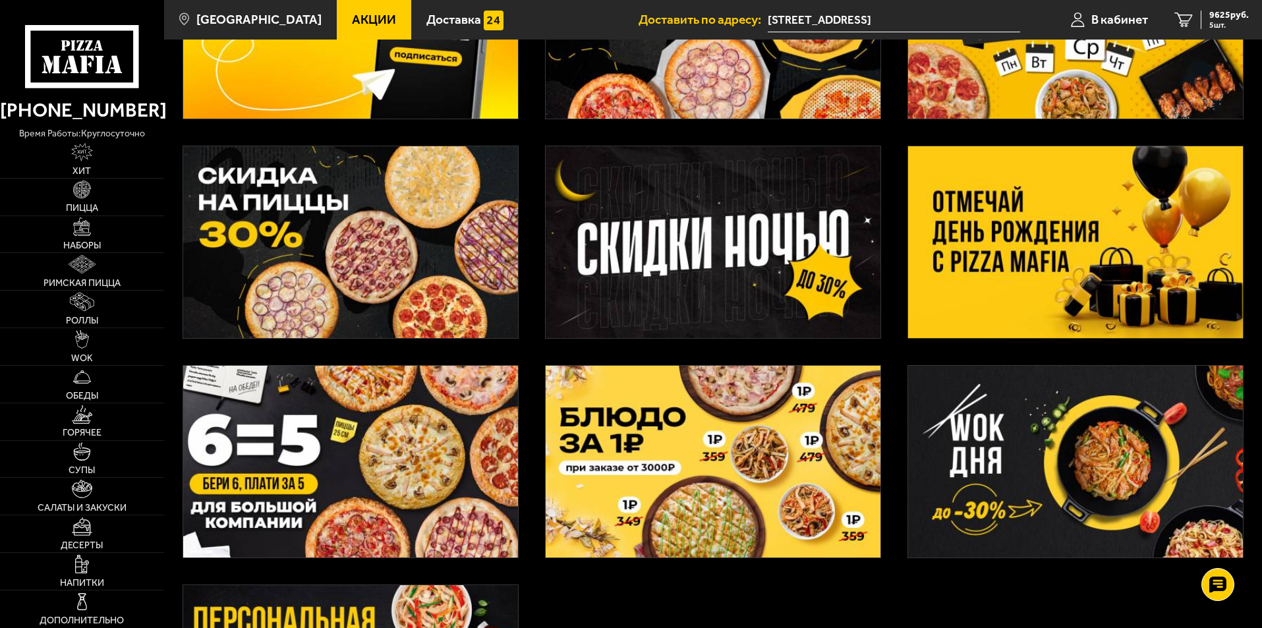
click at [1069, 236] on img at bounding box center [1075, 242] width 335 height 192
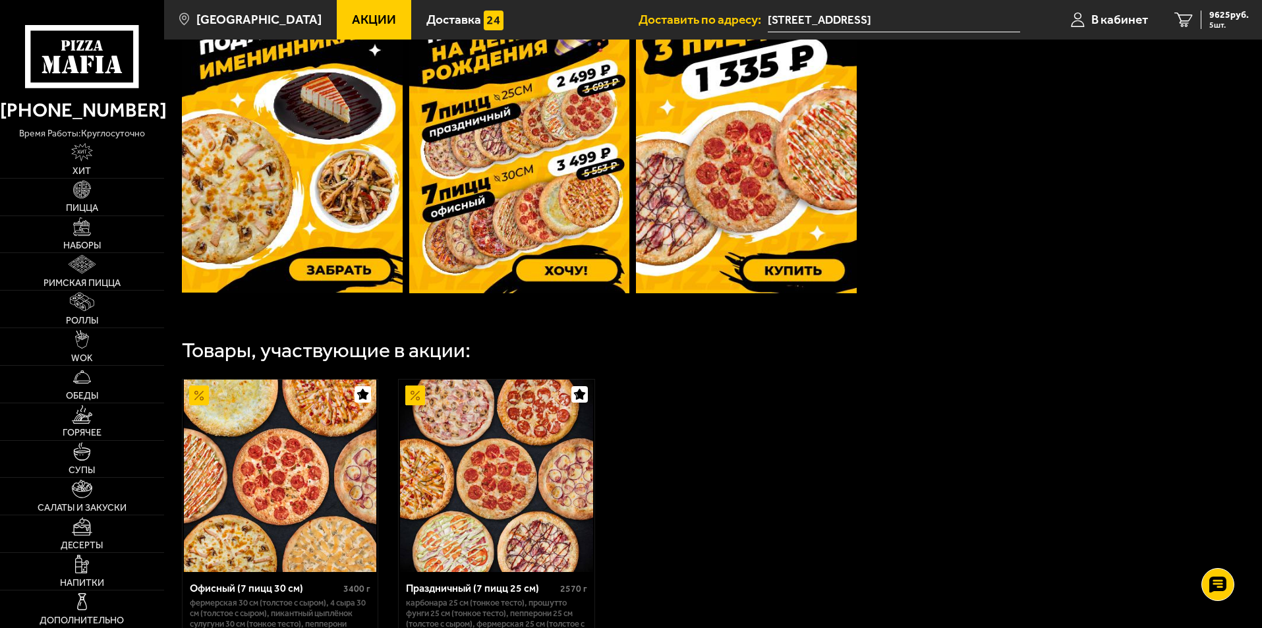
scroll to position [527, 0]
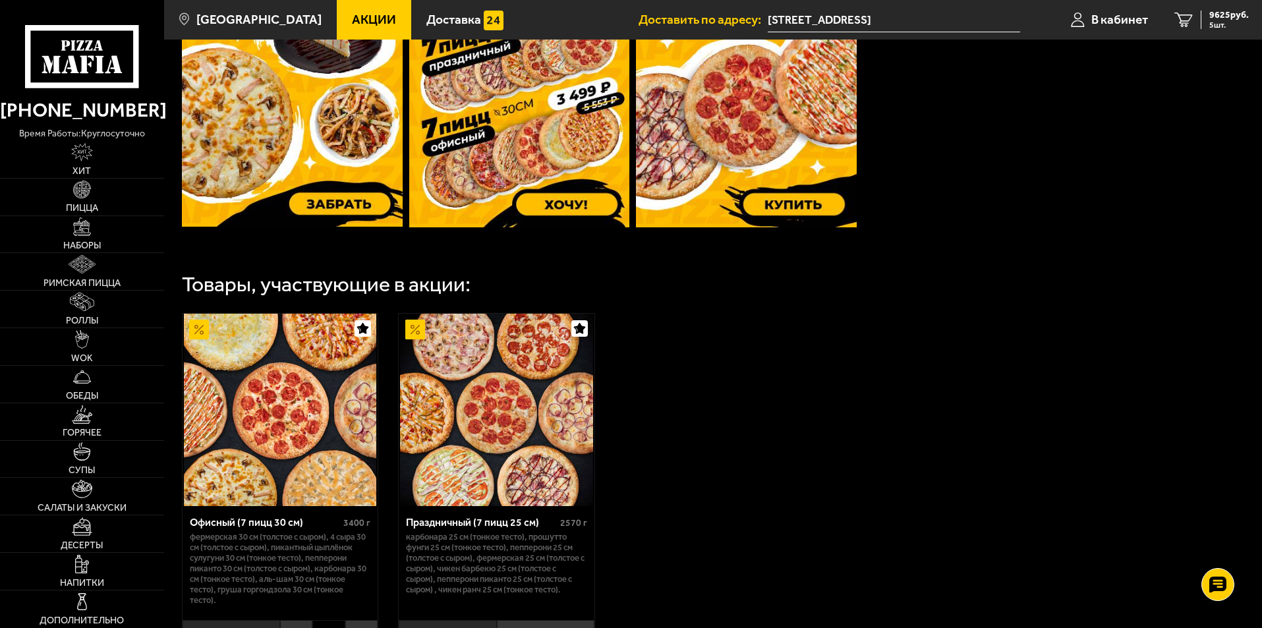
click at [345, 204] on img at bounding box center [292, 81] width 221 height 292
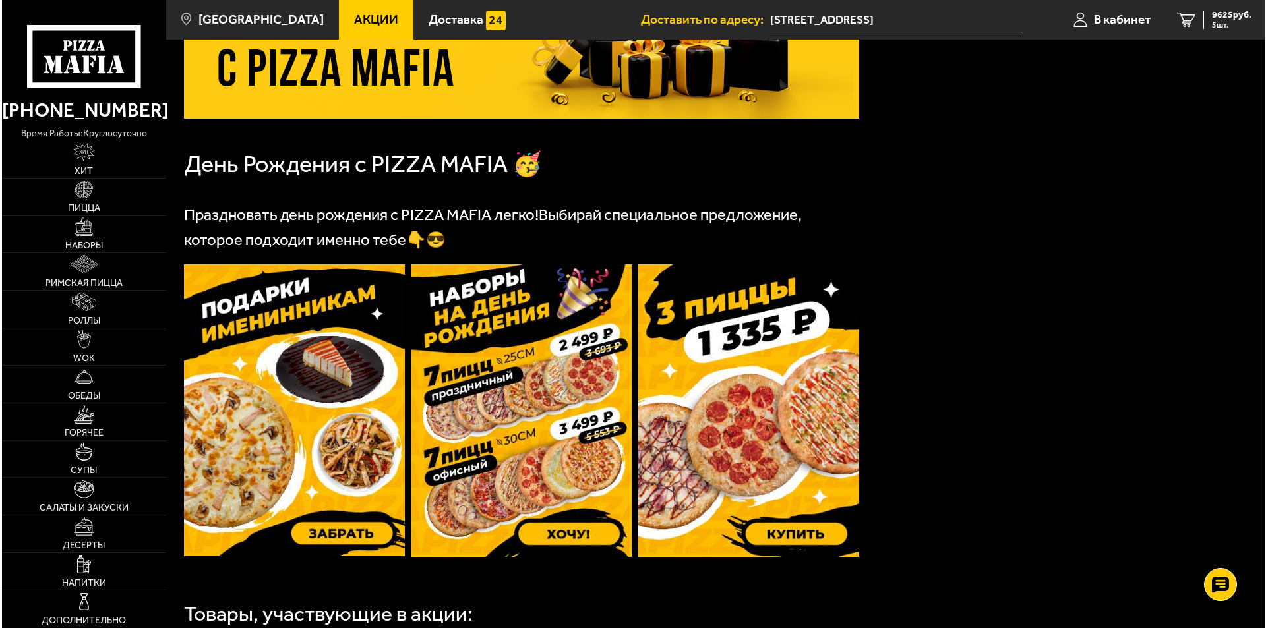
scroll to position [0, 0]
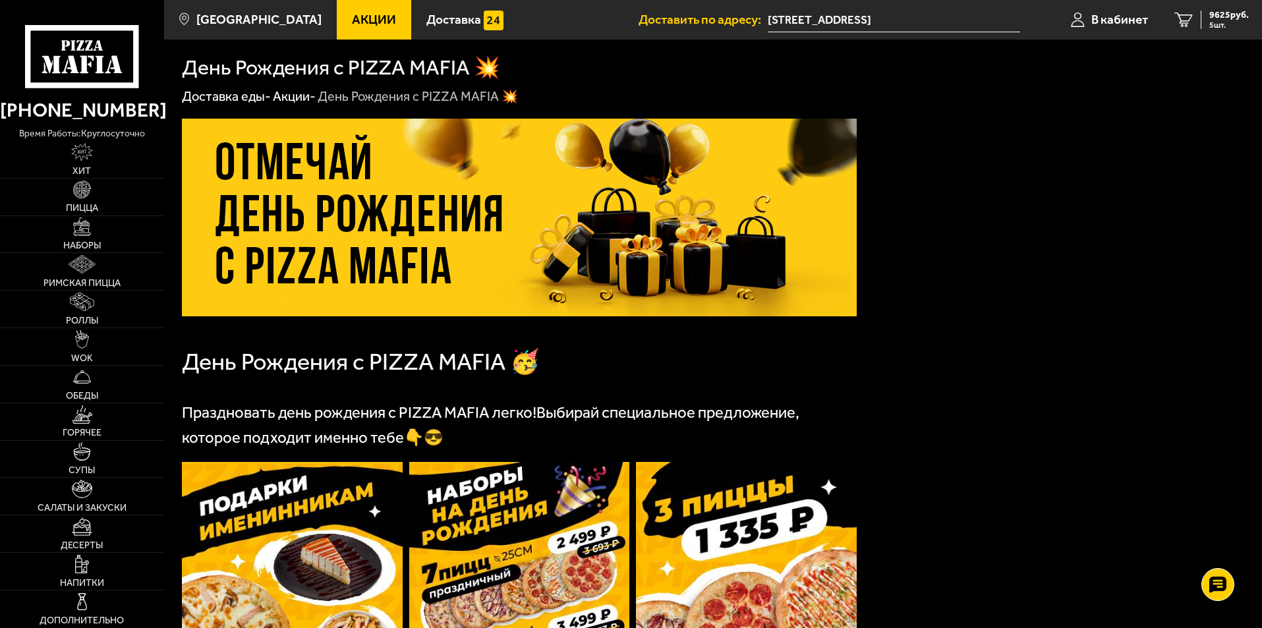
click at [981, 26] on input "[STREET_ADDRESS]" at bounding box center [894, 20] width 252 height 24
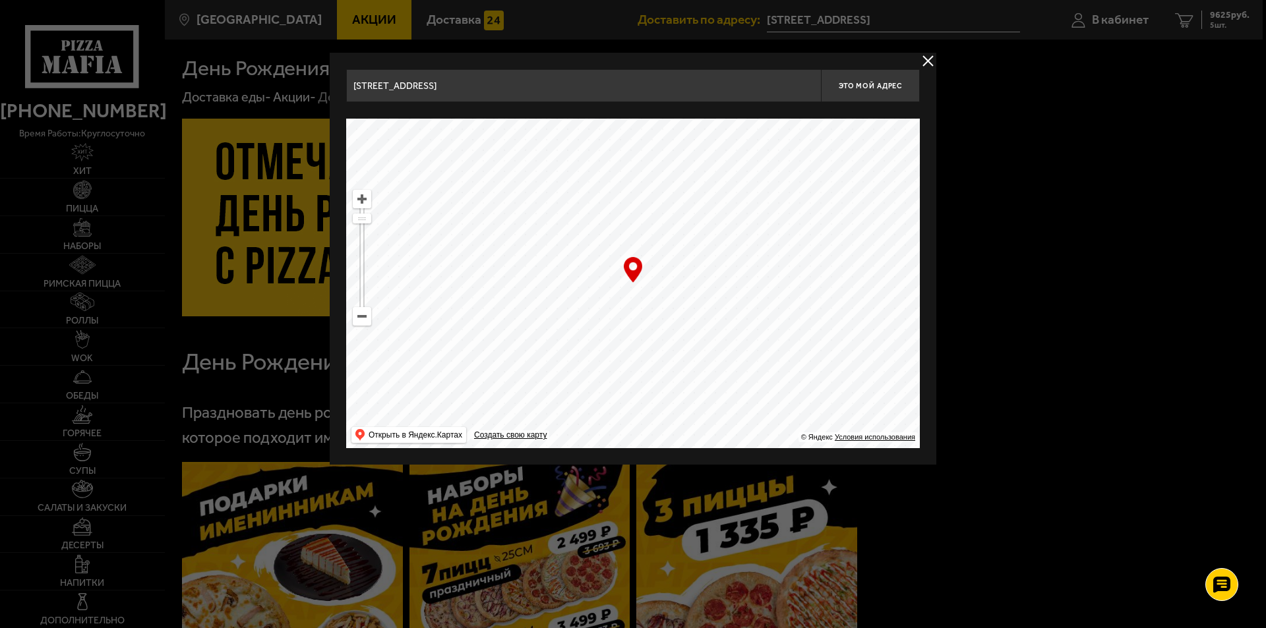
drag, startPoint x: 736, startPoint y: 305, endPoint x: 689, endPoint y: 268, distance: 59.1
click at [689, 268] on ymaps at bounding box center [632, 284] width 573 height 330
type input "[GEOGRAPHIC_DATA], [STREET_ADDRESS]"
click at [803, 86] on input "[GEOGRAPHIC_DATA], [STREET_ADDRESS]" at bounding box center [583, 85] width 475 height 33
click at [861, 91] on button "Это мой адрес" at bounding box center [870, 85] width 99 height 33
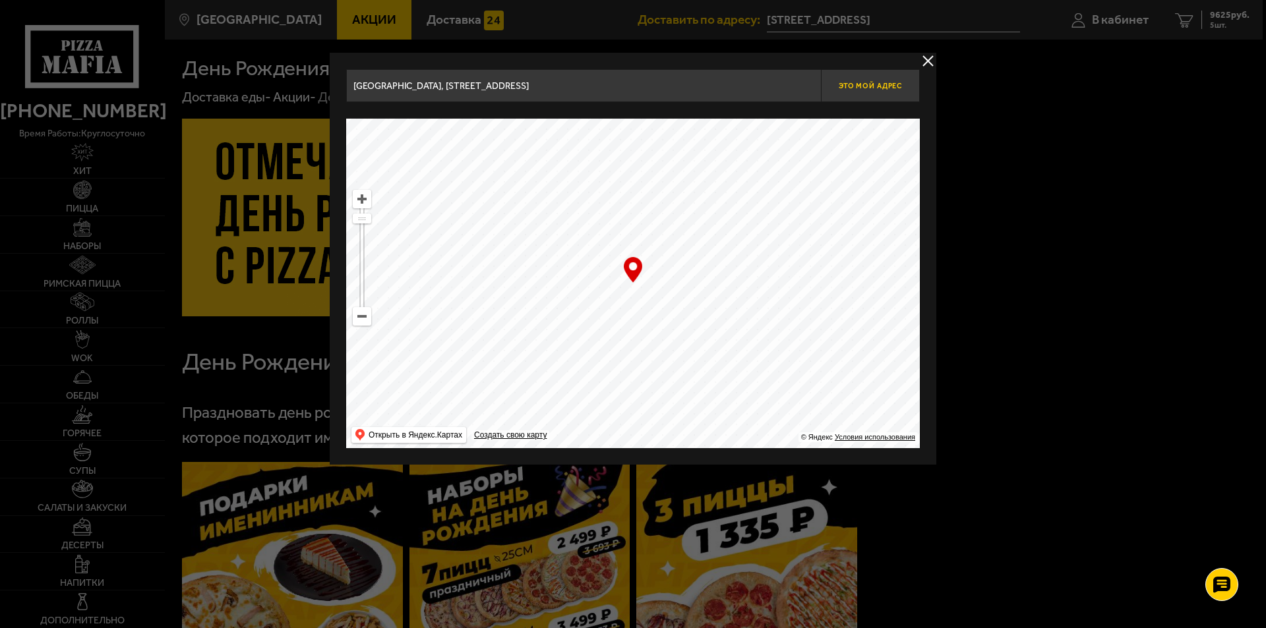
type input "[GEOGRAPHIC_DATA], [STREET_ADDRESS]"
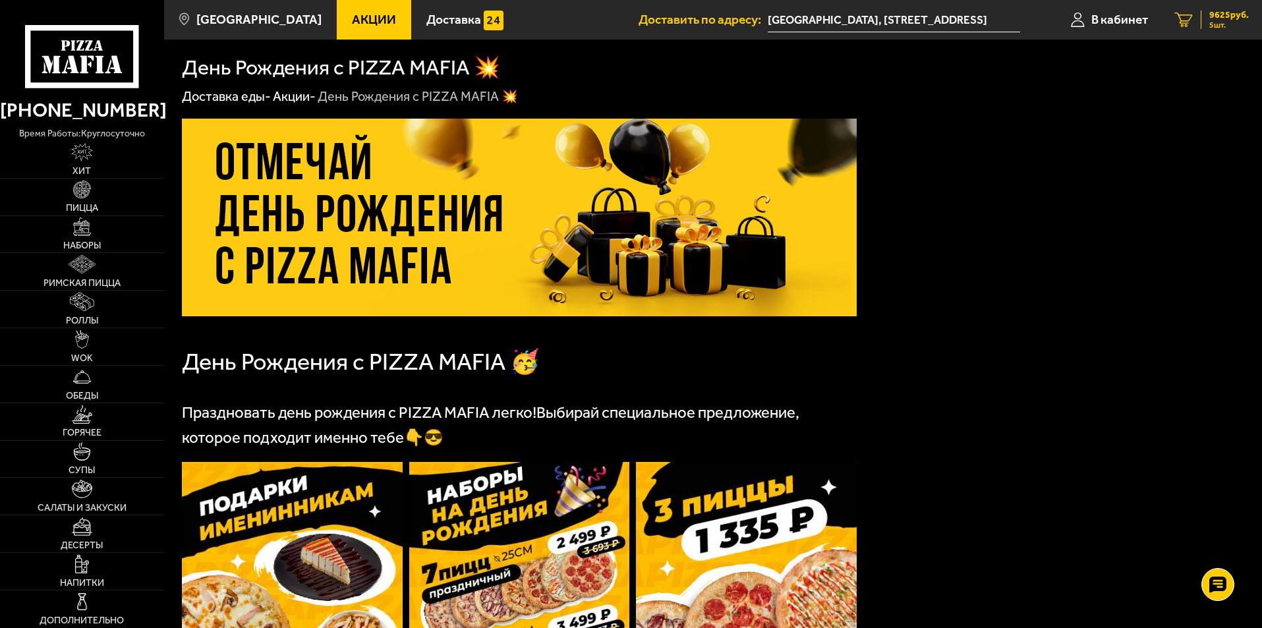
click at [1224, 29] on span "5 шт." at bounding box center [1229, 25] width 40 height 8
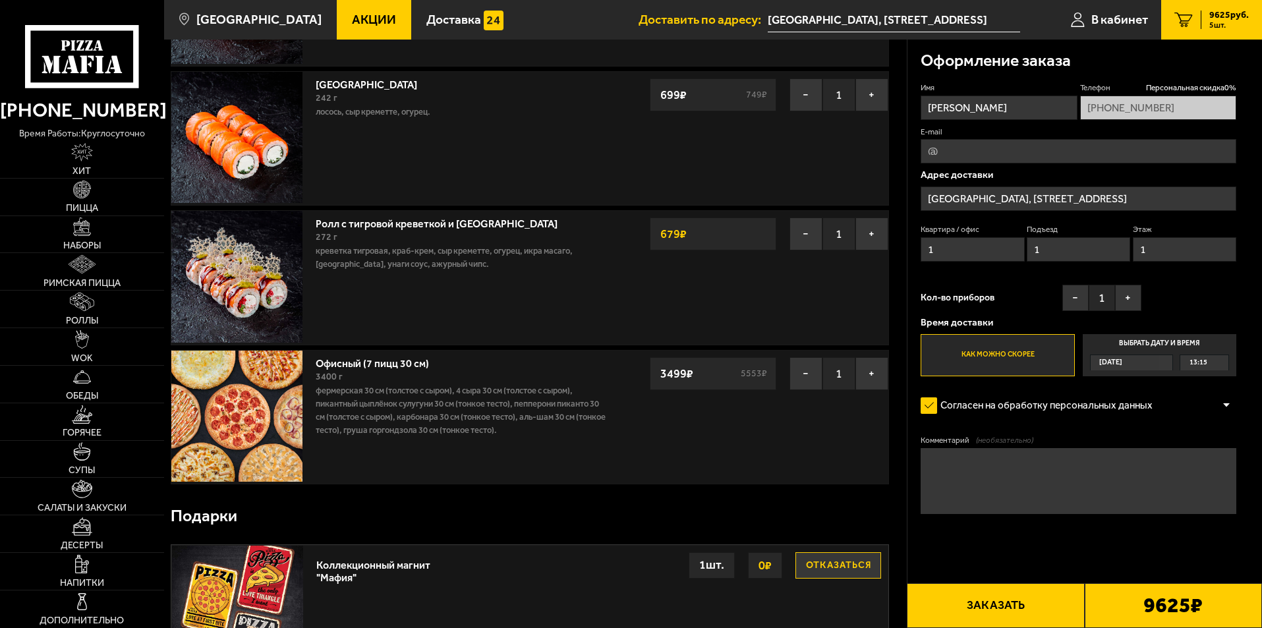
scroll to position [395, 0]
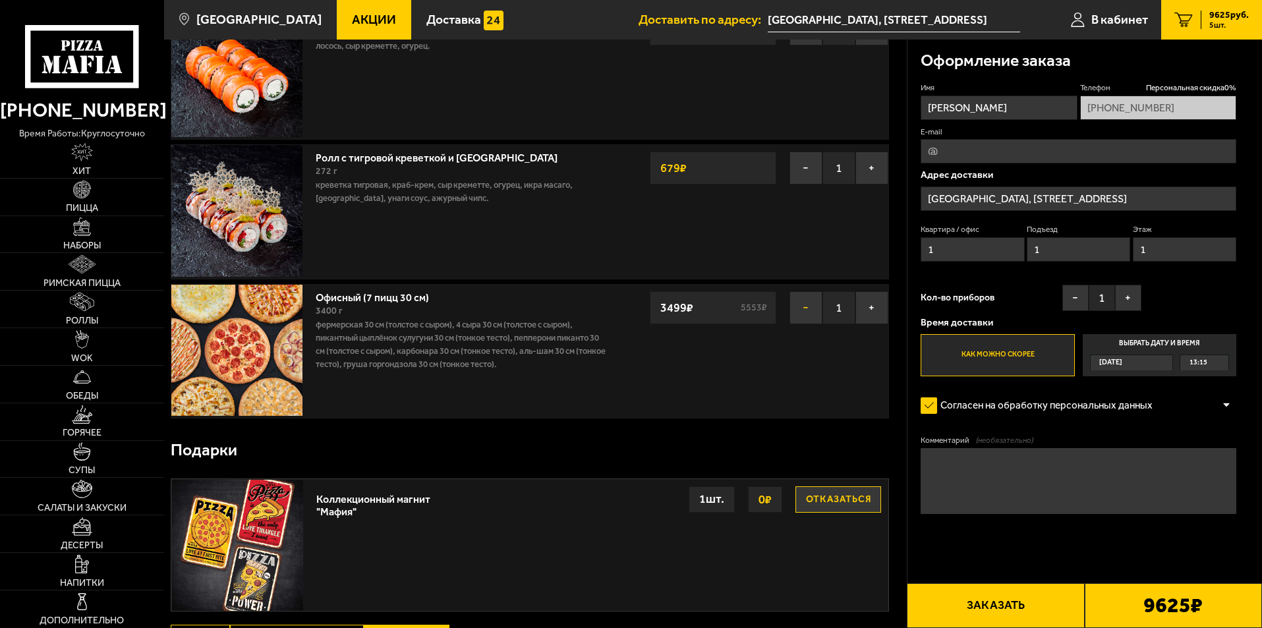
click at [813, 308] on button "−" at bounding box center [806, 307] width 33 height 33
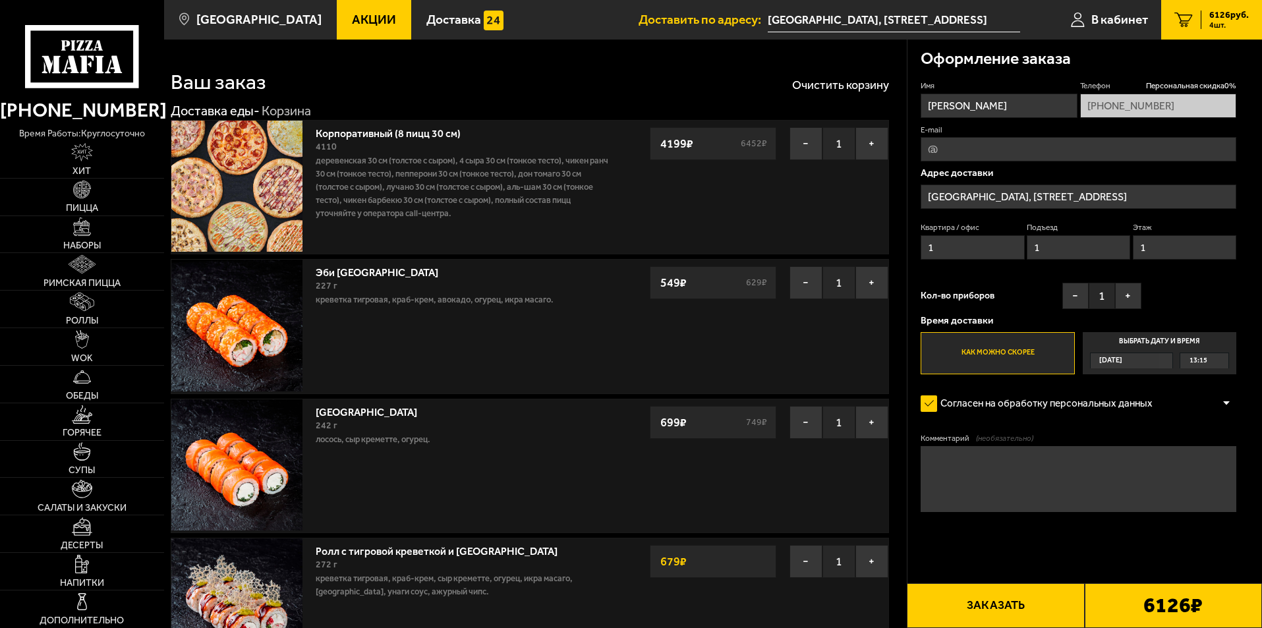
scroll to position [0, 0]
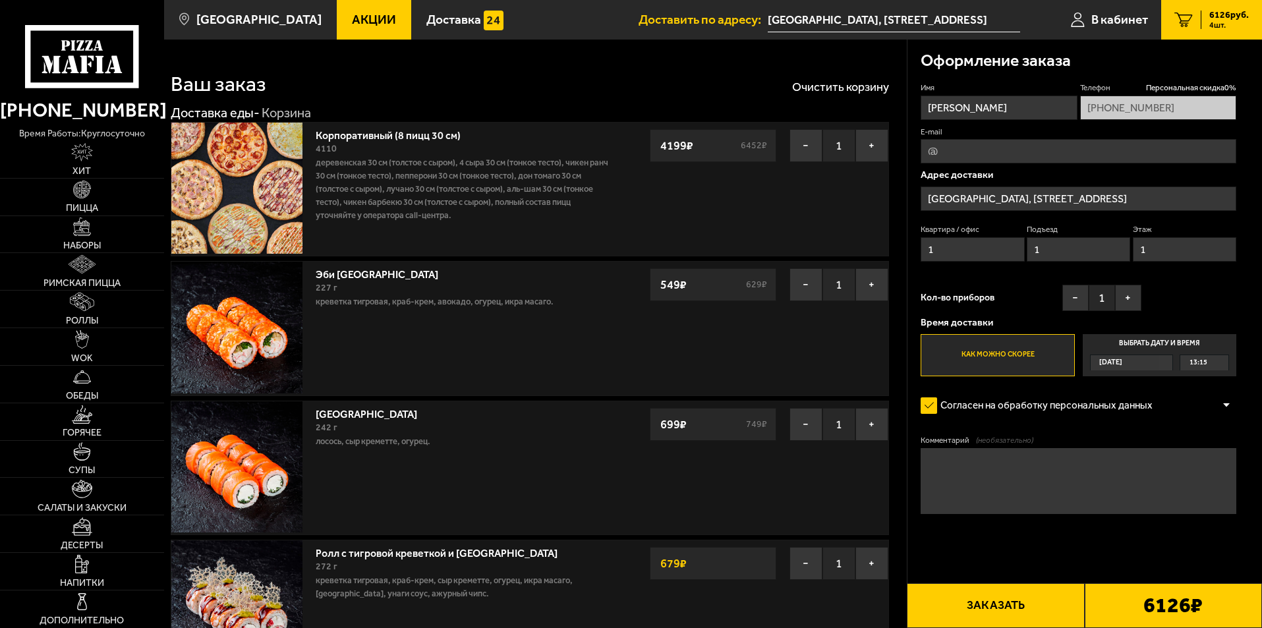
click at [1162, 194] on input "[GEOGRAPHIC_DATA], [STREET_ADDRESS]" at bounding box center [1079, 199] width 316 height 24
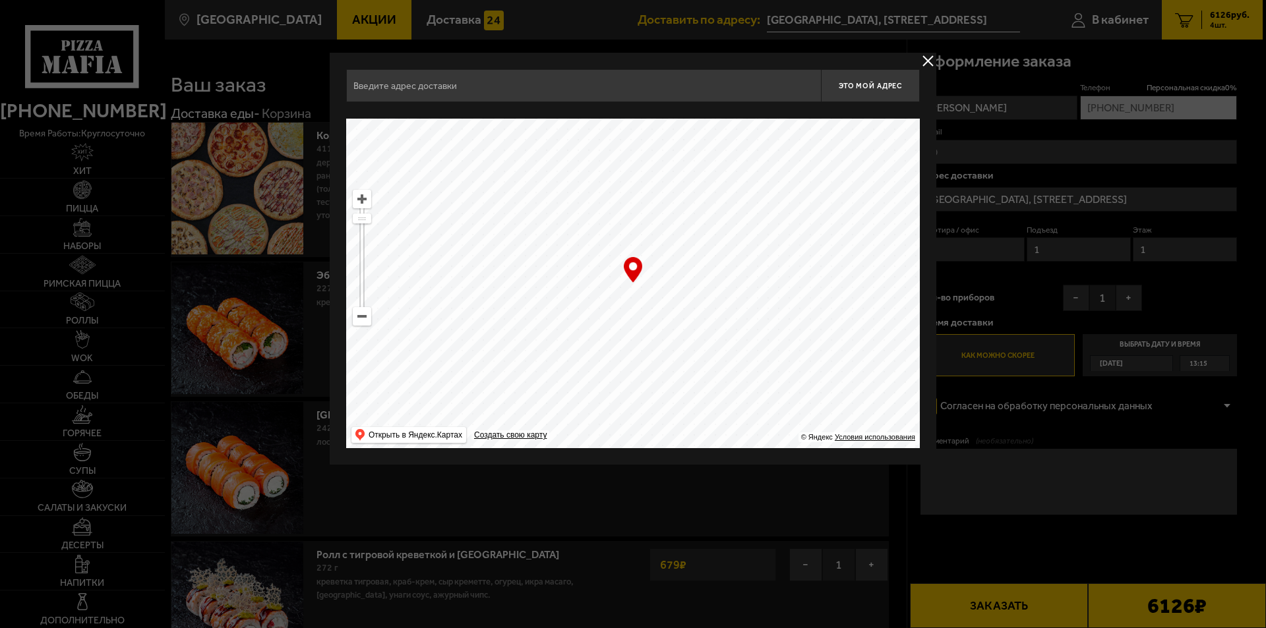
type input "[GEOGRAPHIC_DATA], [STREET_ADDRESS]"
click at [1011, 482] on div at bounding box center [633, 314] width 1266 height 628
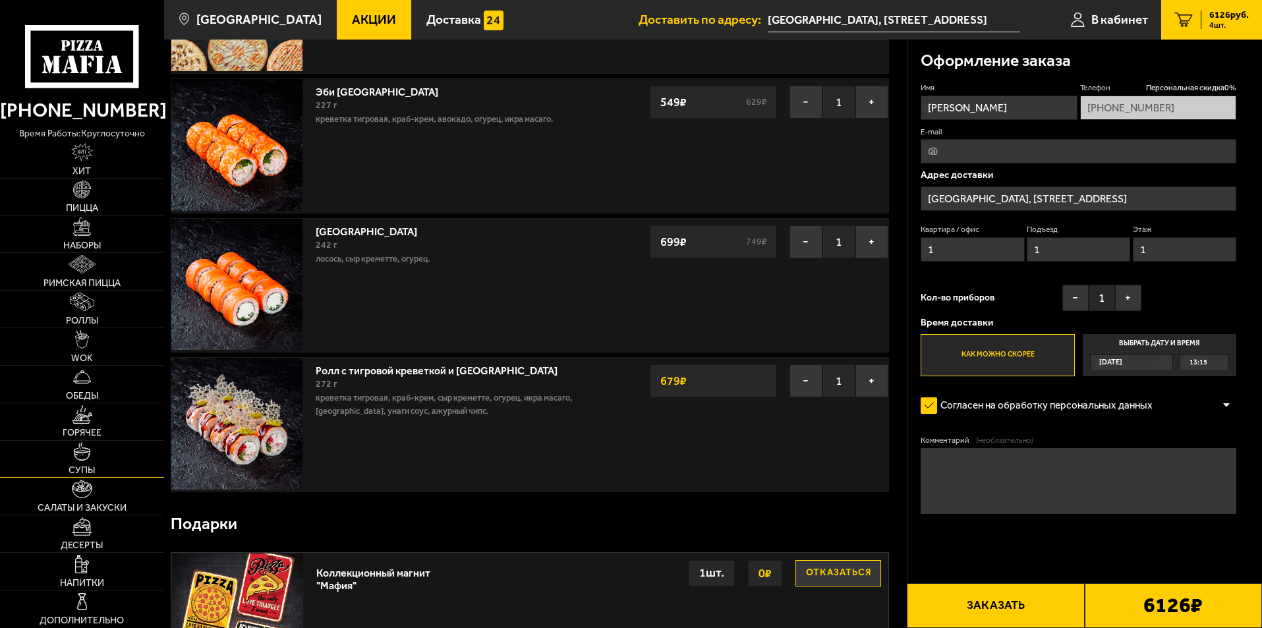
scroll to position [198, 0]
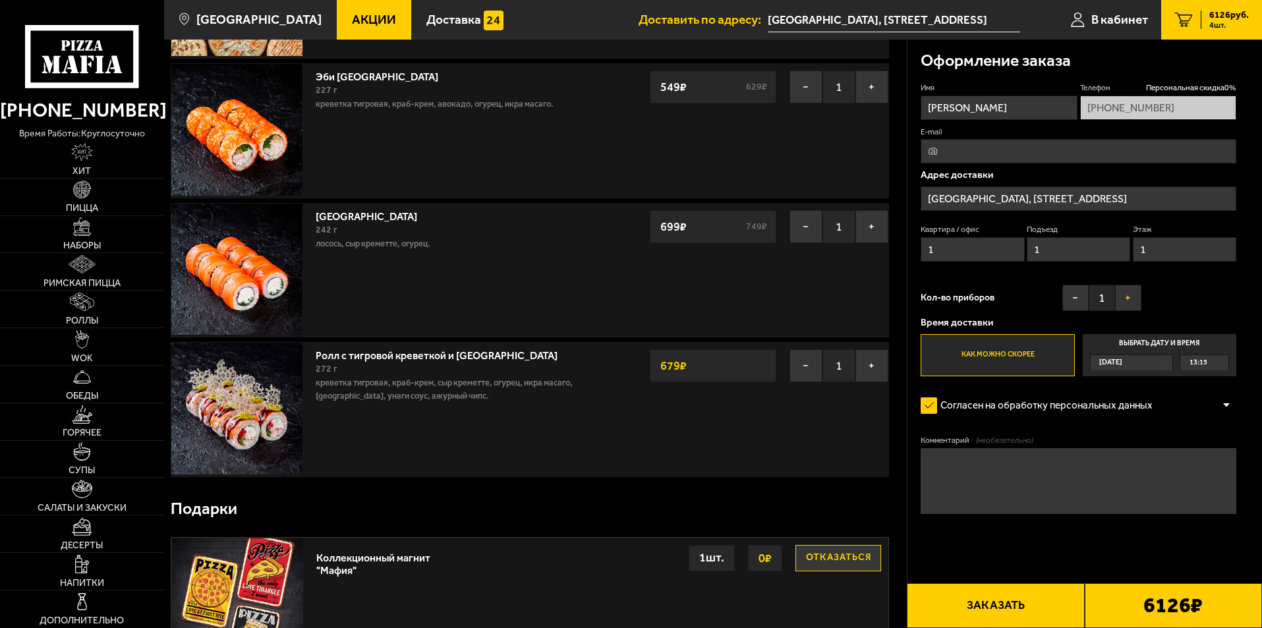
click at [1131, 296] on button "+" at bounding box center [1128, 298] width 26 height 26
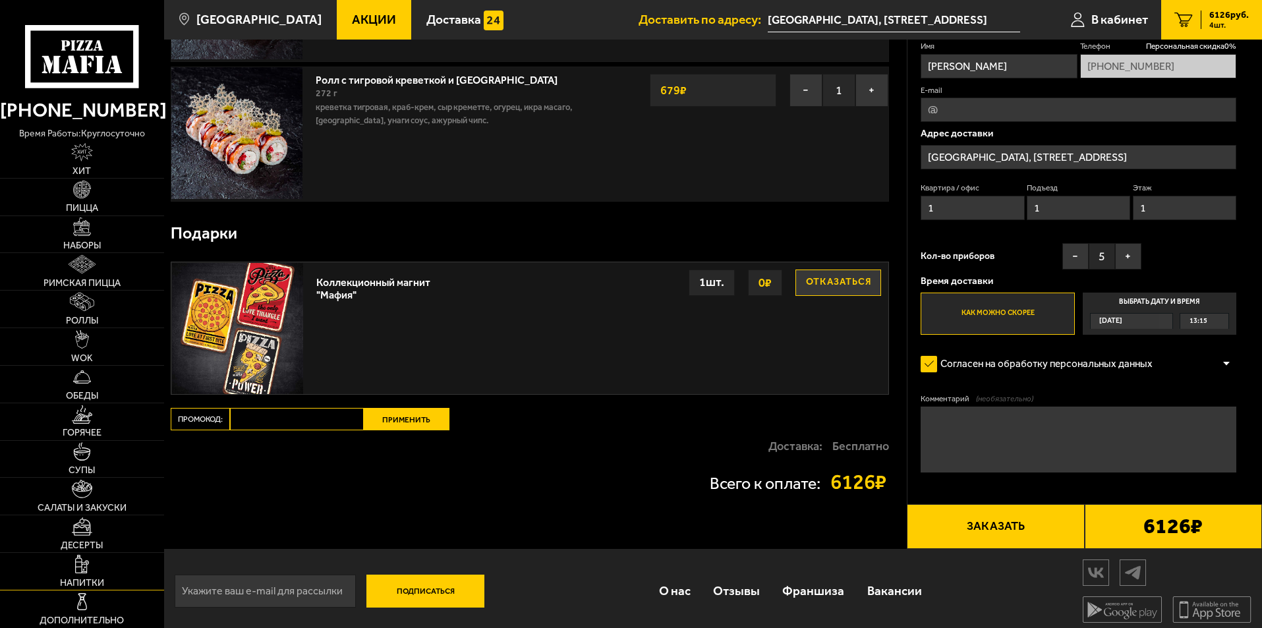
scroll to position [481, 0]
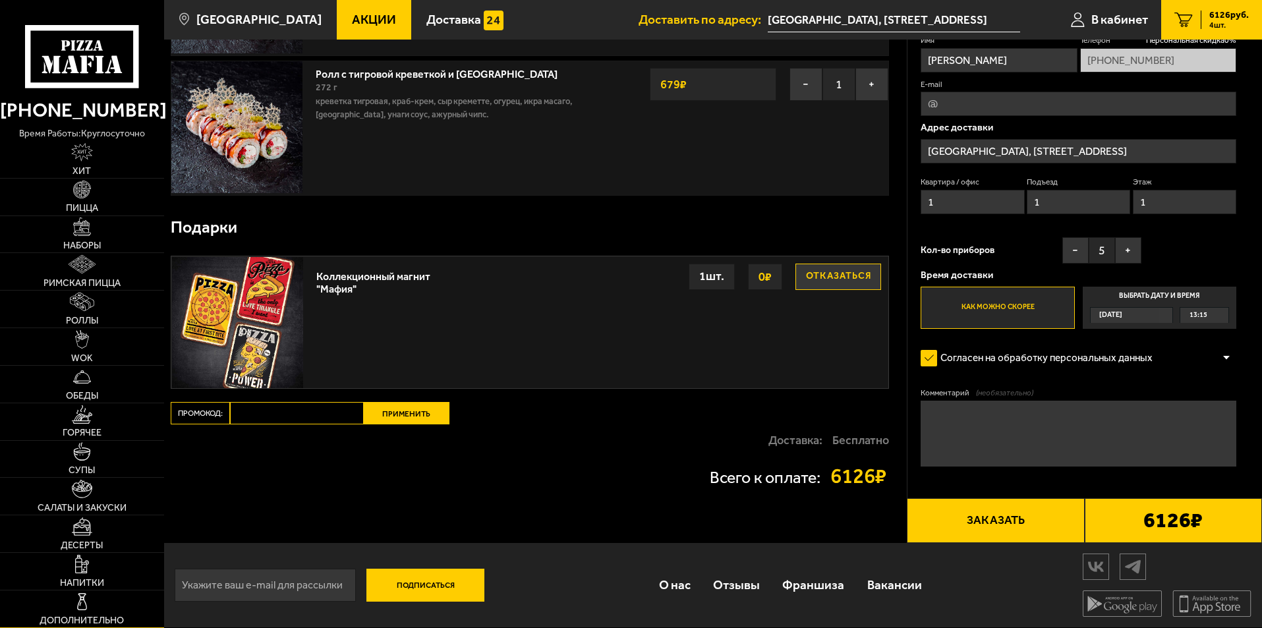
click at [82, 598] on img at bounding box center [82, 602] width 18 height 18
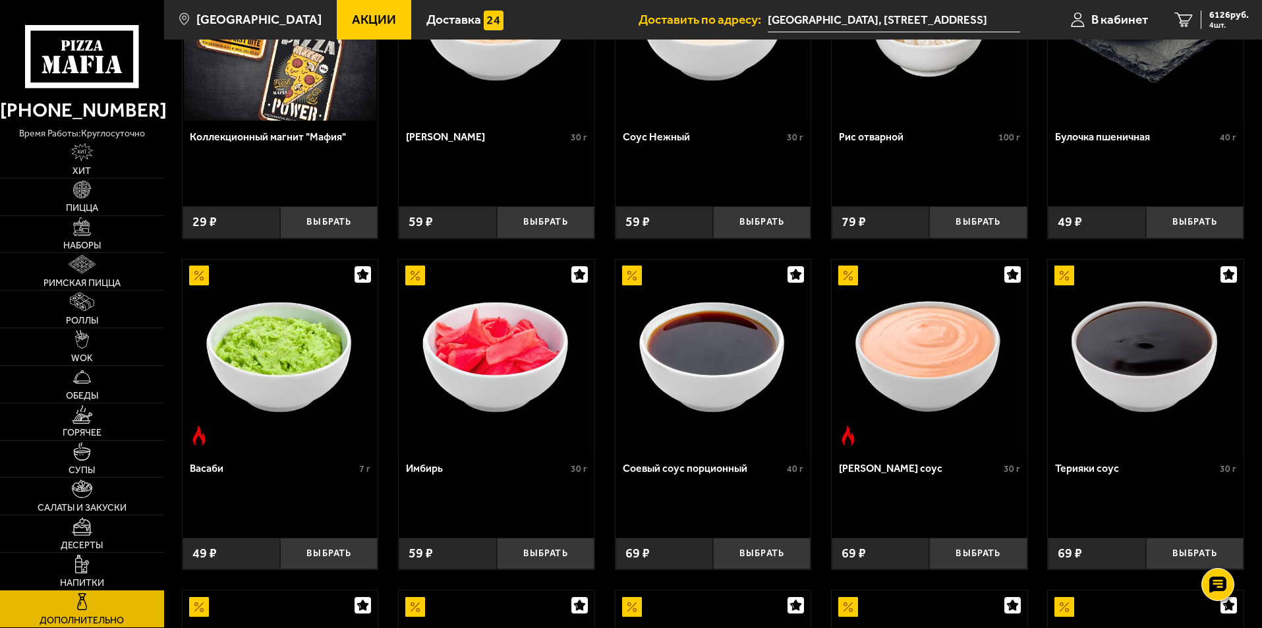
scroll to position [198, 0]
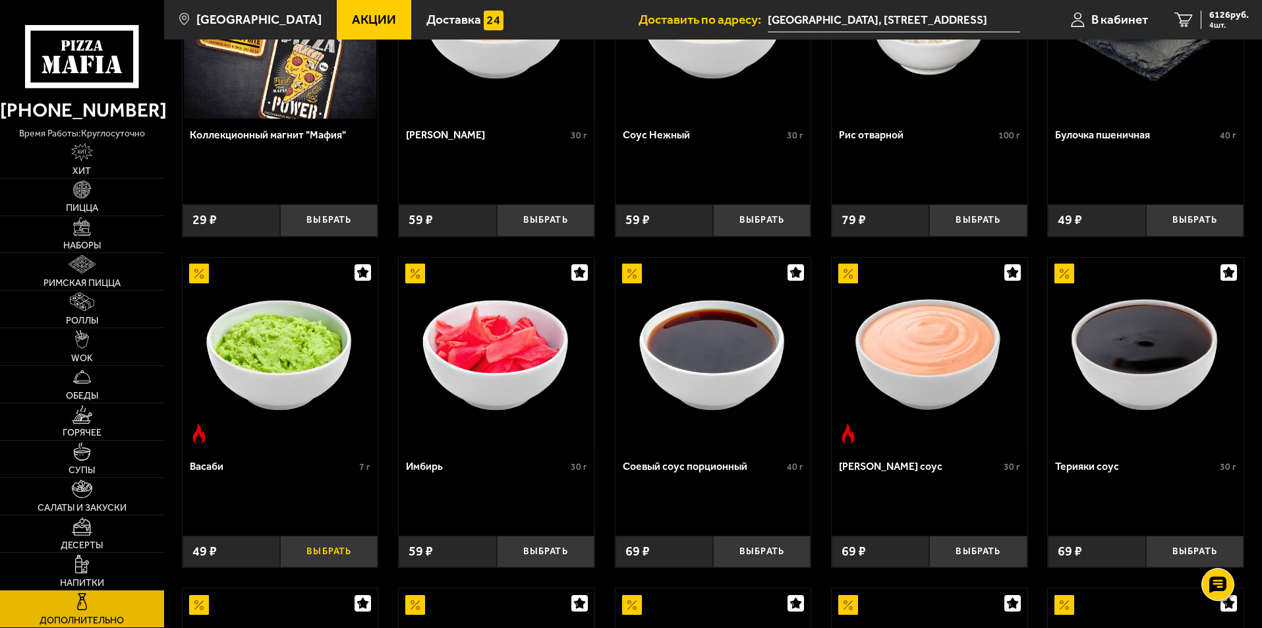
click at [330, 556] on button "Выбрать" at bounding box center [329, 552] width 98 height 32
click at [553, 552] on button "Выбрать" at bounding box center [546, 552] width 98 height 32
click at [768, 550] on button "Выбрать" at bounding box center [762, 552] width 98 height 32
click at [795, 552] on button "+" at bounding box center [794, 552] width 32 height 32
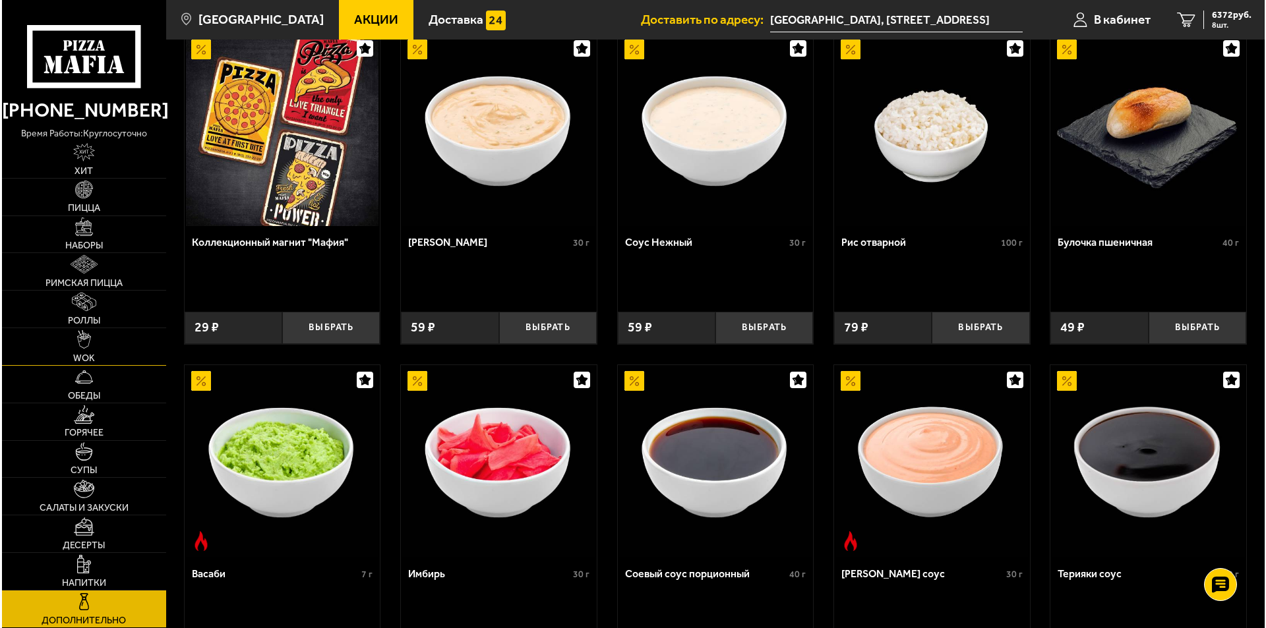
scroll to position [0, 0]
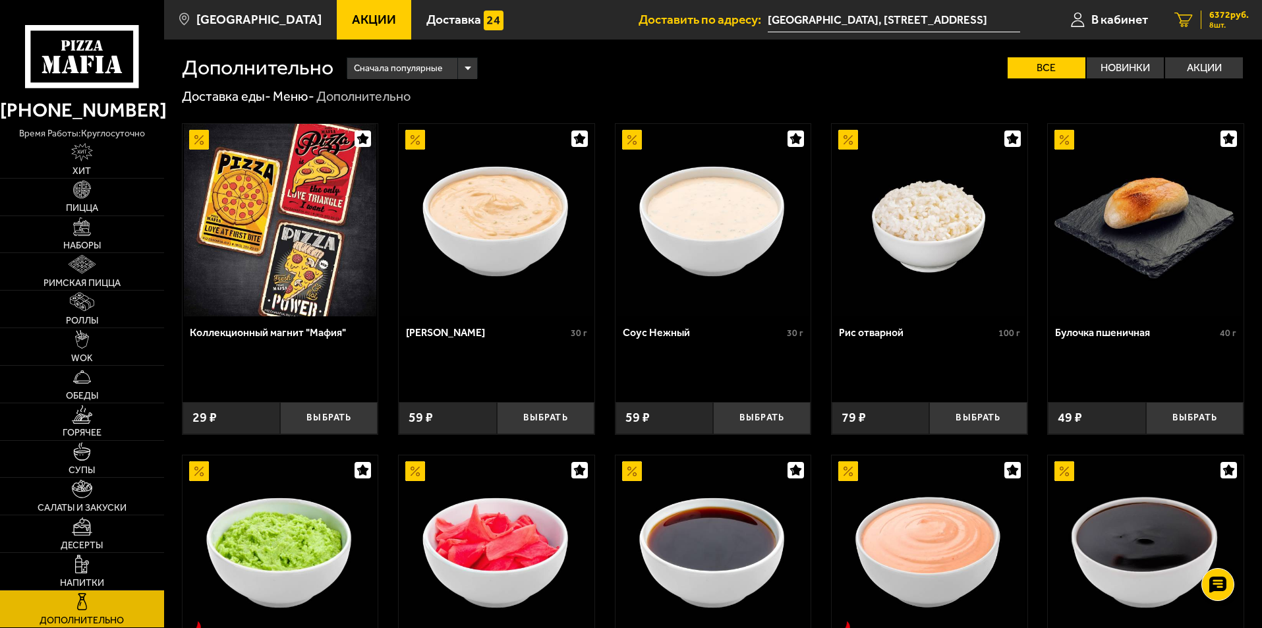
click at [1217, 24] on span "8 шт." at bounding box center [1229, 25] width 40 height 8
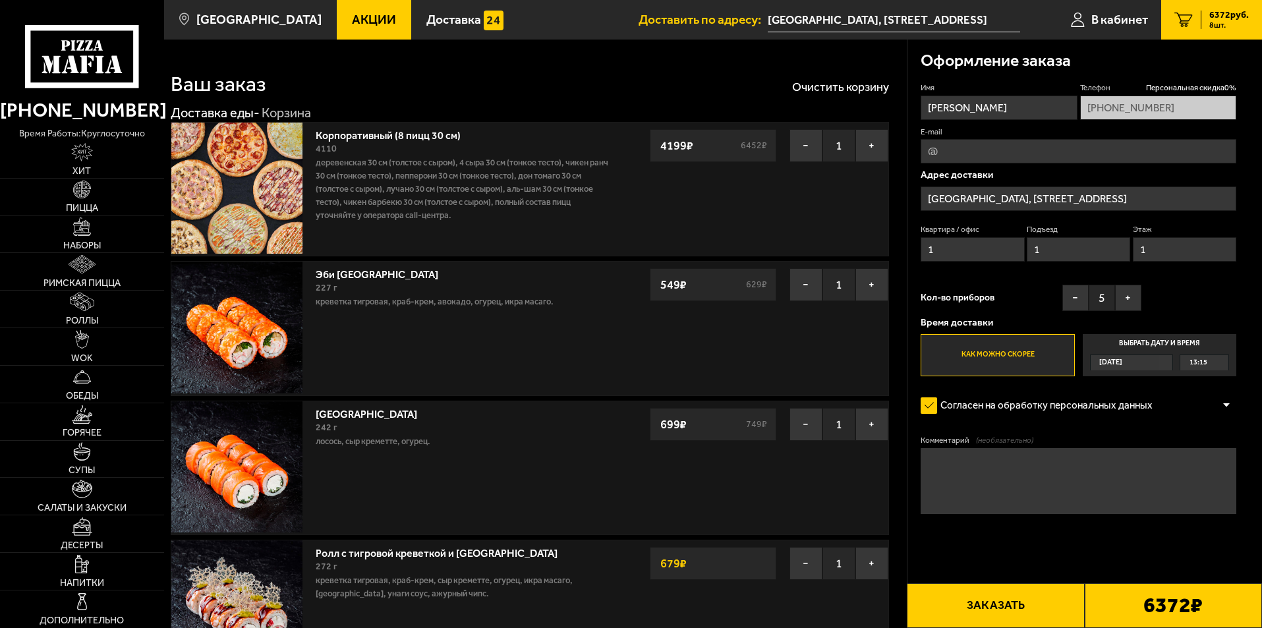
click at [1111, 198] on input "[GEOGRAPHIC_DATA], [STREET_ADDRESS]" at bounding box center [1079, 199] width 316 height 24
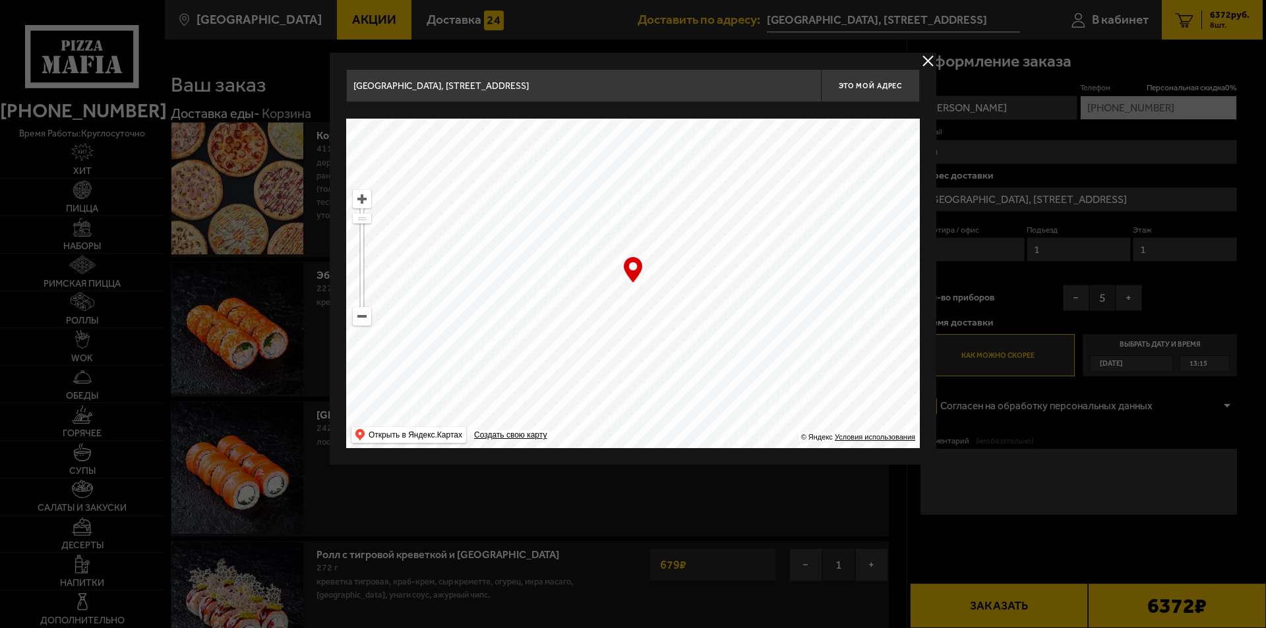
click at [806, 86] on input "[GEOGRAPHIC_DATA], [STREET_ADDRESS]" at bounding box center [583, 85] width 475 height 33
click at [892, 92] on button "Это мой адрес" at bounding box center [870, 85] width 99 height 33
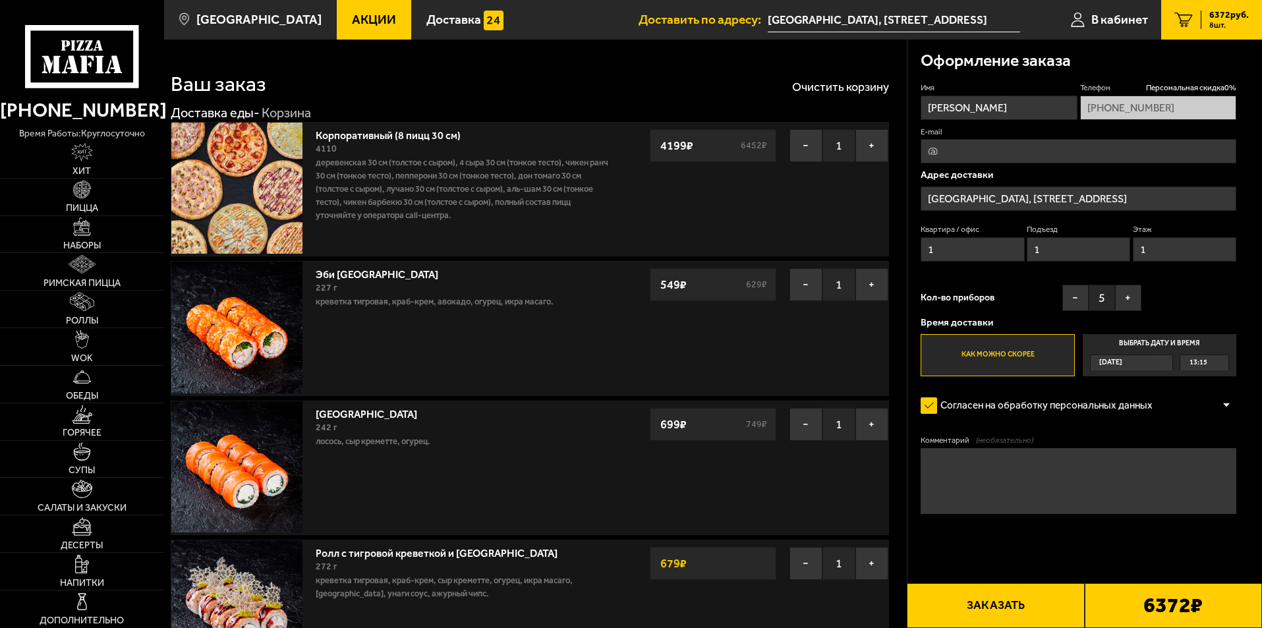
click at [1122, 196] on input "[GEOGRAPHIC_DATA], [STREET_ADDRESS]" at bounding box center [1079, 199] width 316 height 24
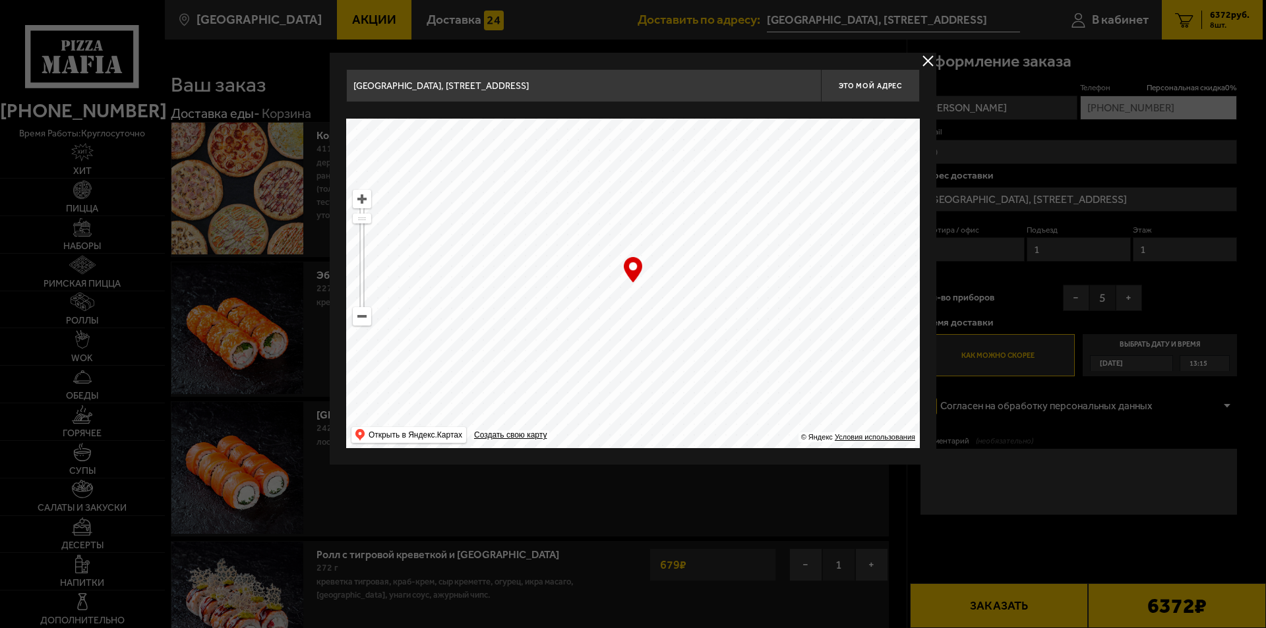
click at [927, 58] on button "delivery type" at bounding box center [927, 61] width 16 height 16
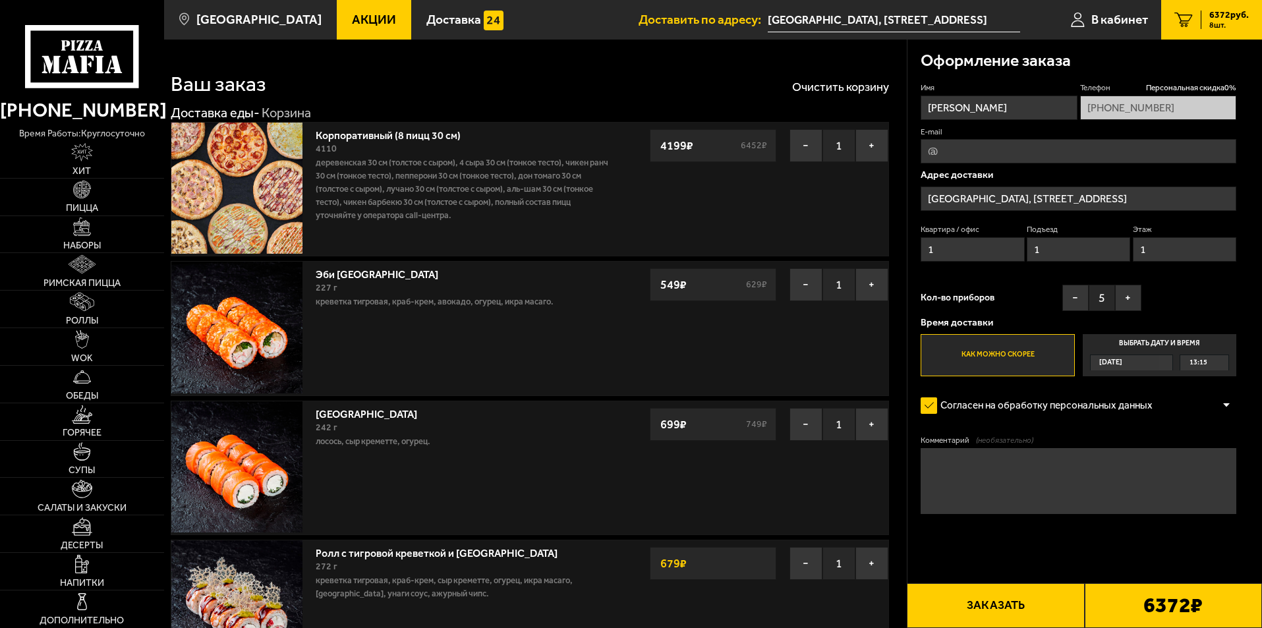
click at [943, 23] on input "[GEOGRAPHIC_DATA], [STREET_ADDRESS]" at bounding box center [894, 20] width 252 height 24
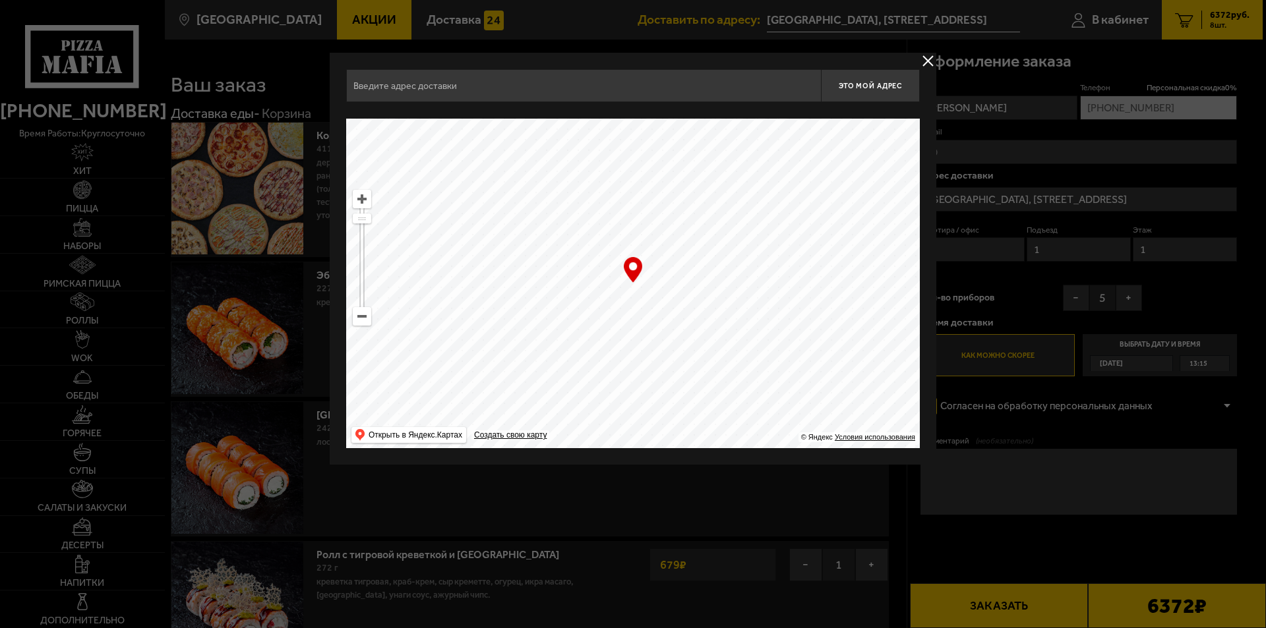
type input "[GEOGRAPHIC_DATA], [STREET_ADDRESS]"
click at [1085, 168] on div at bounding box center [633, 314] width 1266 height 628
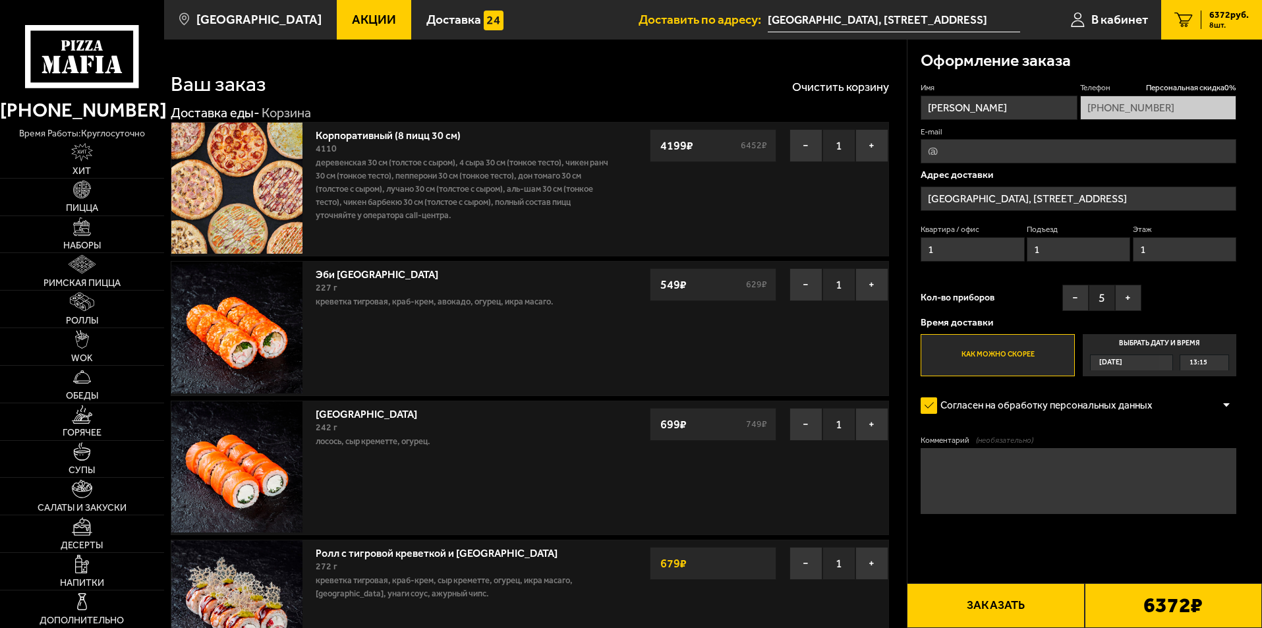
click at [1081, 458] on textarea "Комментарий (необязательно)" at bounding box center [1079, 481] width 316 height 66
type textarea "дом 8Б Серо красное здание"
click at [1003, 608] on button "Заказать" at bounding box center [995, 605] width 177 height 45
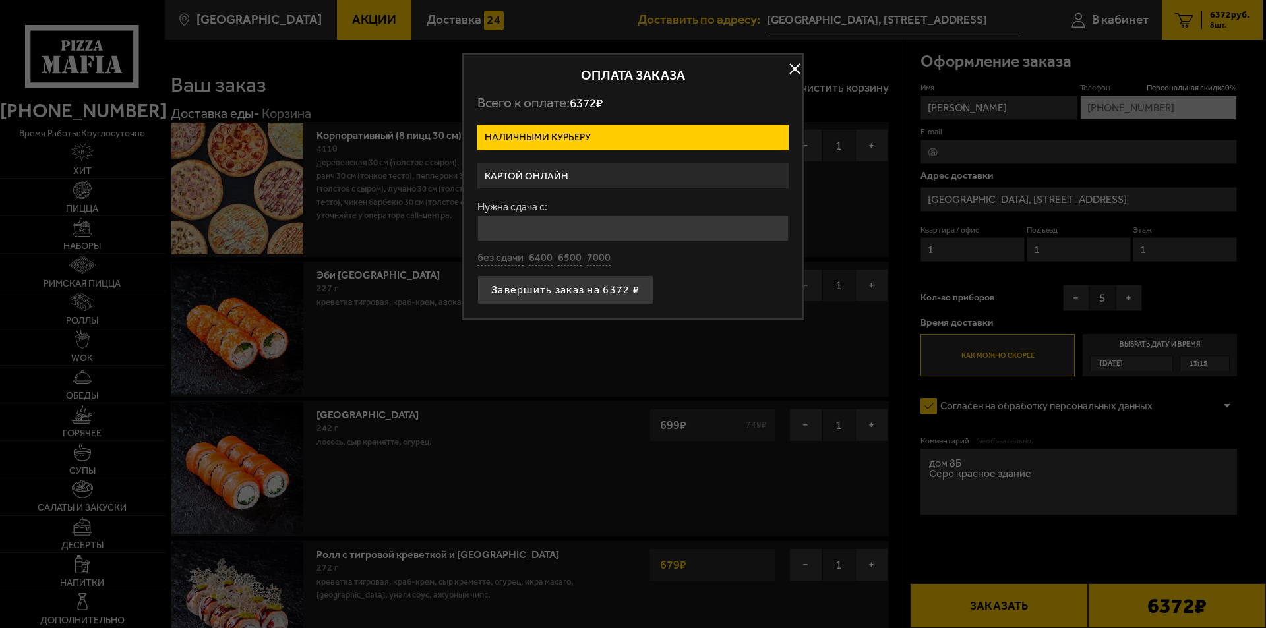
click at [594, 170] on label "Картой онлайн" at bounding box center [632, 176] width 311 height 26
click at [0, 0] on input "Картой онлайн" at bounding box center [0, 0] width 0 height 0
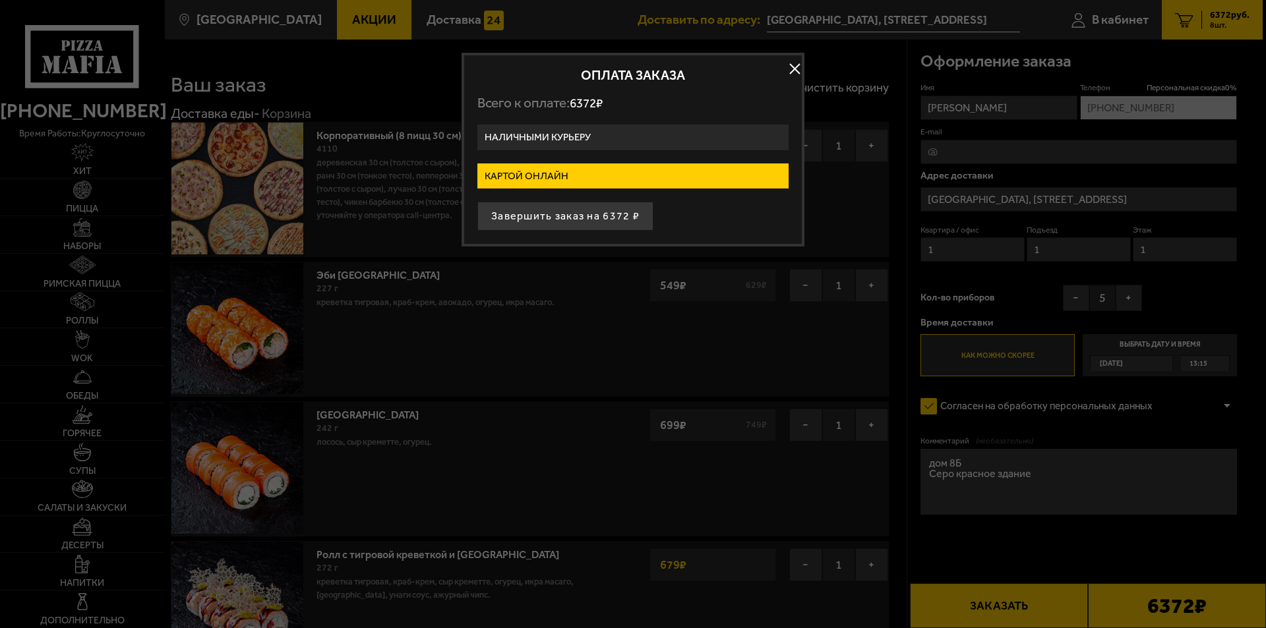
click at [591, 174] on label "Картой онлайн" at bounding box center [632, 176] width 311 height 26
click at [0, 0] on input "Картой онлайн" at bounding box center [0, 0] width 0 height 0
click at [594, 127] on label "Наличными курьеру" at bounding box center [632, 138] width 311 height 26
click at [0, 0] on input "Наличными курьеру" at bounding box center [0, 0] width 0 height 0
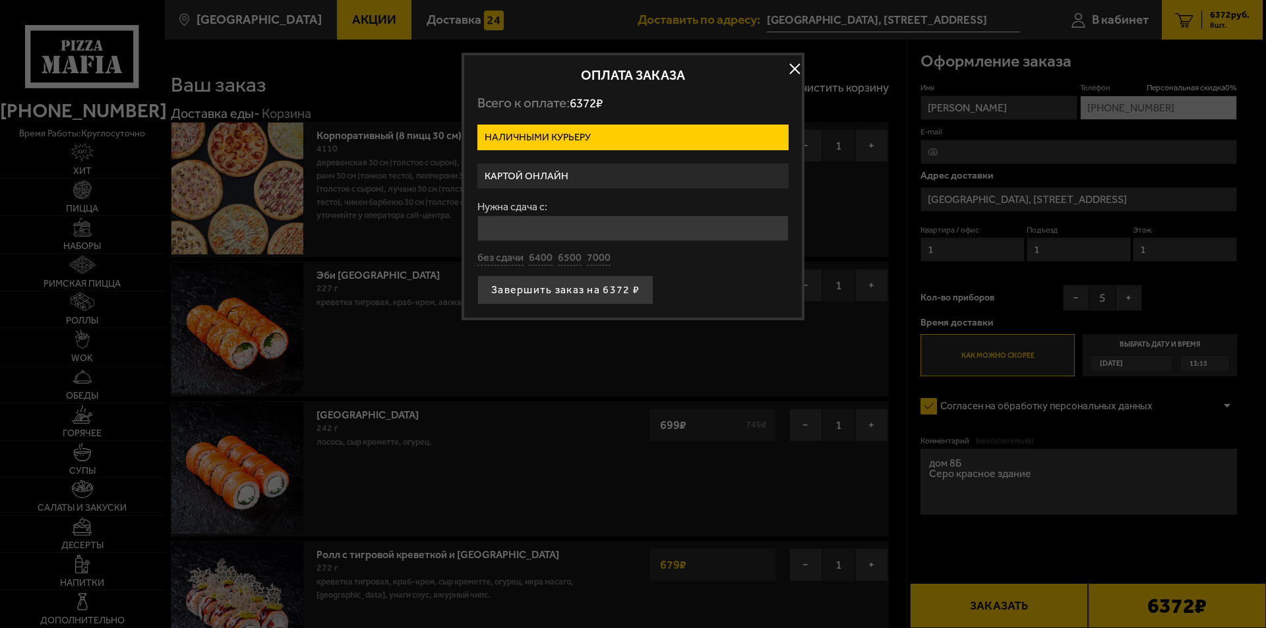
click at [595, 168] on label "Картой онлайн" at bounding box center [632, 176] width 311 height 26
click at [0, 0] on input "Картой онлайн" at bounding box center [0, 0] width 0 height 0
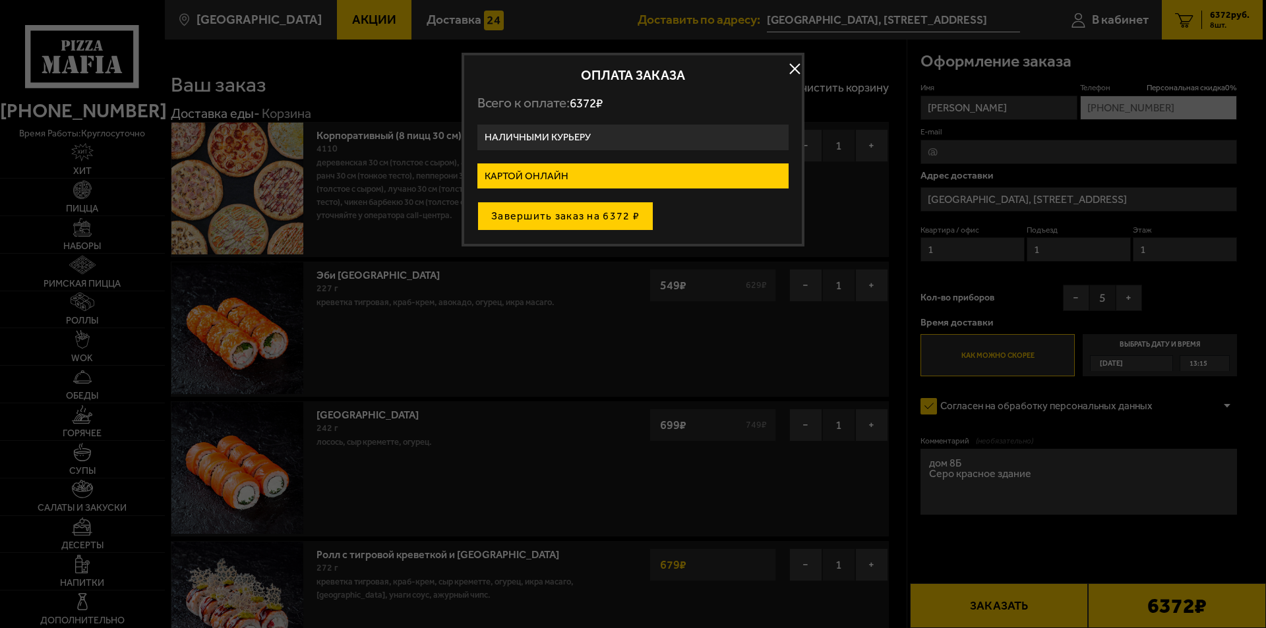
click at [607, 220] on button "Завершить заказ на 6372 ₽" at bounding box center [565, 216] width 176 height 29
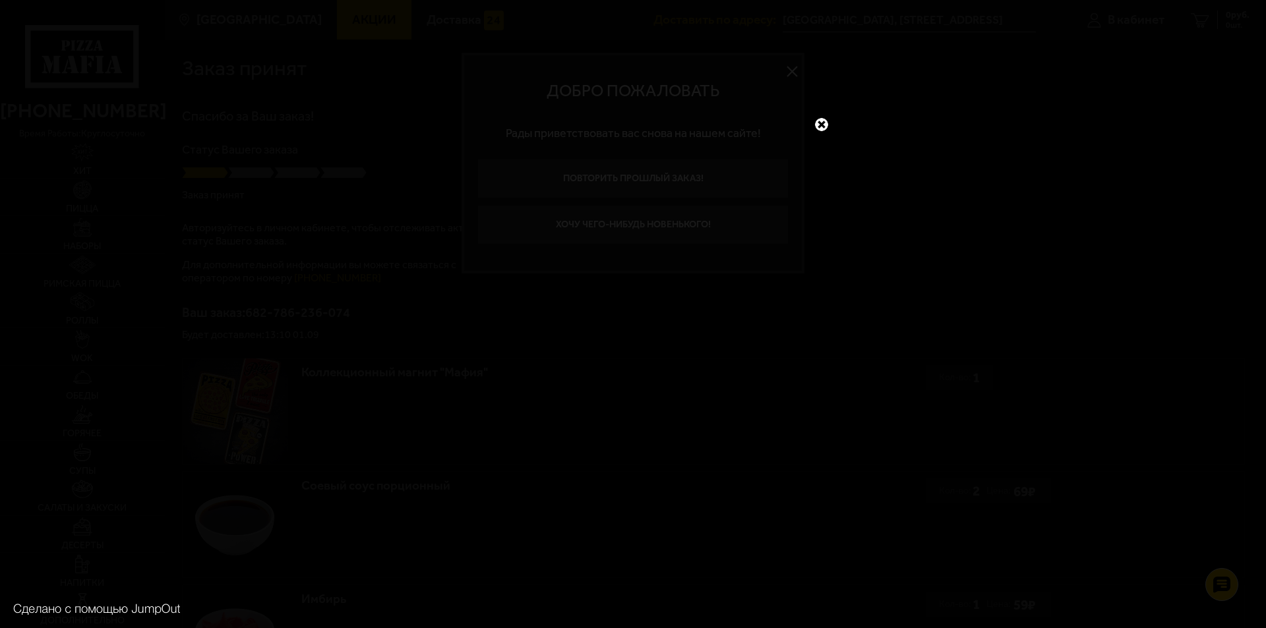
click at [824, 119] on link at bounding box center [821, 124] width 17 height 17
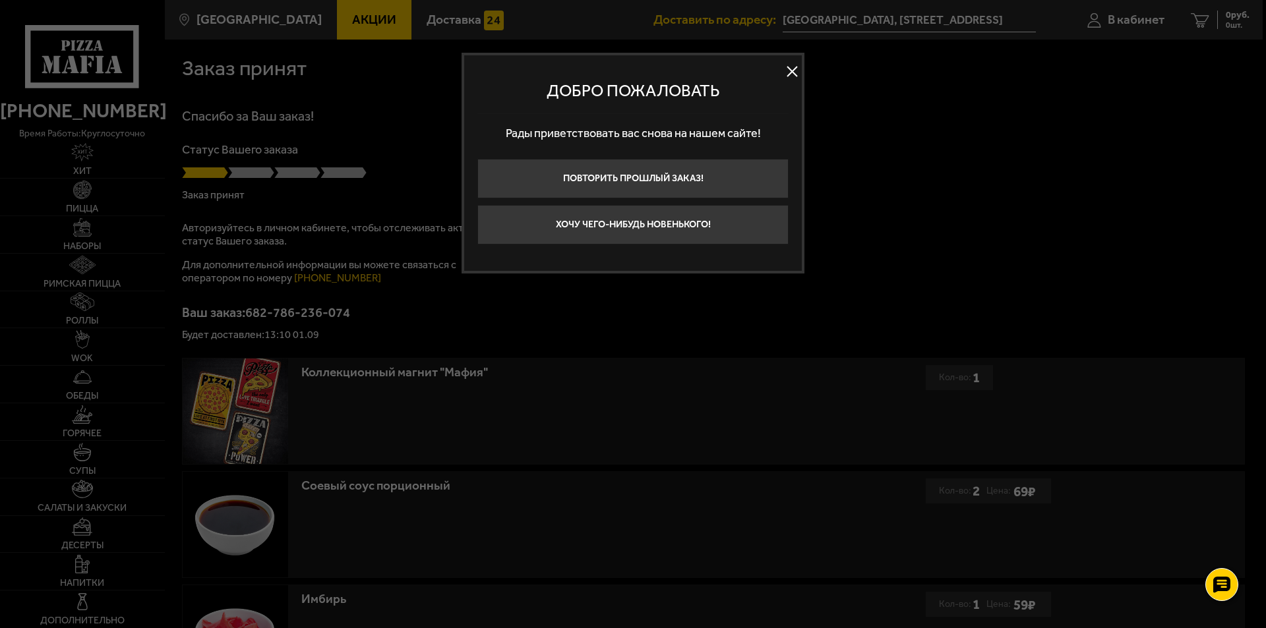
click at [790, 69] on button at bounding box center [792, 72] width 20 height 20
